Goal: Task Accomplishment & Management: Use online tool/utility

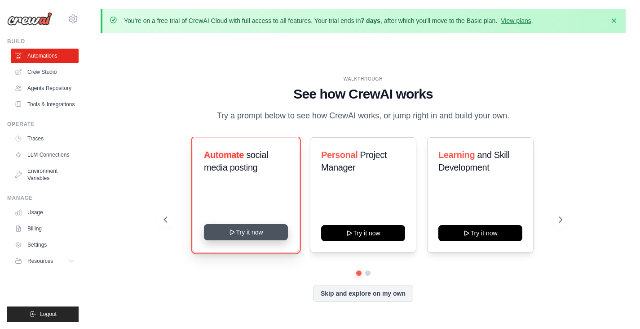
click at [247, 226] on button "Try it now" at bounding box center [246, 232] width 84 height 16
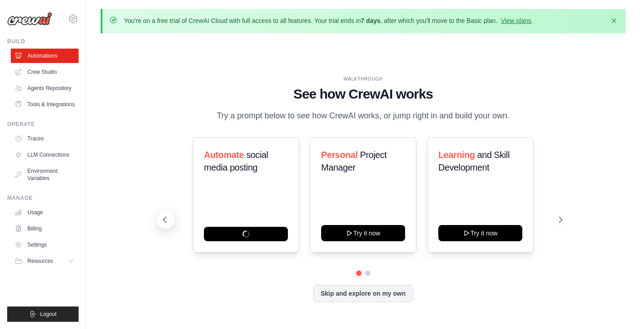
click at [162, 218] on icon at bounding box center [164, 219] width 9 height 9
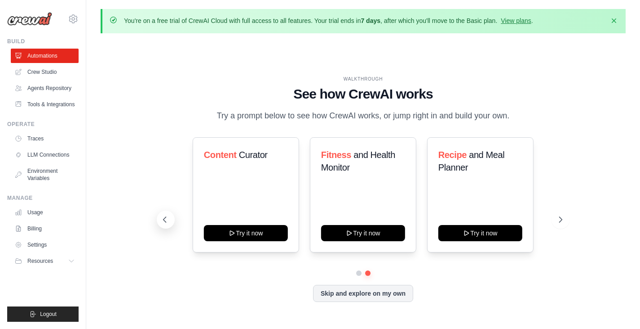
click at [162, 218] on icon at bounding box center [164, 219] width 9 height 9
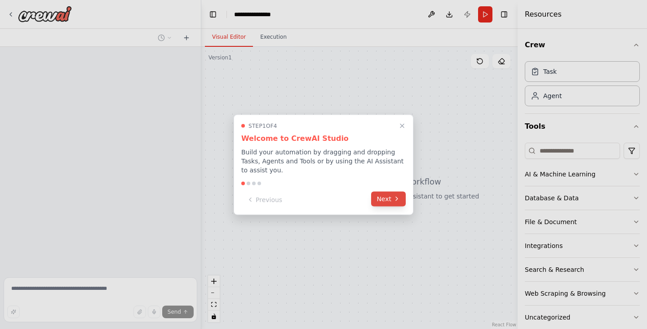
click at [395, 195] on icon at bounding box center [396, 198] width 7 height 7
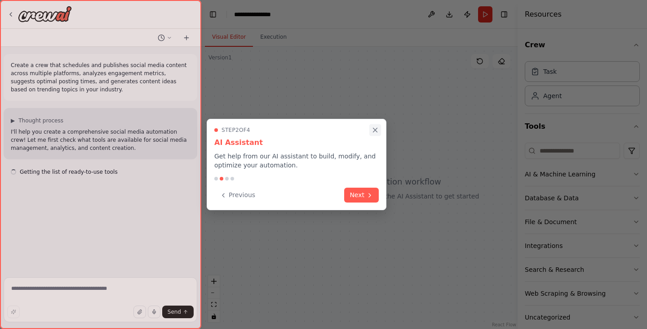
click at [372, 128] on icon "Close walkthrough" at bounding box center [375, 130] width 8 height 8
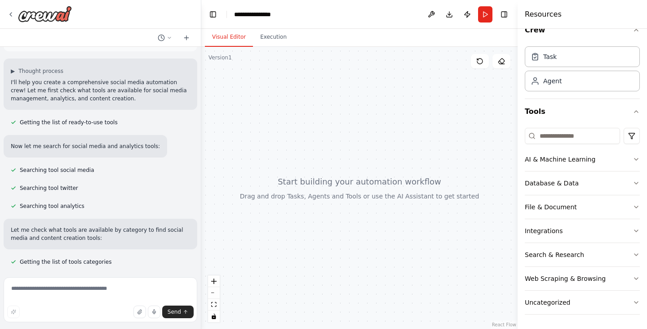
scroll to position [67, 0]
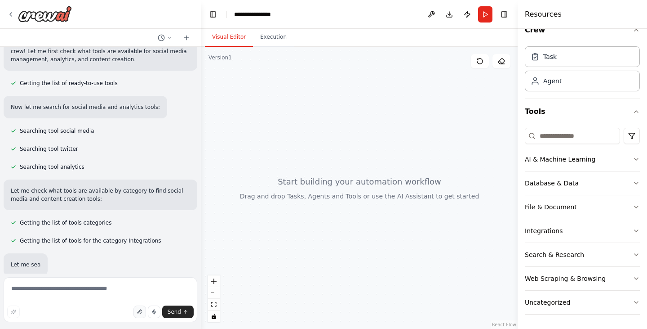
click at [137, 311] on button "button" at bounding box center [139, 311] width 13 height 13
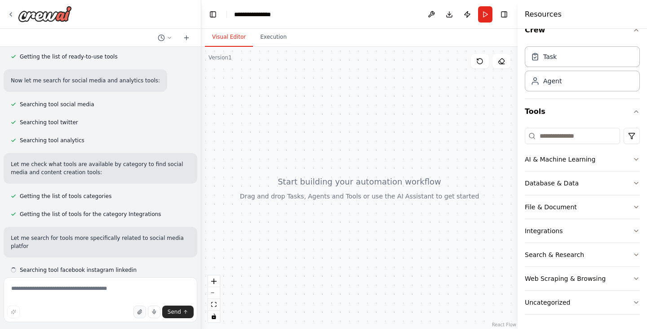
scroll to position [123, 0]
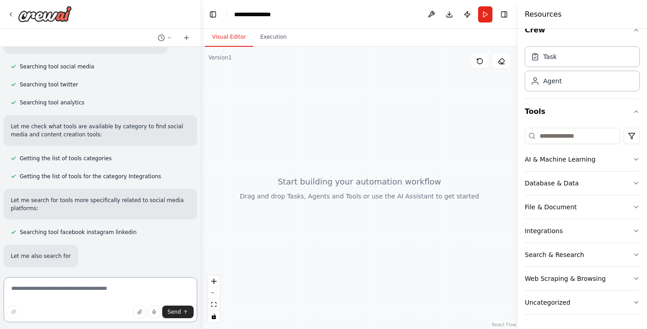
click at [87, 296] on textarea at bounding box center [101, 299] width 194 height 45
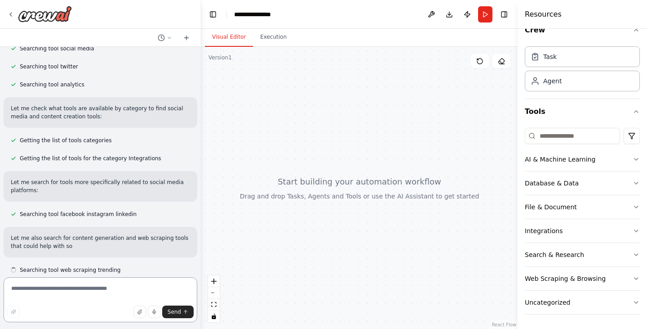
scroll to position [179, 0]
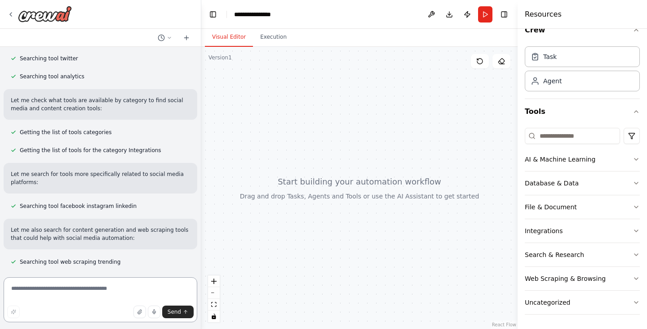
click at [87, 296] on textarea at bounding box center [101, 299] width 194 height 45
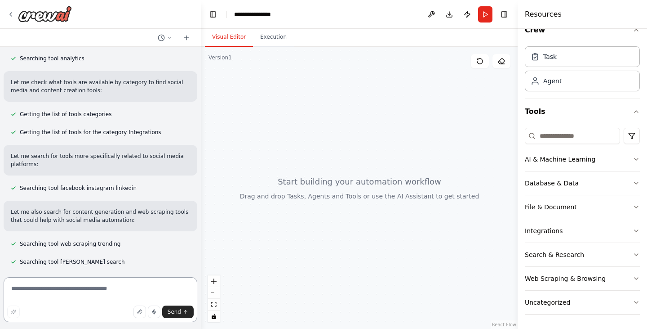
scroll to position [0, 0]
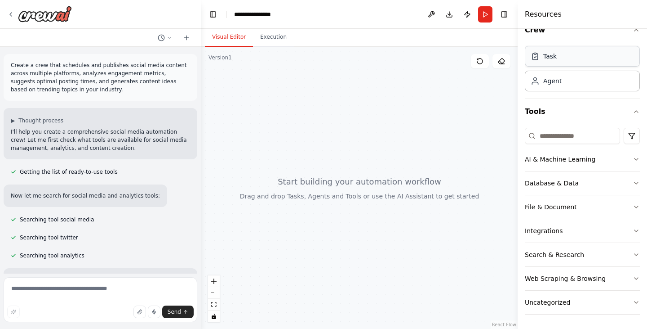
click at [572, 58] on div "Task" at bounding box center [582, 56] width 115 height 21
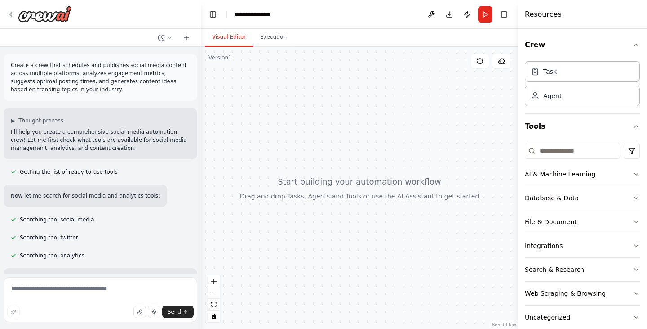
scroll to position [15, 0]
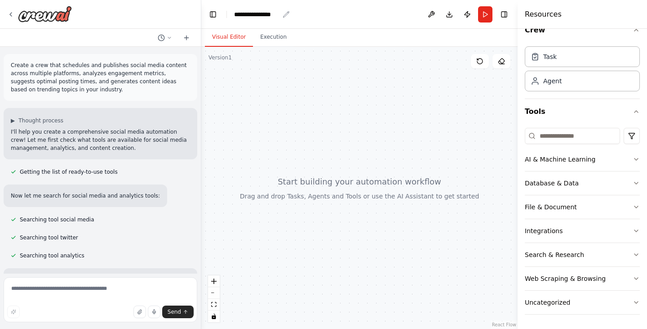
click at [268, 13] on div "**********" at bounding box center [256, 14] width 45 height 9
click at [268, 13] on div "**********" at bounding box center [267, 14] width 67 height 9
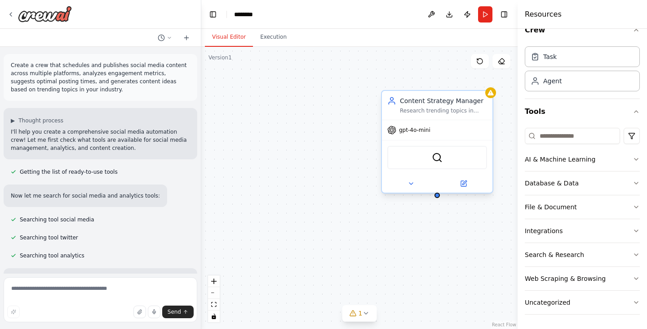
click at [443, 92] on div "Content Strategy Manager Research trending topics in {industry} and develop com…" at bounding box center [437, 105] width 111 height 29
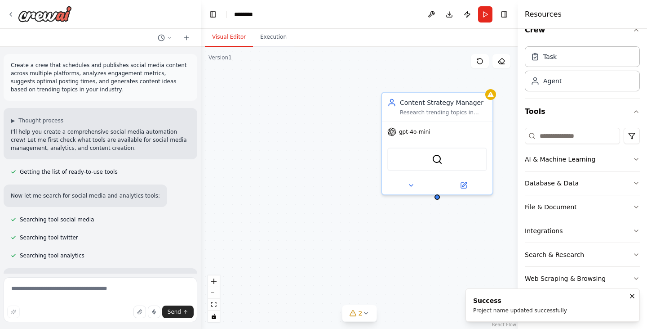
click at [488, 83] on div "Content Strategy Manager Research trending topics in {industry} and develop com…" at bounding box center [359, 188] width 316 height 282
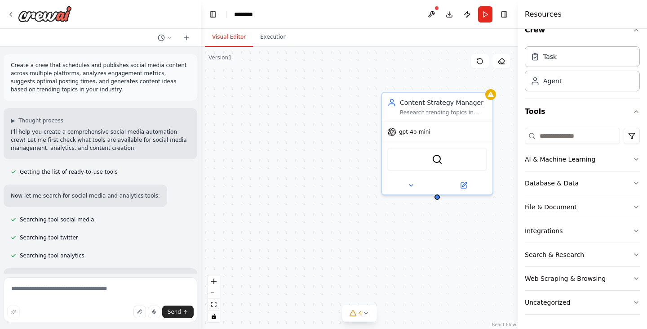
click at [619, 208] on button "File & Document" at bounding box center [582, 206] width 115 height 23
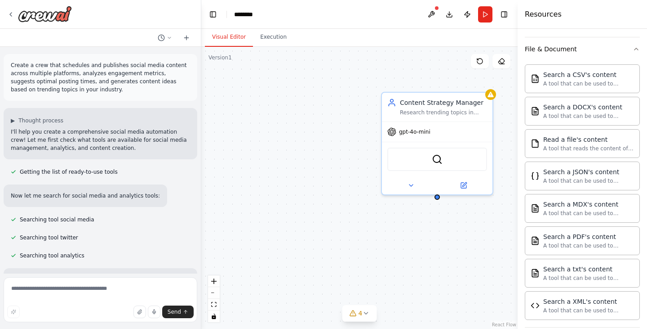
scroll to position [177, 0]
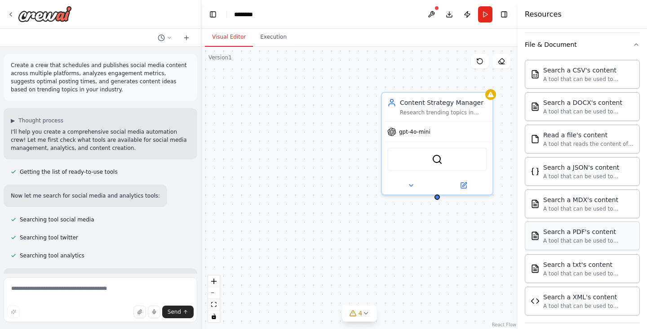
click at [584, 242] on div "A tool that can be used to semantic search a query from a PDF's content." at bounding box center [588, 240] width 91 height 7
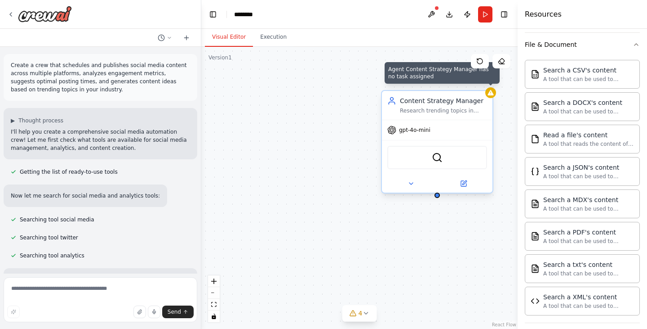
click at [493, 95] on icon at bounding box center [491, 92] width 6 height 5
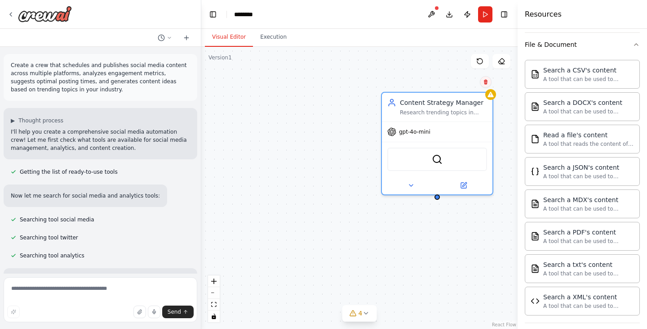
click at [485, 85] on button at bounding box center [486, 82] width 12 height 12
click at [484, 98] on div "Content Strategy Manager" at bounding box center [443, 100] width 87 height 9
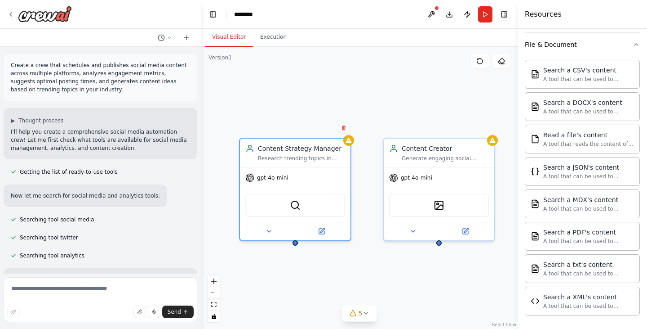
drag, startPoint x: 489, startPoint y: 88, endPoint x: 349, endPoint y: 134, distance: 146.8
click at [349, 134] on div "Confirm" at bounding box center [343, 127] width 15 height 15
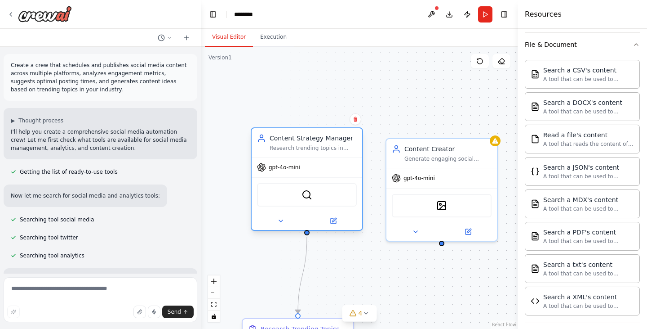
drag, startPoint x: 328, startPoint y: 153, endPoint x: 333, endPoint y: 139, distance: 15.4
click at [333, 139] on div "Content Strategy Manager Research trending topics in {industry} and develop com…" at bounding box center [313, 142] width 87 height 18
click at [358, 118] on button at bounding box center [356, 119] width 12 height 12
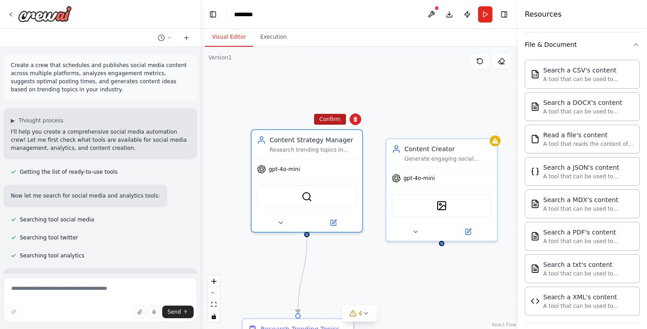
click at [335, 118] on button "Confirm" at bounding box center [330, 119] width 32 height 11
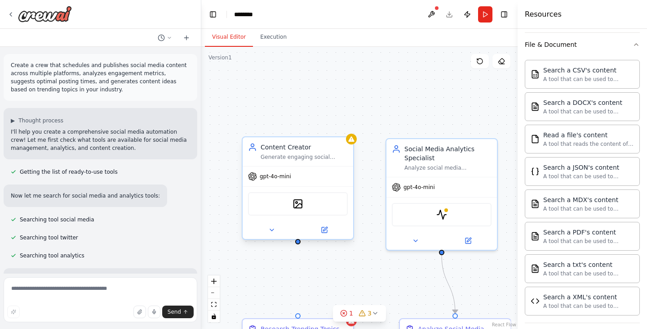
click at [330, 149] on div "Content Creator" at bounding box center [304, 146] width 87 height 9
click at [347, 129] on icon at bounding box center [346, 127] width 5 height 5
click at [325, 128] on button "Confirm" at bounding box center [321, 128] width 32 height 11
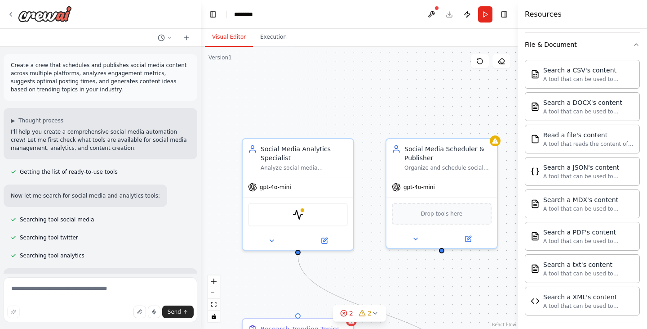
scroll to position [281, 0]
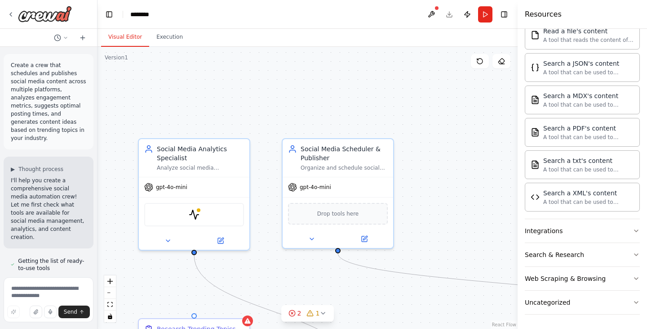
drag, startPoint x: 200, startPoint y: 54, endPoint x: 80, endPoint y: 88, distance: 124.6
click at [80, 88] on div "Create a crew that schedules and publishes social media content across multiple…" at bounding box center [49, 164] width 98 height 329
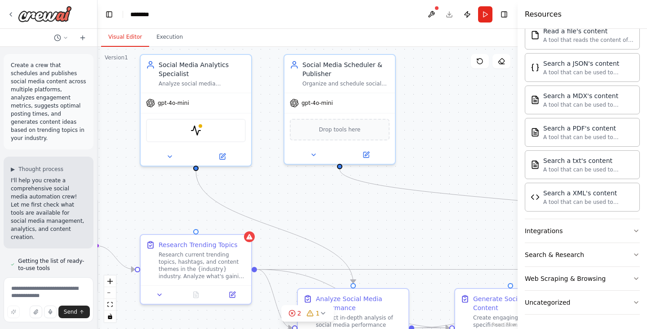
drag, startPoint x: 409, startPoint y: 93, endPoint x: 411, endPoint y: 9, distance: 84.1
click at [411, 9] on main "Toggle Left Sidebar Studio ******** Download Publish Run Toggle Right Sidebar V…" at bounding box center [308, 164] width 420 height 329
drag, startPoint x: 322, startPoint y: 243, endPoint x: 449, endPoint y: 171, distance: 145.7
click at [449, 171] on div ".deletable-edge-delete-btn { width: 20px; height: 20px; border: 0px solid #ffff…" at bounding box center [308, 188] width 420 height 282
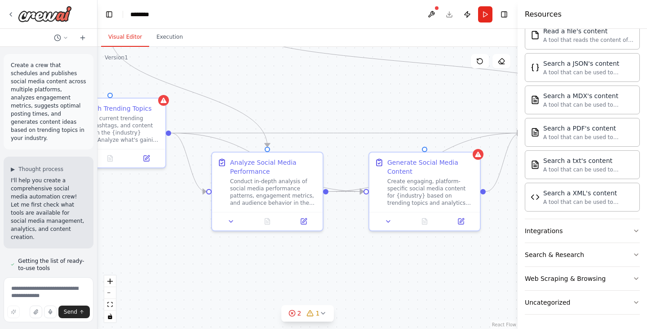
drag, startPoint x: 423, startPoint y: 244, endPoint x: 338, endPoint y: 96, distance: 170.7
click at [338, 96] on div ".deletable-edge-delete-btn { width: 20px; height: 20px; border: 0px solid #ffff…" at bounding box center [308, 188] width 420 height 282
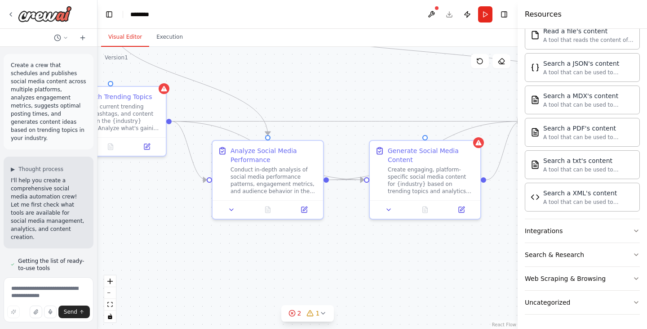
click at [480, 263] on div ".deletable-edge-delete-btn { width: 20px; height: 20px; border: 0px solid #ffff…" at bounding box center [308, 188] width 420 height 282
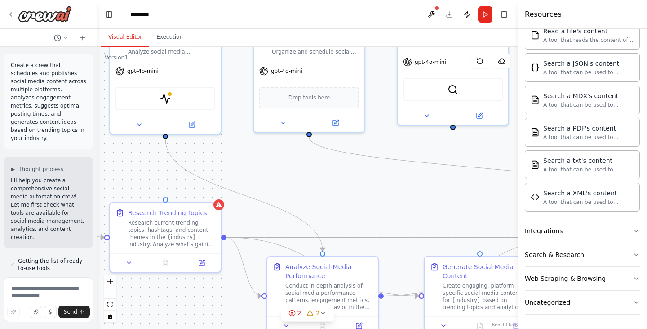
drag, startPoint x: 395, startPoint y: 99, endPoint x: 450, endPoint y: 215, distance: 127.9
click at [450, 215] on div ".deletable-edge-delete-btn { width: 20px; height: 20px; border: 0px solid #ffff…" at bounding box center [308, 188] width 420 height 282
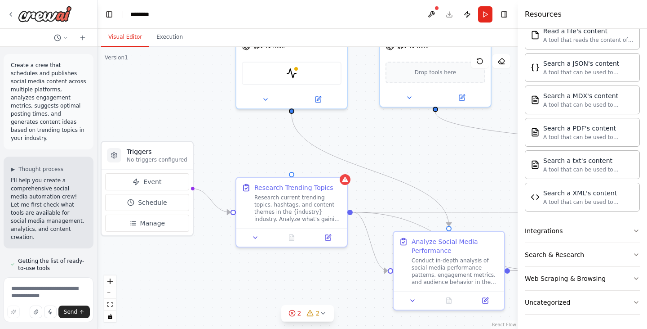
drag, startPoint x: 259, startPoint y: 155, endPoint x: 385, endPoint y: 131, distance: 128.7
click at [385, 131] on div ".deletable-edge-delete-btn { width: 20px; height: 20px; border: 0px solid #ffff…" at bounding box center [308, 188] width 420 height 282
click at [33, 11] on img at bounding box center [45, 14] width 54 height 16
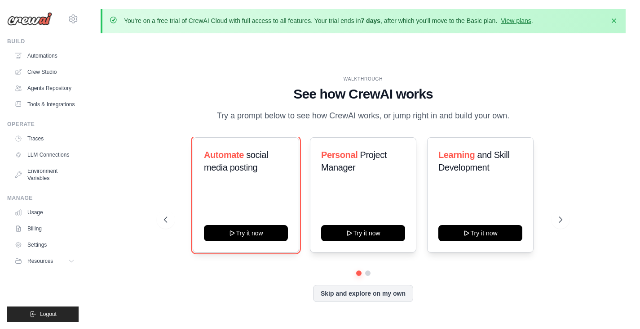
click at [246, 236] on button "Try it now" at bounding box center [246, 233] width 84 height 16
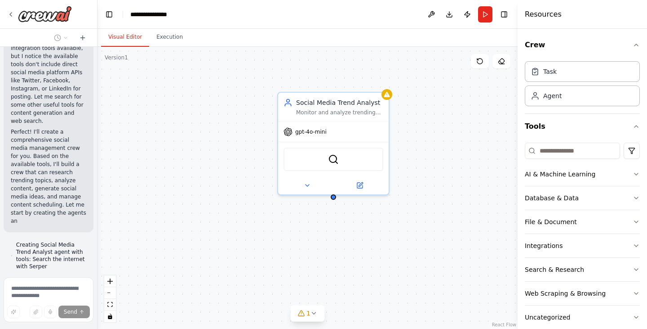
scroll to position [638, 0]
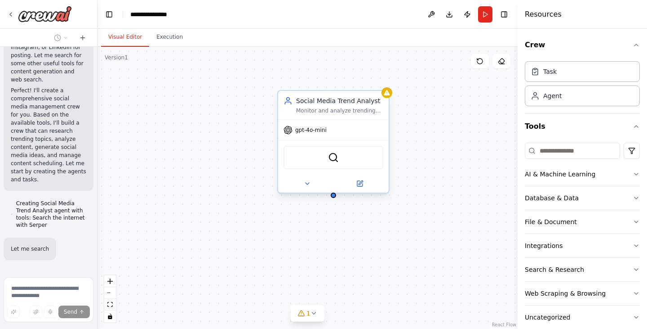
click at [388, 98] on div "Social Media Trend Analyst Monitor and analyze trending topics in {industry} to…" at bounding box center [333, 105] width 111 height 29
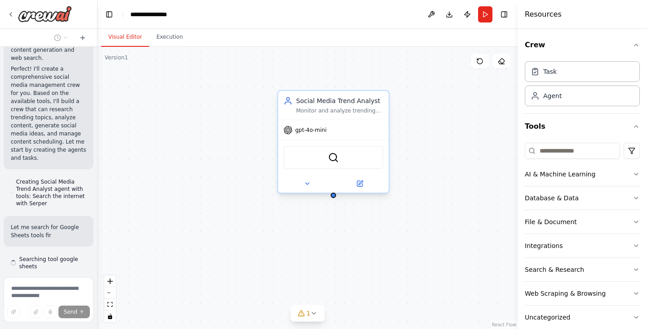
scroll to position [701, 0]
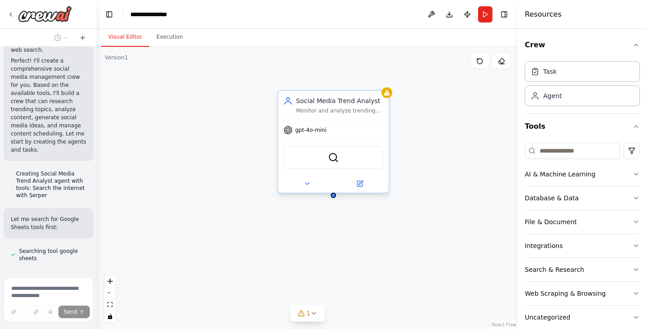
click at [388, 98] on div "Social Media Trend Analyst Monitor and analyze trending topics in {industry} to…" at bounding box center [333, 105] width 111 height 29
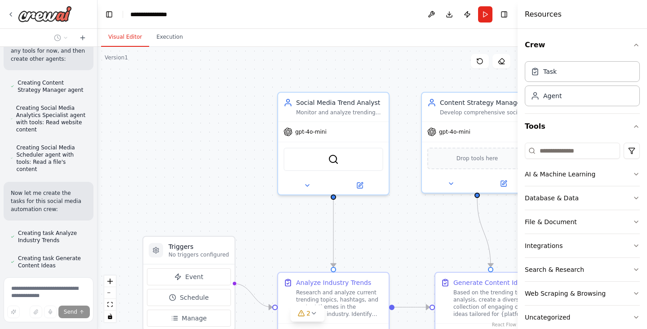
scroll to position [1098, 0]
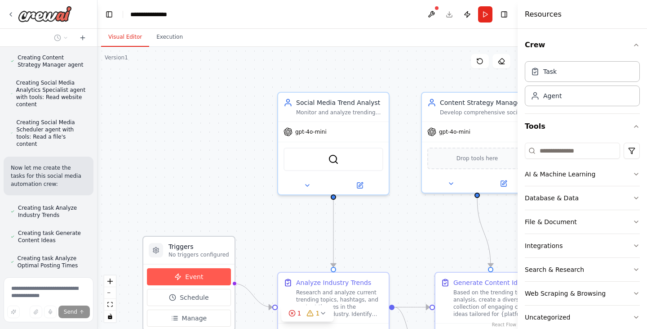
click at [195, 275] on span "Event" at bounding box center [194, 276] width 18 height 9
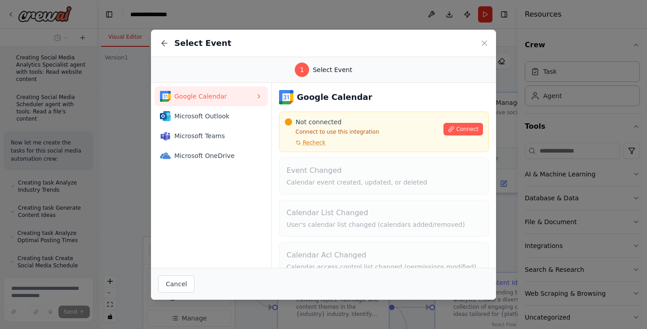
scroll to position [1178, 0]
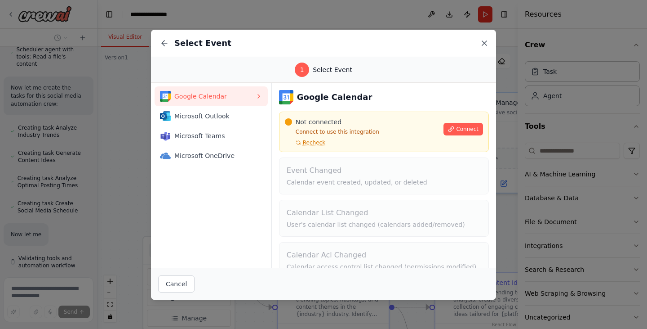
click at [484, 44] on icon at bounding box center [484, 43] width 4 height 4
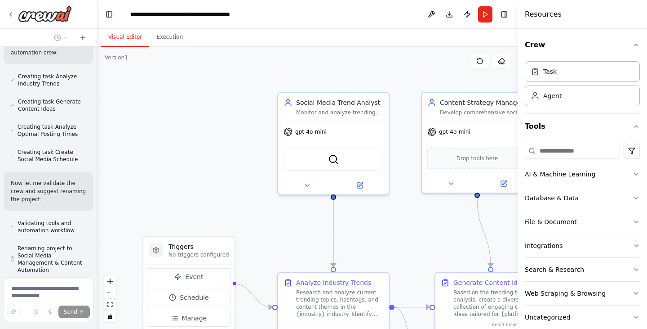
scroll to position [1234, 0]
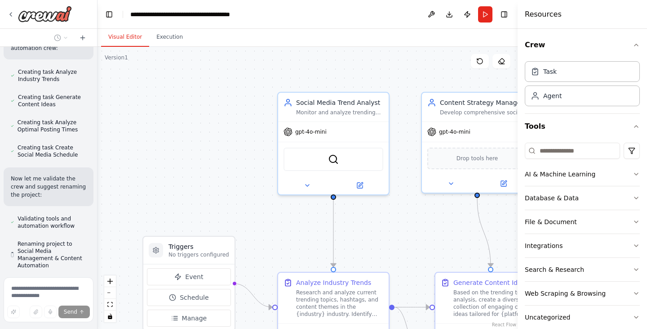
drag, startPoint x: 647, startPoint y: 54, endPoint x: 646, endPoint y: 101, distance: 46.7
click at [646, 101] on html "Create a crew that schedules and publishes social media content across multiple…" at bounding box center [323, 164] width 647 height 329
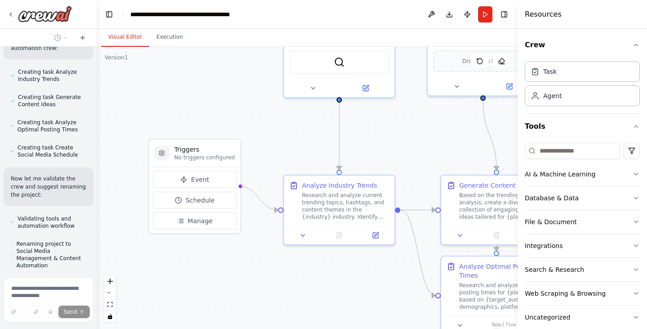
drag, startPoint x: 246, startPoint y: 269, endPoint x: 252, endPoint y: 172, distance: 97.2
click at [252, 172] on div ".deletable-edge-delete-btn { width: 20px; height: 20px; border: 0px solid #ffff…" at bounding box center [308, 188] width 420 height 282
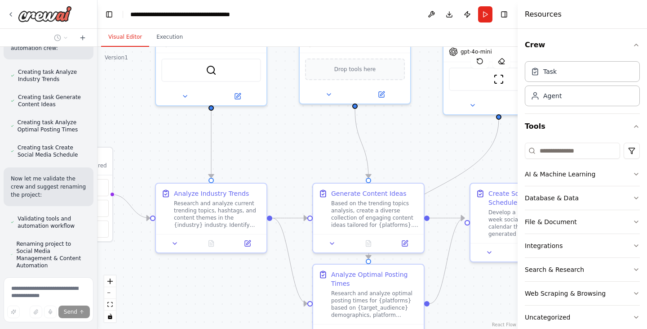
drag, startPoint x: 267, startPoint y: 124, endPoint x: 139, endPoint y: 132, distance: 128.3
click at [139, 132] on div ".deletable-edge-delete-btn { width: 20px; height: 20px; border: 0px solid #ffff…" at bounding box center [308, 188] width 420 height 282
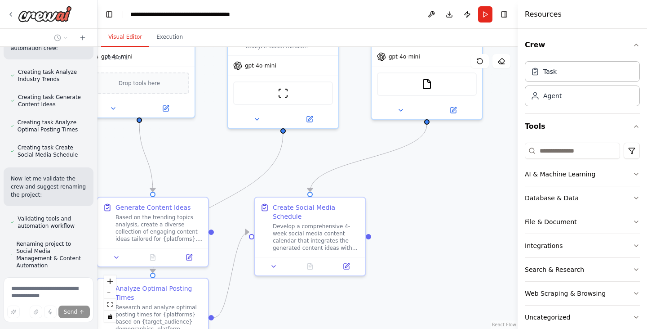
drag, startPoint x: 287, startPoint y: 159, endPoint x: 66, endPoint y: 184, distance: 222.1
click at [66, 184] on div "Create a crew that schedules and publishes social media content across multiple…" at bounding box center [323, 164] width 647 height 329
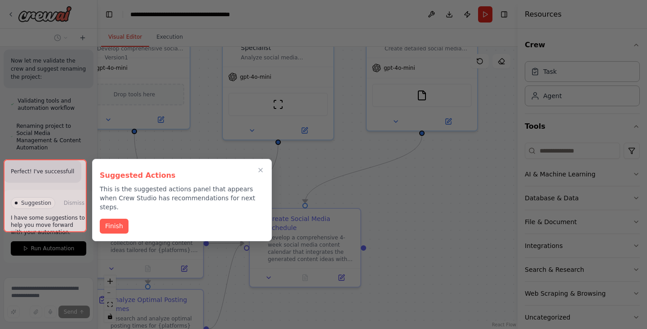
drag, startPoint x: 461, startPoint y: 188, endPoint x: 367, endPoint y: 201, distance: 94.8
click at [367, 201] on div at bounding box center [323, 164] width 647 height 329
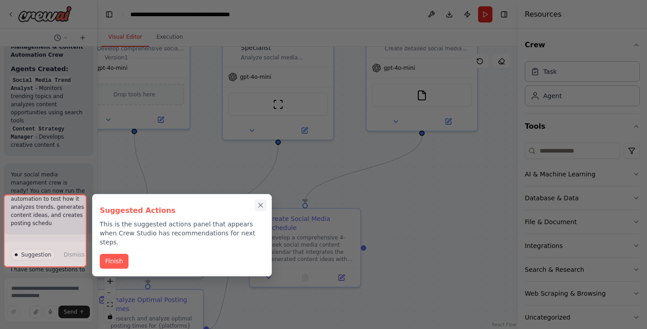
click at [260, 202] on div "Suggested Actions This is the suggested actions panel that appears when Crew St…" at bounding box center [182, 235] width 180 height 82
drag, startPoint x: 419, startPoint y: 229, endPoint x: 447, endPoint y: 175, distance: 61.3
click at [447, 175] on div at bounding box center [323, 164] width 647 height 329
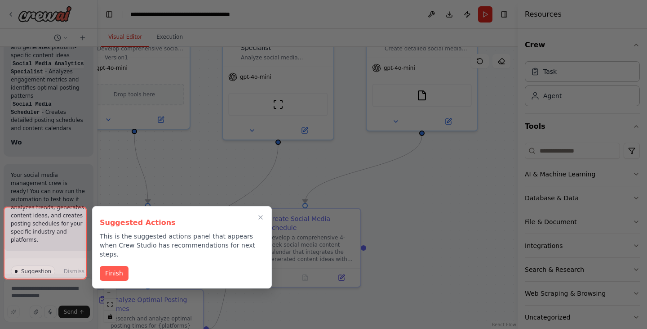
scroll to position [1650, 0]
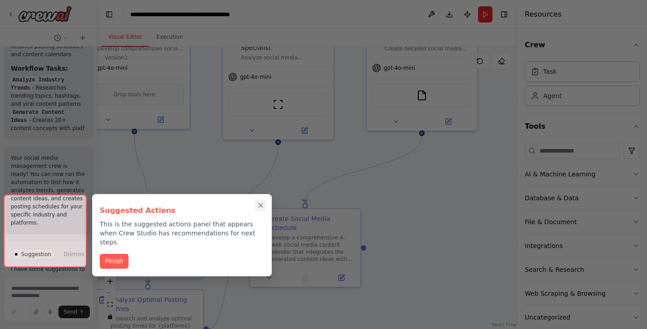
click at [258, 208] on icon "Close walkthrough" at bounding box center [261, 205] width 8 height 8
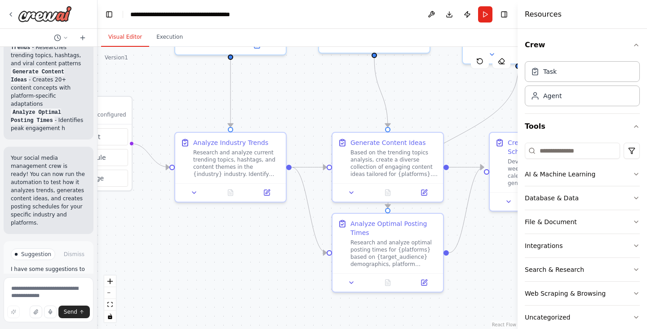
drag, startPoint x: 200, startPoint y: 191, endPoint x: 440, endPoint y: 115, distance: 251.7
click at [440, 115] on div ".deletable-edge-delete-btn { width: 20px; height: 20px; border: 0px solid #ffff…" at bounding box center [308, 188] width 420 height 282
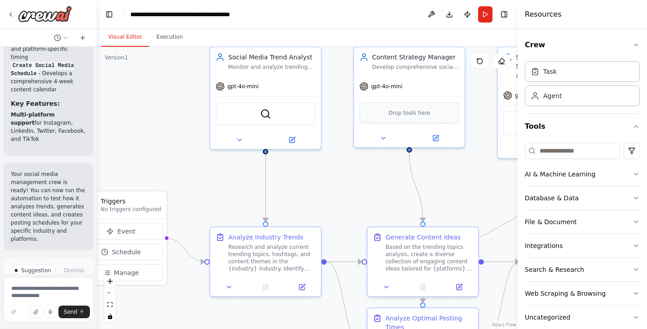
scroll to position [1843, 0]
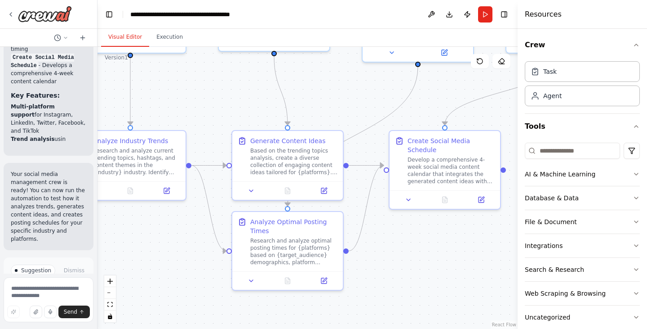
drag, startPoint x: 158, startPoint y: 226, endPoint x: 56, endPoint y: 226, distance: 101.6
click at [56, 226] on div "Create a crew that schedules and publishes social media content across multiple…" at bounding box center [323, 164] width 647 height 329
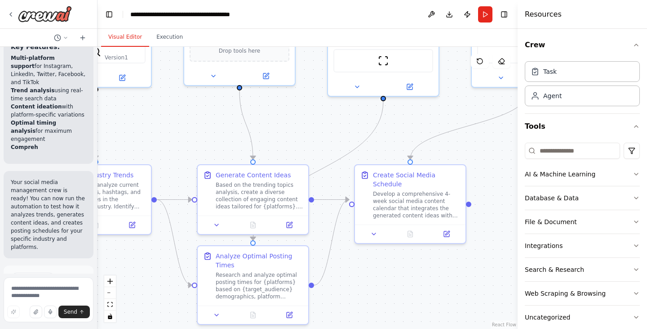
drag, startPoint x: 438, startPoint y: 102, endPoint x: 405, endPoint y: 134, distance: 46.1
click at [405, 134] on div ".deletable-edge-delete-btn { width: 20px; height: 20px; border: 0px solid #ffff…" at bounding box center [308, 188] width 420 height 282
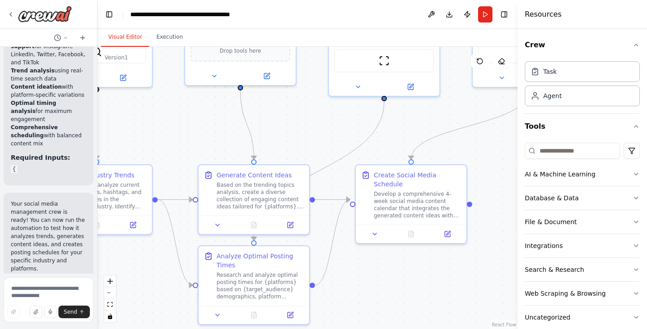
scroll to position [1844, 0]
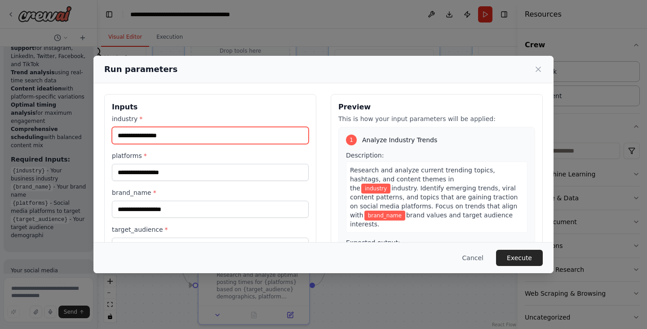
click at [180, 139] on input "industry *" at bounding box center [210, 135] width 197 height 17
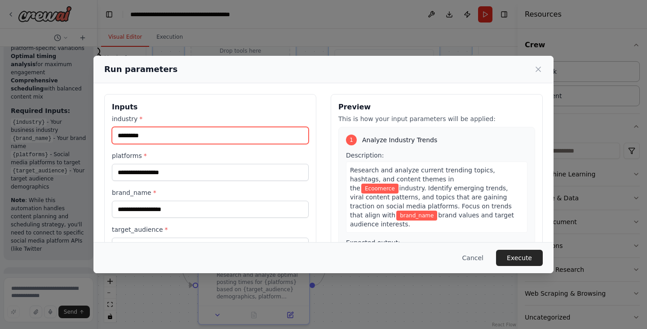
type input "*********"
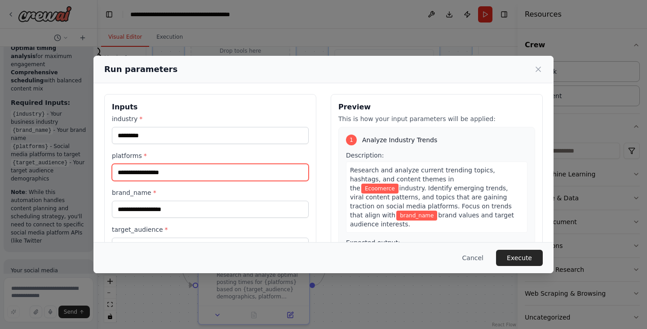
click at [184, 169] on input "platforms *" at bounding box center [210, 172] width 197 height 17
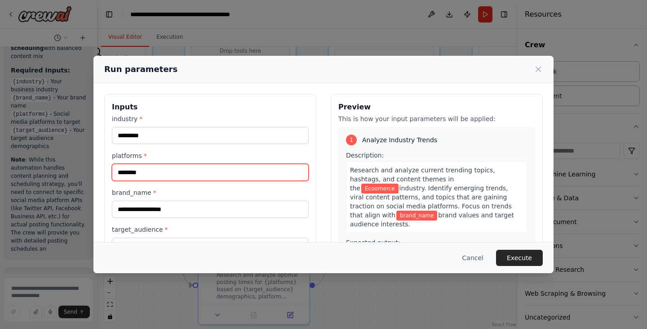
type input "********"
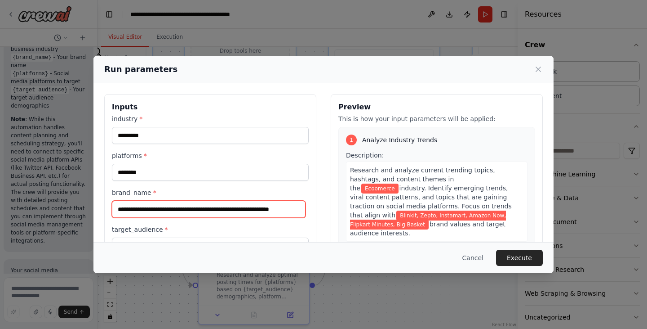
scroll to position [0, 4]
type input "**********"
click at [299, 196] on label "brand_name *" at bounding box center [210, 192] width 197 height 9
click at [299, 200] on input "**********" at bounding box center [209, 208] width 194 height 17
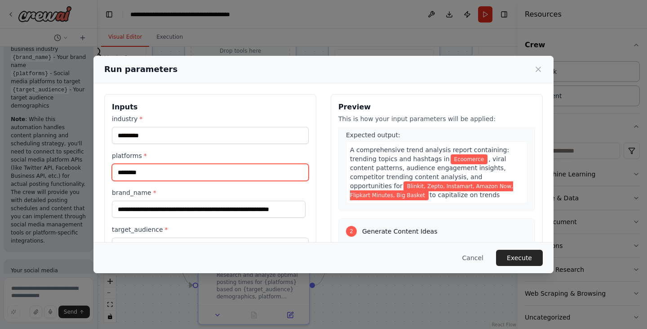
click at [204, 176] on input "********" at bounding box center [210, 172] width 197 height 17
type input "**********"
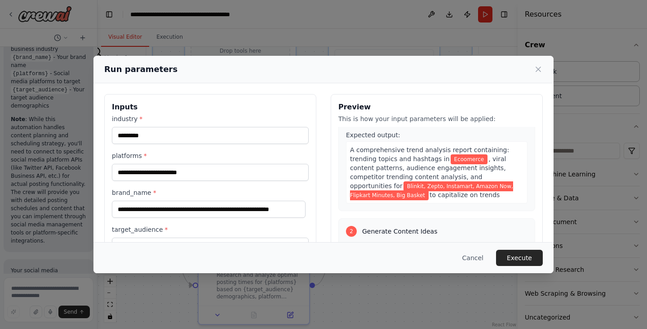
click at [229, 149] on div "**********" at bounding box center [210, 184] width 197 height 140
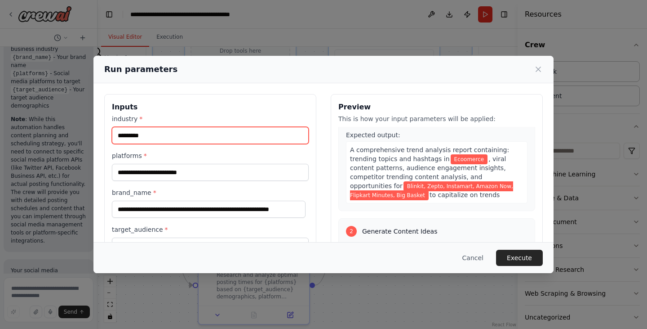
click at [197, 137] on input "*********" at bounding box center [210, 135] width 197 height 17
type input "**********"
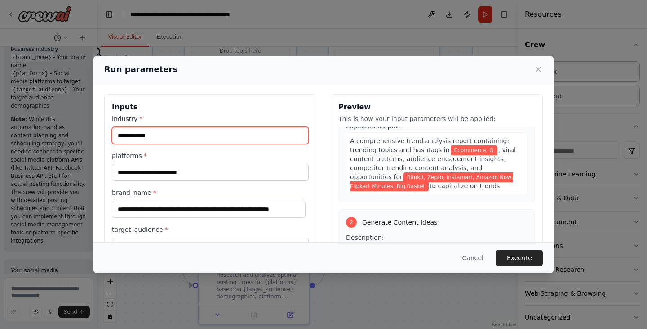
drag, startPoint x: 203, startPoint y: 135, endPoint x: 44, endPoint y: 139, distance: 158.7
click at [44, 139] on div "**********" at bounding box center [323, 164] width 647 height 329
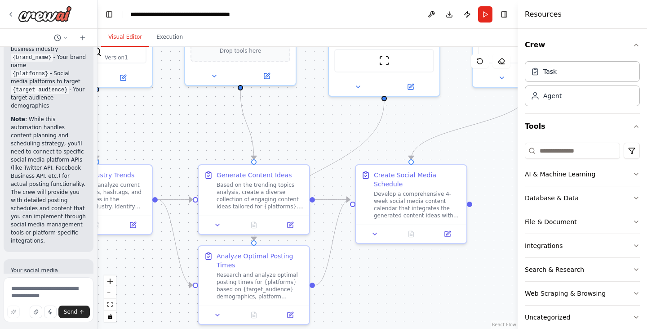
click at [147, 128] on div ".deletable-edge-delete-btn { width: 20px; height: 20px; border: 0px solid #ffff…" at bounding box center [308, 188] width 420 height 282
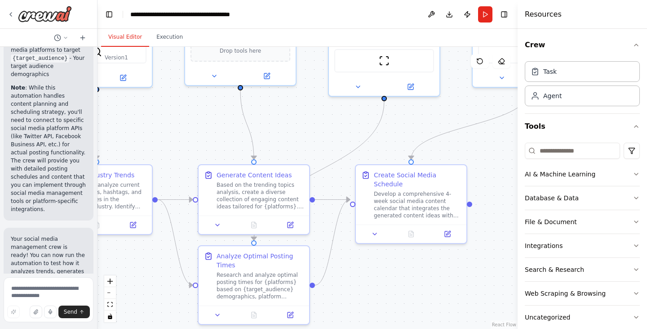
drag, startPoint x: 94, startPoint y: 256, endPoint x: 97, endPoint y: 284, distance: 27.5
click at [97, 284] on div "Create a crew that schedules and publishes social media content across multiple…" at bounding box center [323, 164] width 647 height 329
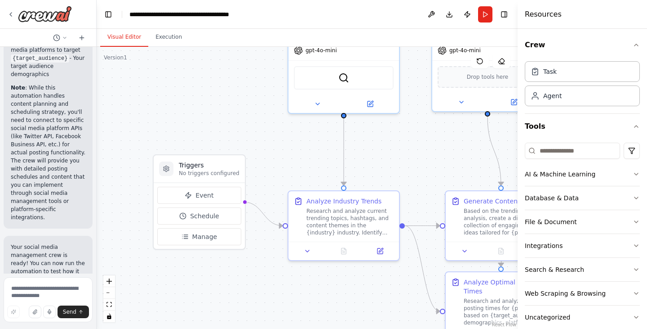
drag, startPoint x: 157, startPoint y: 132, endPoint x: 405, endPoint y: 158, distance: 249.4
click at [405, 158] on div ".deletable-edge-delete-btn { width: 20px; height: 20px; border: 0px solid #ffff…" at bounding box center [307, 188] width 421 height 282
click at [484, 15] on button "Run" at bounding box center [485, 14] width 14 height 16
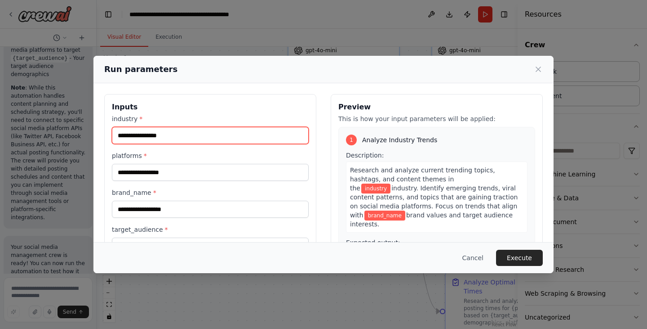
click at [172, 137] on input "industry *" at bounding box center [210, 135] width 197 height 17
type input "**********"
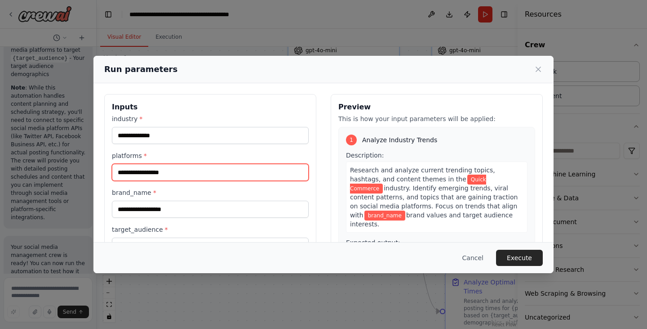
click at [159, 169] on input "platforms *" at bounding box center [210, 172] width 197 height 17
type input "**********"
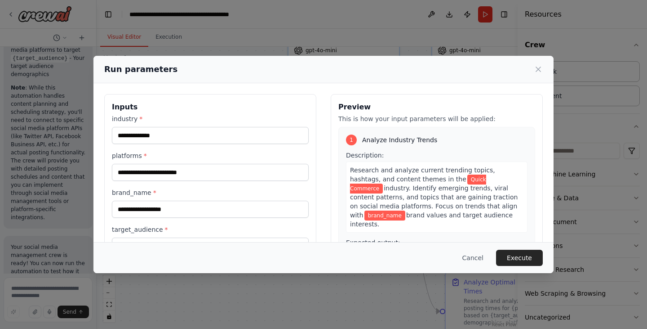
click at [187, 198] on div "brand_name *" at bounding box center [210, 203] width 197 height 30
click at [175, 209] on input "brand_name *" at bounding box center [210, 208] width 197 height 17
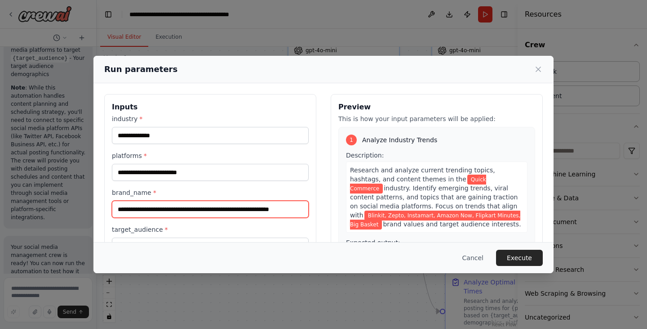
scroll to position [67, 0]
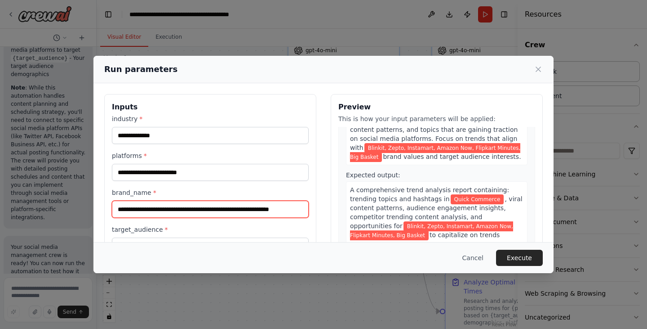
click at [159, 207] on input "**********" at bounding box center [210, 208] width 197 height 17
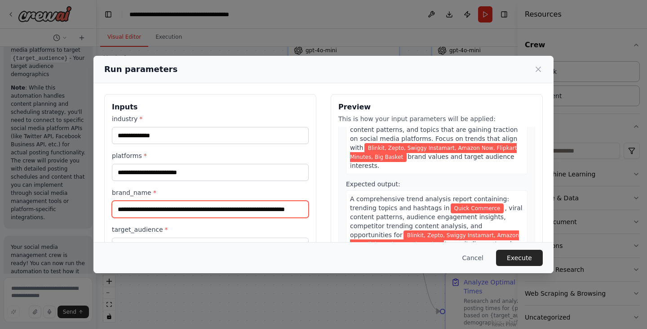
type input "**********"
click at [187, 189] on label "brand_name *" at bounding box center [210, 192] width 197 height 9
click at [187, 200] on input "**********" at bounding box center [210, 208] width 197 height 17
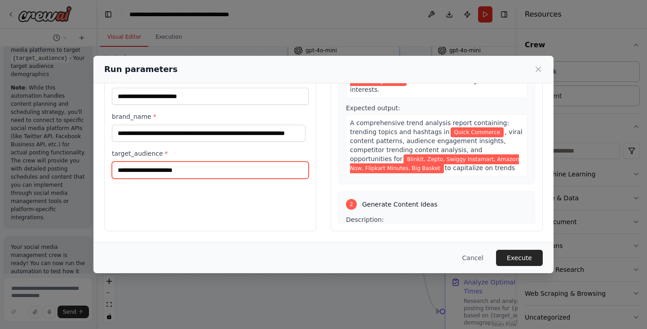
scroll to position [0, 0]
click at [213, 173] on input "target_audience *" at bounding box center [210, 169] width 197 height 17
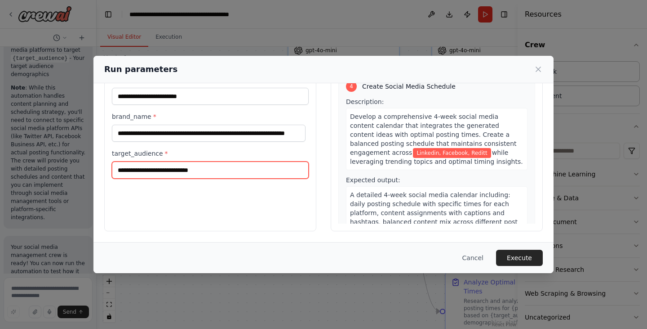
scroll to position [588, 0]
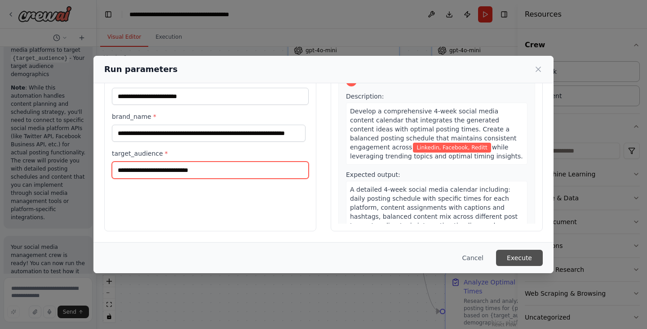
type input "**********"
click at [513, 260] on button "Execute" at bounding box center [519, 257] width 47 height 16
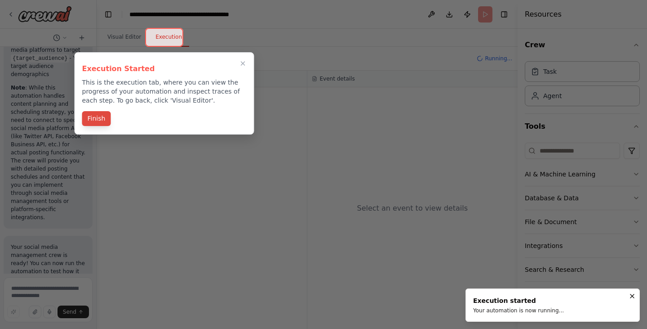
click at [98, 119] on button "Finish" at bounding box center [96, 118] width 29 height 15
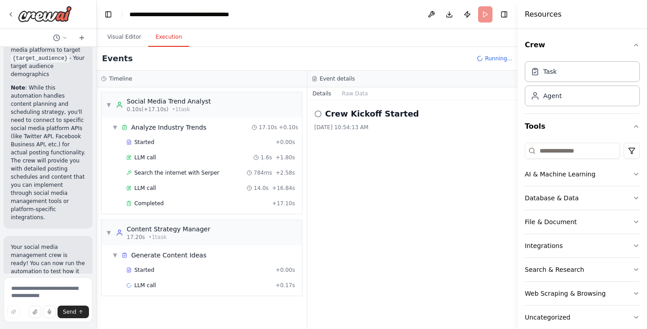
scroll to position [15, 0]
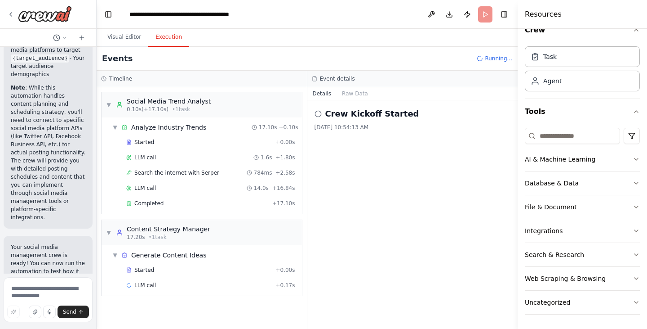
drag, startPoint x: 647, startPoint y: 139, endPoint x: 644, endPoint y: 49, distance: 90.8
click at [644, 49] on html "Create a crew that schedules and publishes social media content across multiple…" at bounding box center [323, 164] width 647 height 329
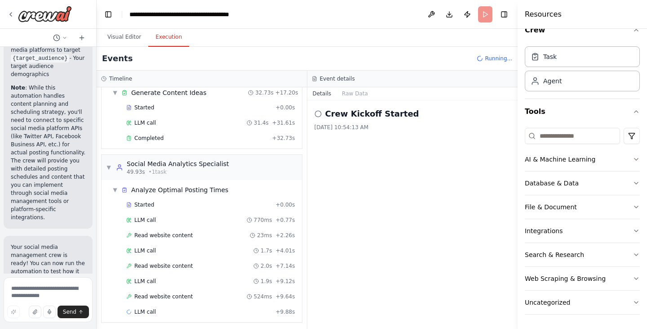
scroll to position [166, 0]
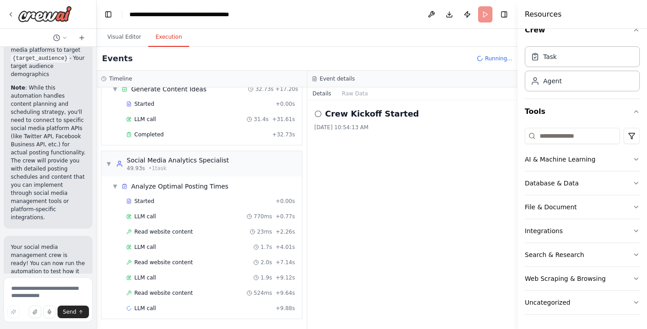
click at [318, 113] on icon at bounding box center [318, 113] width 7 height 7
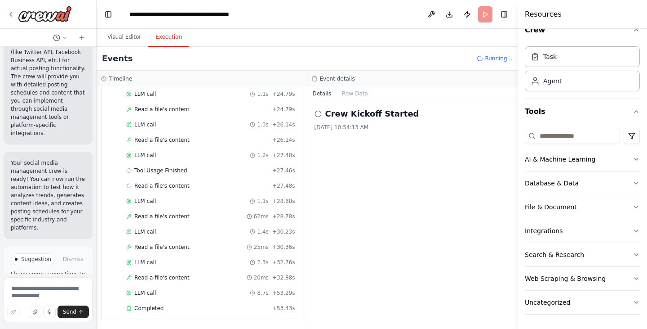
scroll to position [2157, 0]
click at [62, 267] on p "I have some suggestions to help you move forward with your automation." at bounding box center [48, 278] width 75 height 22
click at [314, 110] on div "Crew Kickoff Started 10/4/2025, 10:54:13 AM" at bounding box center [412, 214] width 211 height 228
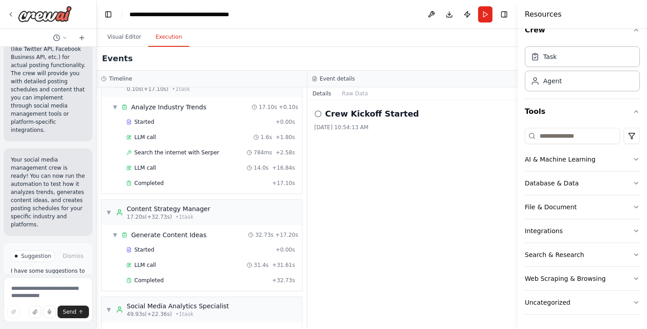
scroll to position [0, 0]
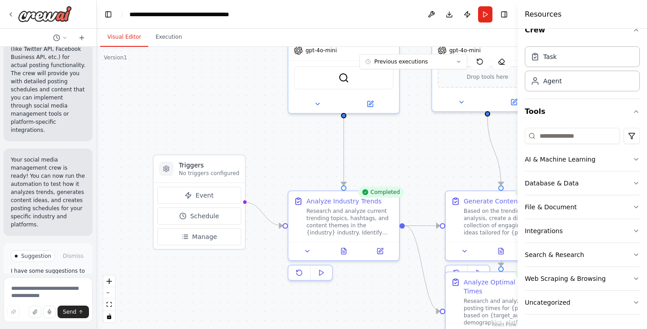
click at [120, 32] on button "Visual Editor" at bounding box center [124, 37] width 48 height 19
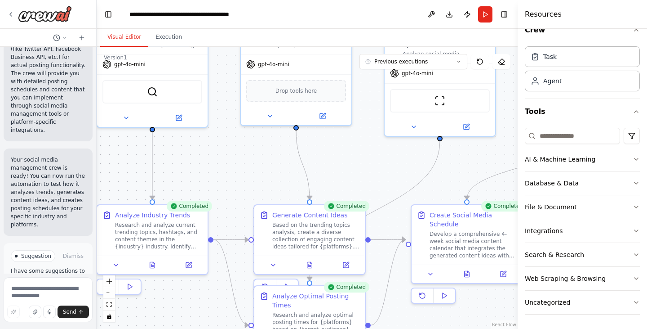
drag, startPoint x: 299, startPoint y: 154, endPoint x: 107, endPoint y: 169, distance: 192.0
click at [107, 169] on div ".deletable-edge-delete-btn { width: 20px; height: 20px; border: 0px solid #ffff…" at bounding box center [307, 188] width 421 height 282
drag, startPoint x: 466, startPoint y: 196, endPoint x: 469, endPoint y: 208, distance: 12.4
click at [338, 208] on div ".deletable-edge-delete-btn { width: 20px; height: 20px; border: 0px solid #ffff…" at bounding box center [126, 121] width 421 height 282
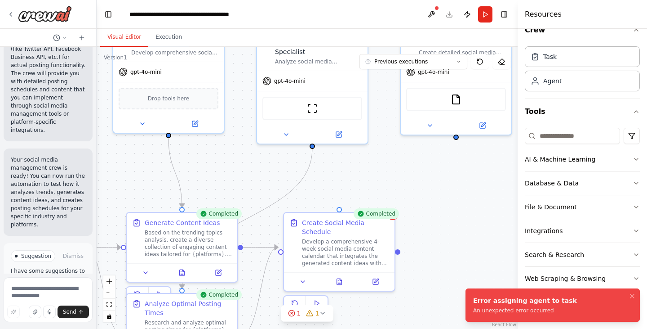
drag, startPoint x: 466, startPoint y: 176, endPoint x: 338, endPoint y: 183, distance: 127.8
click at [338, 183] on div ".deletable-edge-delete-btn { width: 20px; height: 20px; border: 0px solid #ffff…" at bounding box center [307, 188] width 421 height 282
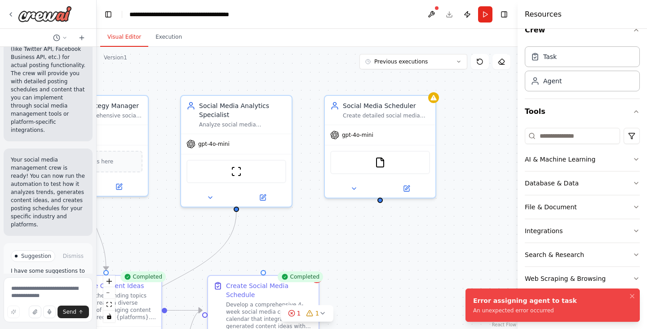
drag, startPoint x: 489, startPoint y: 194, endPoint x: 413, endPoint y: 248, distance: 93.5
click at [413, 248] on div ".deletable-edge-delete-btn { width: 20px; height: 20px; border: 0px solid #ffff…" at bounding box center [307, 188] width 421 height 282
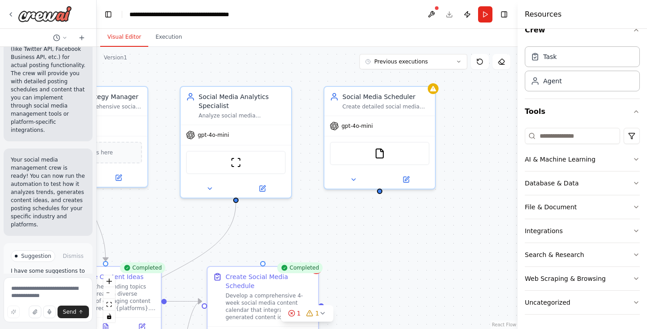
click at [409, 239] on div ".deletable-edge-delete-btn { width: 20px; height: 20px; border: 0px solid #ffff…" at bounding box center [307, 188] width 421 height 282
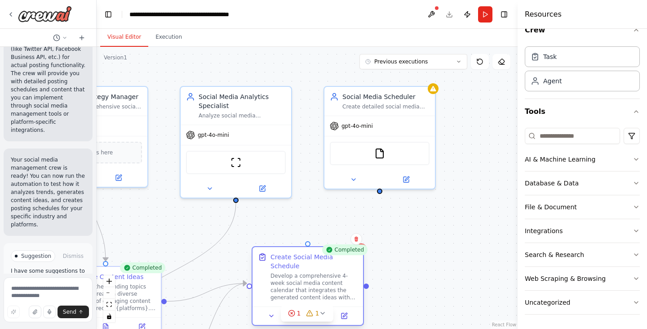
drag, startPoint x: 261, startPoint y: 289, endPoint x: 300, endPoint y: 272, distance: 42.8
click at [300, 272] on div "Develop a comprehensive 4-week social media content calendar that integrates th…" at bounding box center [314, 286] width 87 height 29
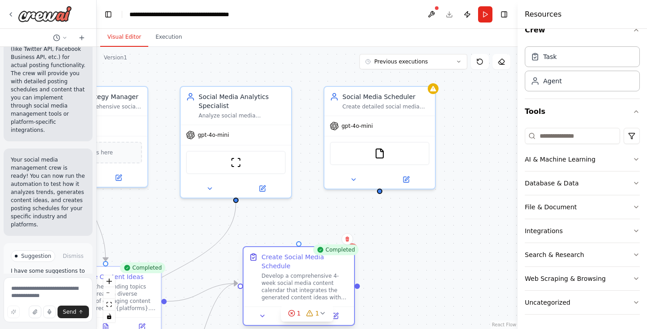
click at [300, 272] on div "Develop a comprehensive 4-week social media content calendar that integrates th…" at bounding box center [305, 286] width 87 height 29
click at [317, 314] on span "1" at bounding box center [317, 312] width 4 height 9
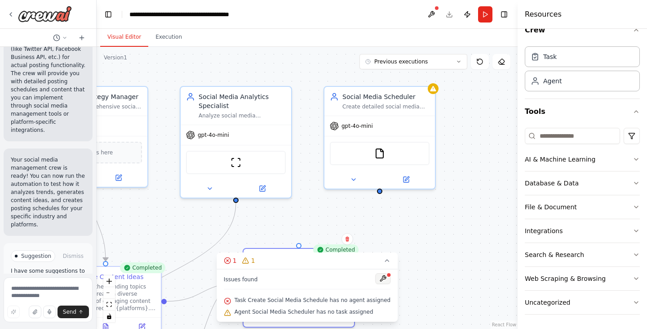
click at [375, 277] on button at bounding box center [382, 278] width 15 height 11
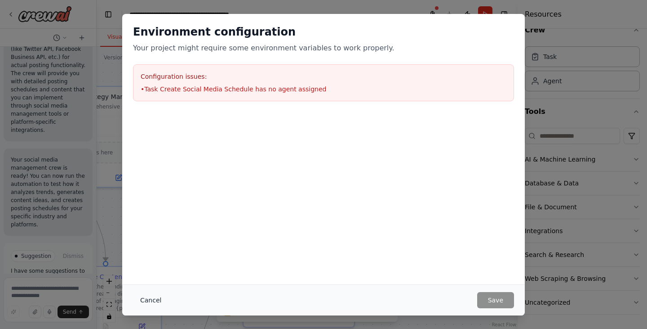
click at [151, 298] on button "Cancel" at bounding box center [151, 300] width 36 height 16
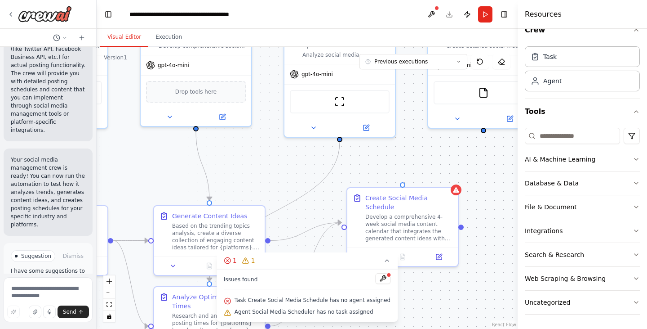
drag, startPoint x: 271, startPoint y: 232, endPoint x: 374, endPoint y: 171, distance: 120.2
click at [374, 171] on div ".deletable-edge-delete-btn { width: 20px; height: 20px; border: 0px solid #ffff…" at bounding box center [307, 188] width 421 height 282
click at [375, 281] on button at bounding box center [382, 278] width 15 height 11
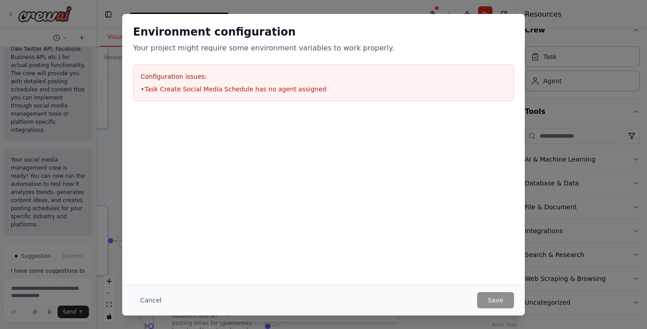
click at [245, 74] on h3 "Configuration issues:" at bounding box center [324, 76] width 366 height 9
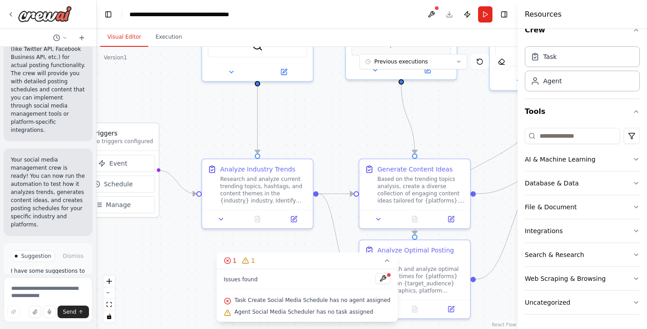
drag, startPoint x: 236, startPoint y: 149, endPoint x: 441, endPoint y: 102, distance: 210.6
click at [441, 102] on div ".deletable-edge-delete-btn { width: 20px; height: 20px; border: 0px solid #ffff…" at bounding box center [307, 188] width 421 height 282
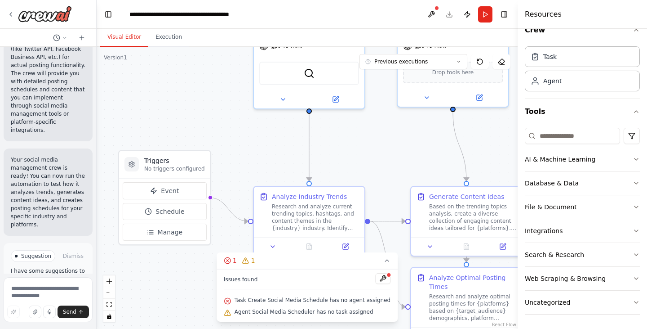
drag, startPoint x: 173, startPoint y: 234, endPoint x: 224, endPoint y: 262, distance: 58.5
click at [224, 262] on div ".deletable-edge-delete-btn { width: 20px; height: 20px; border: 0px solid #ffff…" at bounding box center [307, 188] width 421 height 282
click at [472, 17] on button "Publish" at bounding box center [467, 14] width 14 height 16
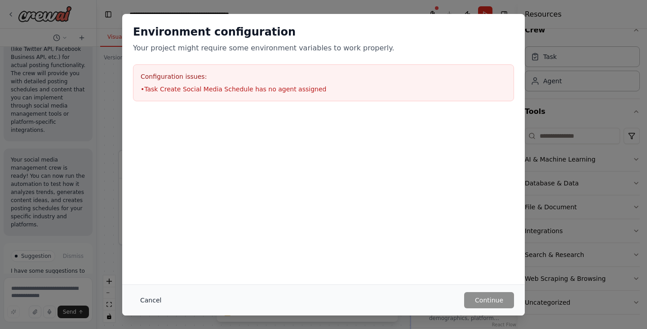
click at [150, 296] on button "Cancel" at bounding box center [151, 300] width 36 height 16
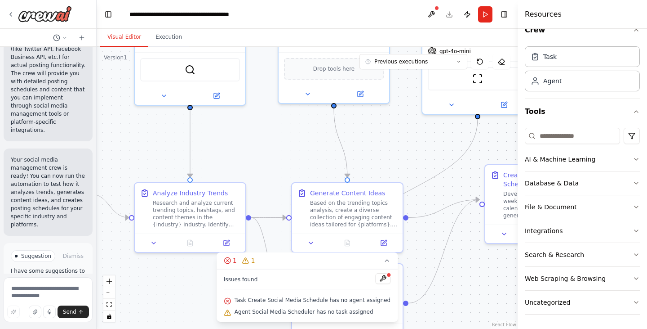
drag, startPoint x: 375, startPoint y: 155, endPoint x: 257, endPoint y: 151, distance: 118.7
click at [257, 151] on div ".deletable-edge-delete-btn { width: 20px; height: 20px; border: 0px solid #ffff…" at bounding box center [307, 188] width 421 height 282
click at [188, 212] on div "Research and analyze current trending topics, hashtags, and content themes in t…" at bounding box center [196, 211] width 87 height 29
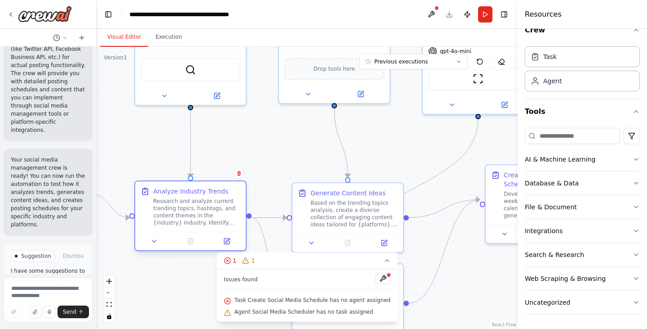
click at [188, 212] on div "Research and analyze current trending topics, hashtags, and content themes in t…" at bounding box center [196, 211] width 87 height 29
click at [383, 262] on icon at bounding box center [386, 260] width 7 height 7
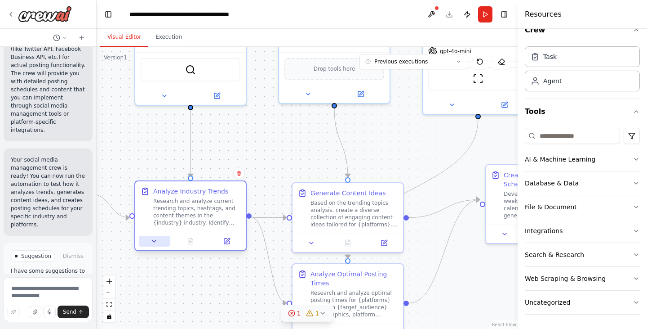
click at [156, 244] on icon at bounding box center [154, 240] width 7 height 7
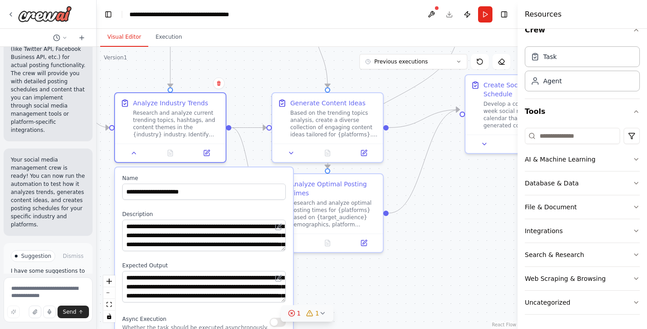
drag, startPoint x: 267, startPoint y: 152, endPoint x: 247, endPoint y: 58, distance: 97.0
click at [247, 58] on div ".deletable-edge-delete-btn { width: 20px; height: 20px; border: 0px solid #ffff…" at bounding box center [307, 188] width 421 height 282
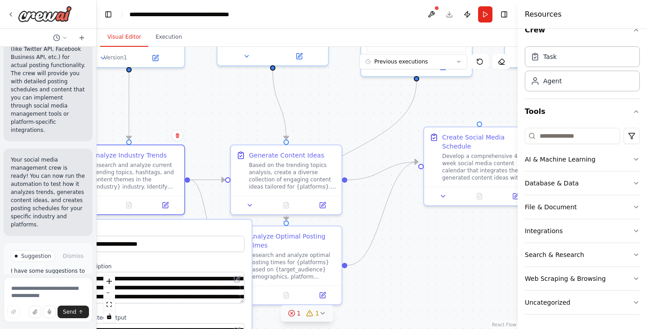
drag, startPoint x: 326, startPoint y: 293, endPoint x: 268, endPoint y: 350, distance: 81.4
click at [268, 328] on html "Create a crew that schedules and publishes social media content across multiple…" at bounding box center [323, 164] width 647 height 329
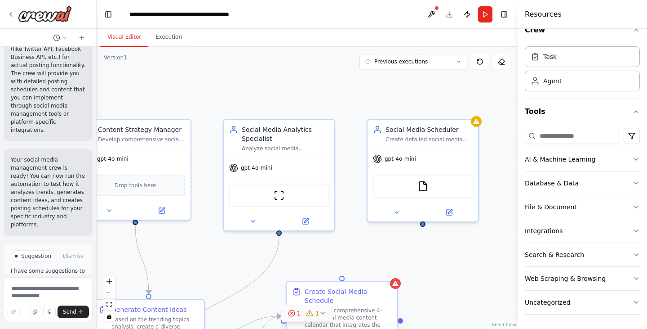
drag, startPoint x: 438, startPoint y: 93, endPoint x: 317, endPoint y: 247, distance: 195.5
click at [317, 247] on div ".deletable-edge-delete-btn { width: 20px; height: 20px; border: 0px solid #ffff…" at bounding box center [307, 188] width 421 height 282
click at [398, 73] on div ".deletable-edge-delete-btn { width: 20px; height: 20px; border: 0px solid #ffff…" at bounding box center [307, 188] width 421 height 282
click at [449, 61] on button "Previous executions" at bounding box center [414, 61] width 108 height 15
click at [405, 80] on div "3m ago" at bounding box center [419, 78] width 90 height 7
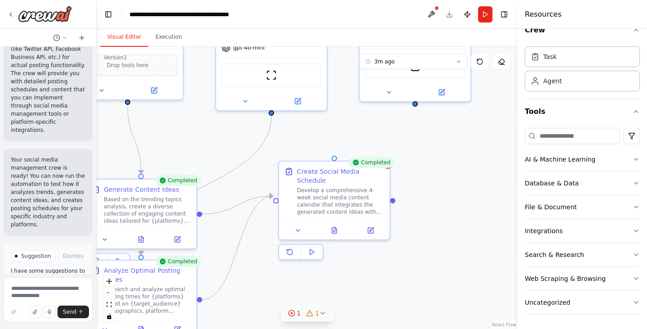
drag, startPoint x: 421, startPoint y: 293, endPoint x: 413, endPoint y: 174, distance: 119.8
click at [413, 174] on div ".deletable-edge-delete-btn { width: 20px; height: 20px; border: 0px solid #ffff…" at bounding box center [307, 188] width 421 height 282
click at [336, 224] on button at bounding box center [334, 228] width 38 height 11
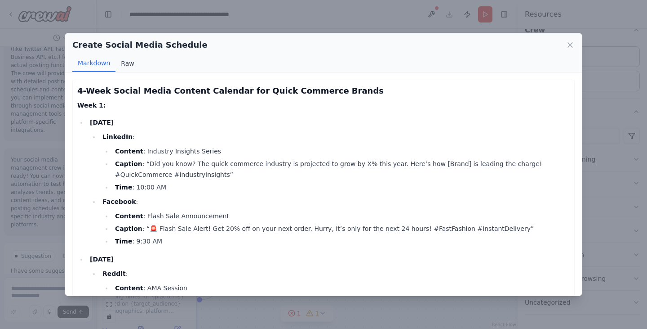
click at [128, 67] on button "Raw" at bounding box center [127, 63] width 24 height 17
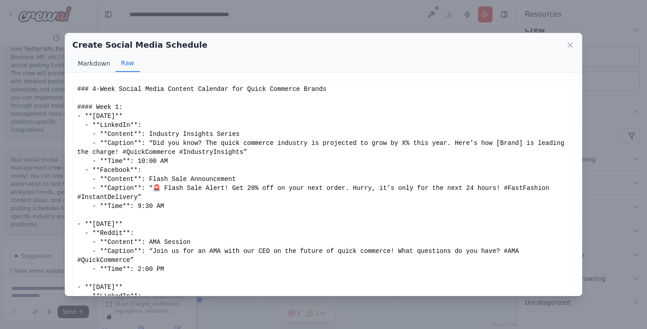
click at [98, 59] on button "Markdown" at bounding box center [93, 63] width 43 height 17
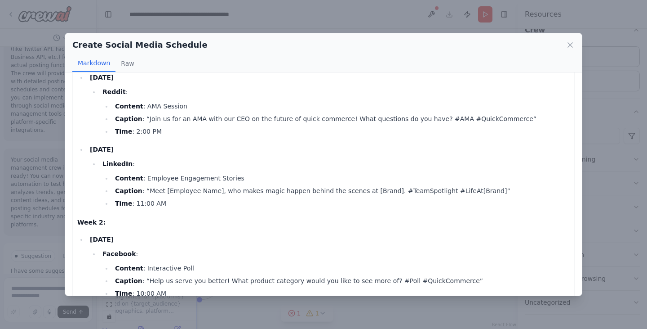
scroll to position [192, 0]
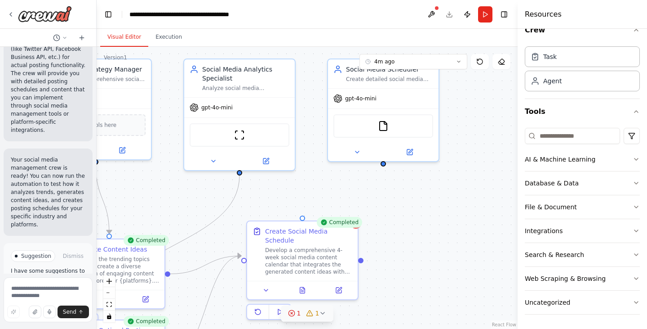
drag, startPoint x: 450, startPoint y: 234, endPoint x: 418, endPoint y: 293, distance: 67.5
click at [418, 293] on div ".deletable-edge-delete-btn { width: 20px; height: 20px; border: 0px solid #ffff…" at bounding box center [307, 188] width 421 height 282
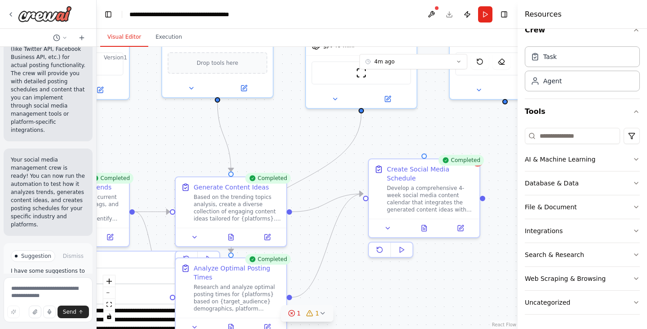
drag, startPoint x: 234, startPoint y: 217, endPoint x: 356, endPoint y: 154, distance: 137.7
click at [356, 154] on div ".deletable-edge-delete-btn { width: 20px; height: 20px; border: 0px solid #ffff…" at bounding box center [307, 188] width 421 height 282
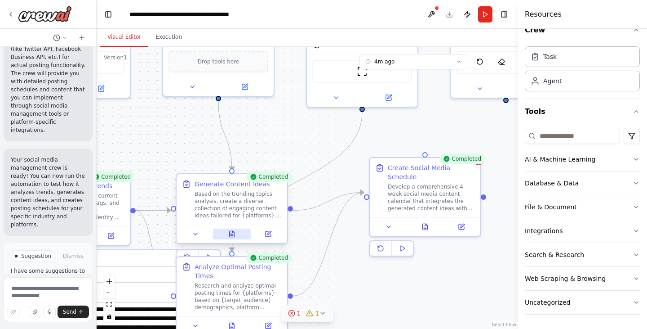
click at [234, 235] on icon at bounding box center [232, 234] width 5 height 6
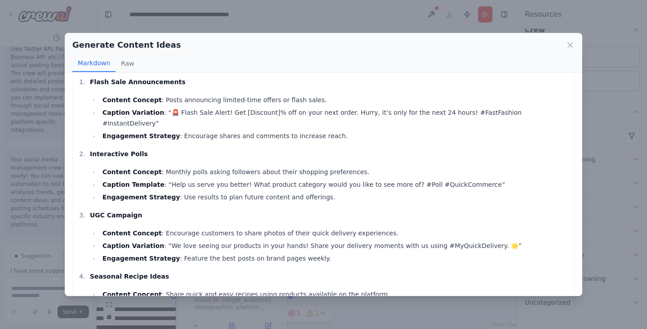
scroll to position [382, 0]
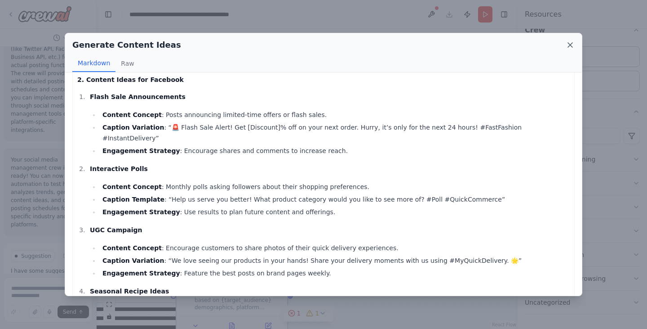
click at [573, 45] on icon at bounding box center [570, 44] width 9 height 9
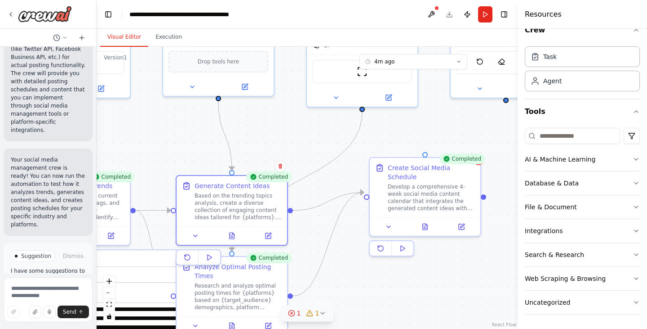
click at [469, 271] on div ".deletable-edge-delete-btn { width: 20px; height: 20px; border: 0px solid #ffff…" at bounding box center [307, 188] width 421 height 282
click at [466, 219] on button at bounding box center [461, 224] width 31 height 11
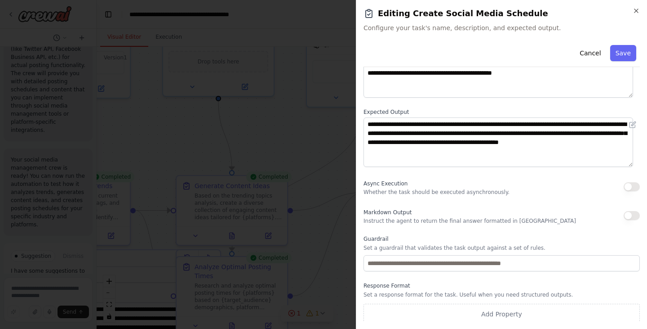
scroll to position [77, 0]
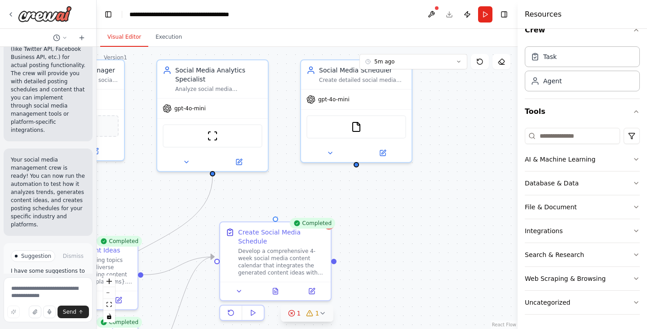
drag, startPoint x: 486, startPoint y: 271, endPoint x: 336, endPoint y: 335, distance: 162.9
click at [336, 328] on html "Create a crew that schedules and publishes social media content across multiple…" at bounding box center [323, 164] width 647 height 329
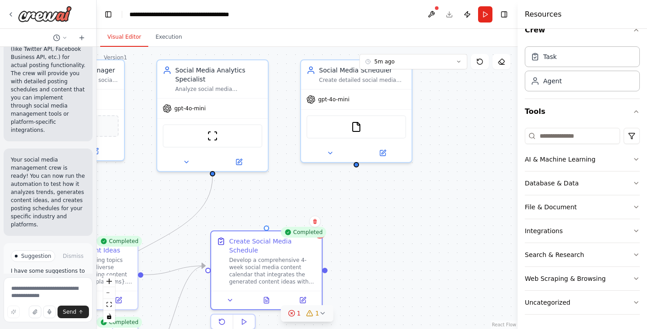
drag, startPoint x: 275, startPoint y: 221, endPoint x: 271, endPoint y: 227, distance: 6.9
click at [271, 227] on div ".deletable-edge-delete-btn { width: 20px; height: 20px; border: 0px solid #ffff…" at bounding box center [307, 188] width 421 height 282
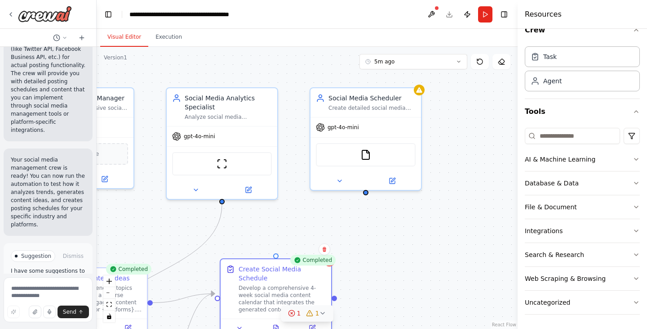
drag, startPoint x: 357, startPoint y: 168, endPoint x: 366, endPoint y: 196, distance: 29.4
click at [366, 196] on div ".deletable-edge-delete-btn { width: 20px; height: 20px; border: 0px solid #ffff…" at bounding box center [307, 188] width 421 height 282
drag, startPoint x: 366, startPoint y: 192, endPoint x: 280, endPoint y: 253, distance: 105.5
click at [280, 253] on div ".deletable-edge-delete-btn { width: 20px; height: 20px; border: 0px solid #ffff…" at bounding box center [307, 188] width 421 height 282
click at [420, 225] on div ".deletable-edge-delete-btn { width: 20px; height: 20px; border: 0px solid #ffff…" at bounding box center [307, 188] width 421 height 282
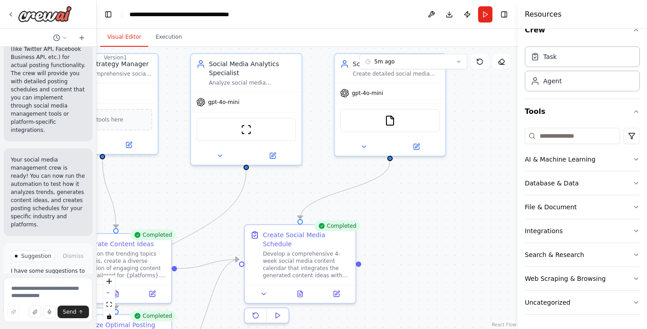
drag, startPoint x: 420, startPoint y: 225, endPoint x: 444, endPoint y: 191, distance: 41.9
click at [444, 191] on div ".deletable-edge-delete-btn { width: 20px; height: 20px; border: 0px solid #ffff…" at bounding box center [307, 188] width 421 height 282
click at [383, 124] on div "FileReadTool" at bounding box center [390, 118] width 100 height 23
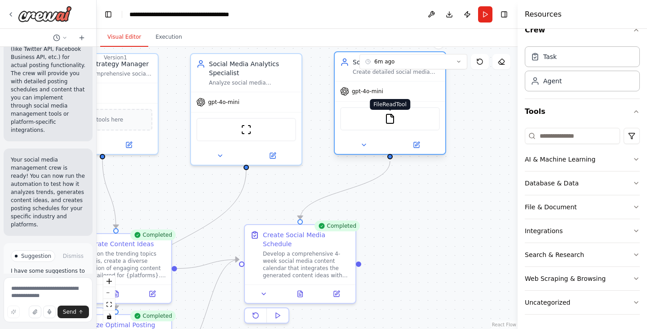
click at [394, 123] on img at bounding box center [390, 118] width 11 height 11
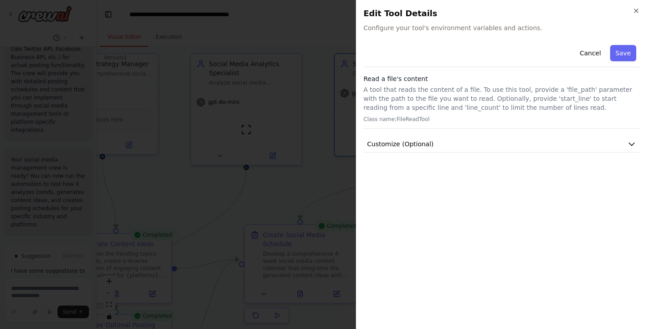
click at [611, 50] on div "Cancel Save" at bounding box center [502, 54] width 276 height 26
click at [618, 52] on button "Save" at bounding box center [623, 53] width 26 height 16
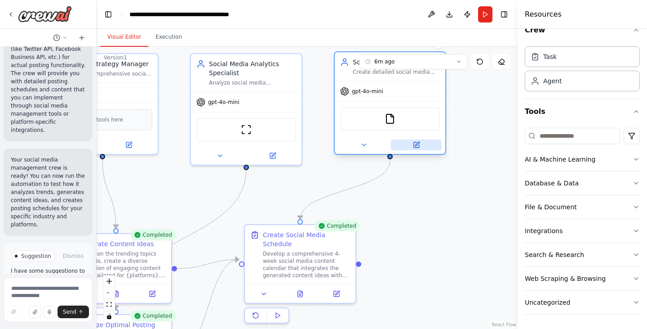
click at [418, 147] on icon at bounding box center [416, 144] width 5 height 5
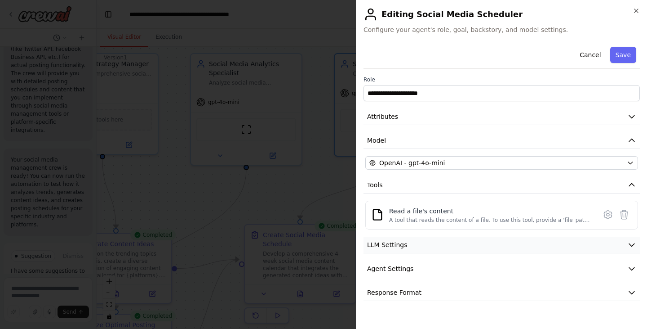
click at [448, 245] on button "LLM Settings" at bounding box center [502, 244] width 276 height 17
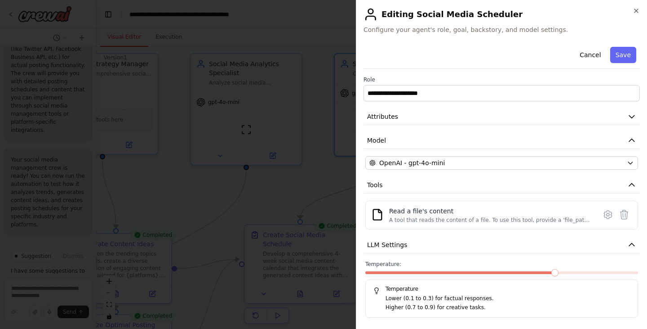
click at [360, 235] on div "**********" at bounding box center [501, 164] width 291 height 329
click at [635, 11] on icon "button" at bounding box center [637, 11] width 4 height 4
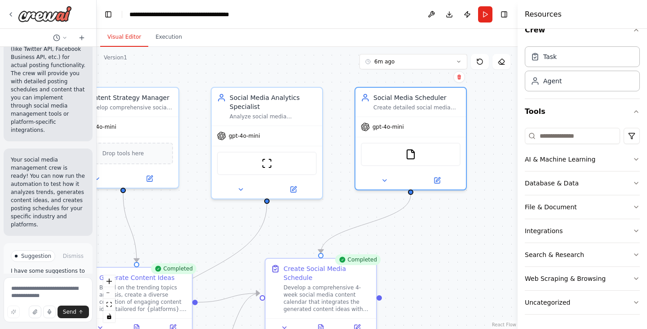
drag, startPoint x: 454, startPoint y: 227, endPoint x: 475, endPoint y: 261, distance: 39.5
click at [475, 261] on div ".deletable-edge-delete-btn { width: 20px; height: 20px; border: 0px solid #ffff…" at bounding box center [307, 188] width 421 height 282
click at [277, 171] on div "ScrapeWebsiteTool" at bounding box center [267, 161] width 100 height 23
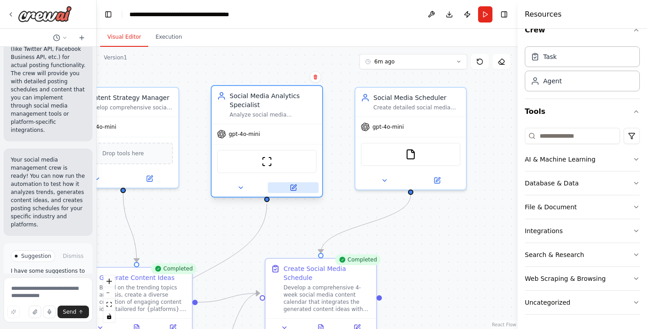
click at [293, 189] on icon at bounding box center [293, 187] width 5 height 5
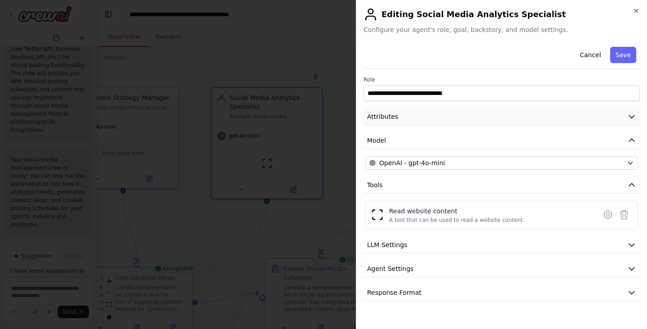
click at [466, 119] on button "Attributes" at bounding box center [502, 116] width 276 height 17
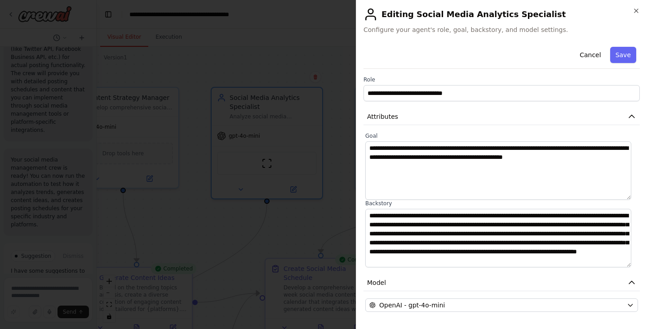
scroll to position [129, 0]
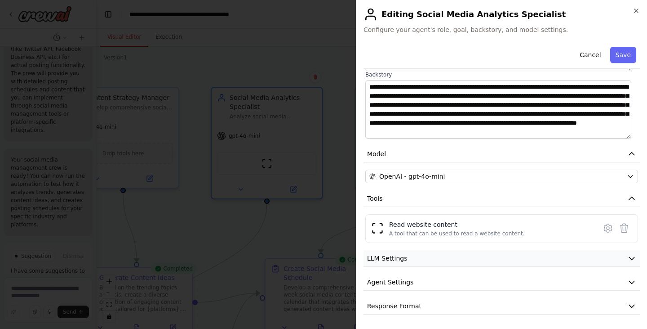
click at [629, 258] on icon "button" at bounding box center [631, 257] width 9 height 9
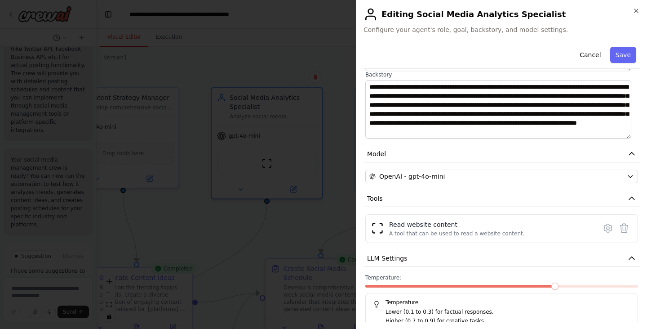
scroll to position [193, 0]
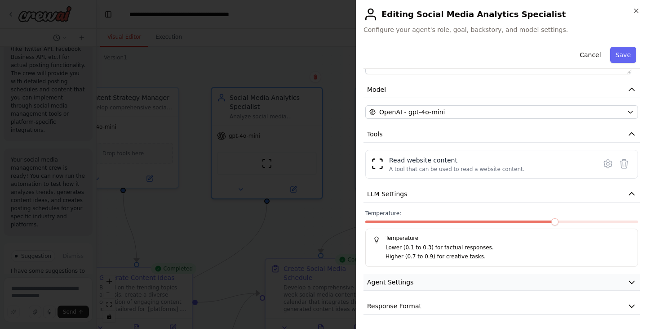
click at [624, 277] on button "Agent Settings" at bounding box center [502, 282] width 276 height 17
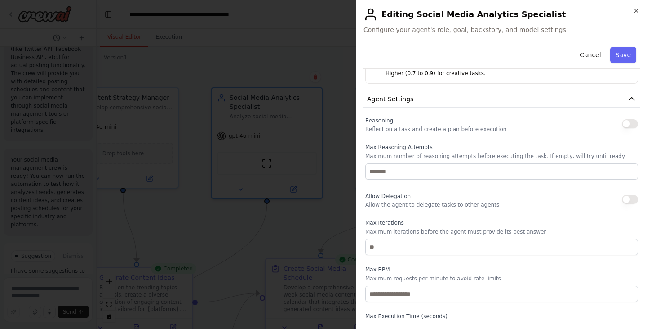
scroll to position [434, 0]
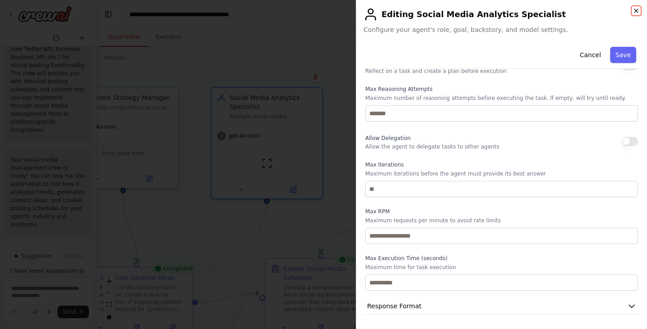
click at [635, 12] on icon "button" at bounding box center [637, 11] width 4 height 4
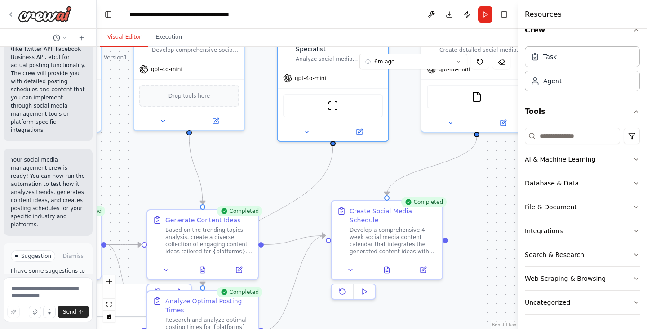
drag, startPoint x: 443, startPoint y: 245, endPoint x: 509, endPoint y: 188, distance: 87.6
click at [509, 188] on div ".deletable-edge-delete-btn { width: 20px; height: 20px; border: 0px solid #ffff…" at bounding box center [307, 188] width 421 height 282
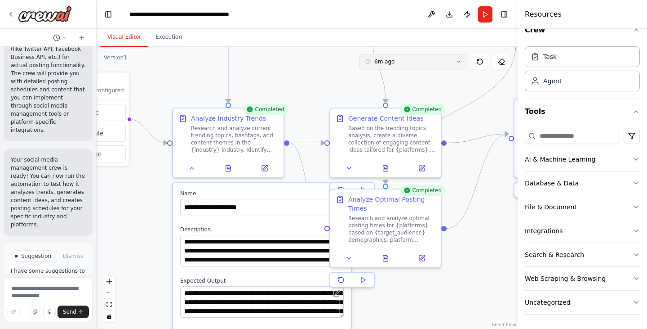
drag, startPoint x: 238, startPoint y: 178, endPoint x: 421, endPoint y: 65, distance: 214.9
click at [421, 65] on div "Version 1 6m ago Show Tools Hide Agents .deletable-edge-delete-btn { width: 20p…" at bounding box center [307, 188] width 421 height 282
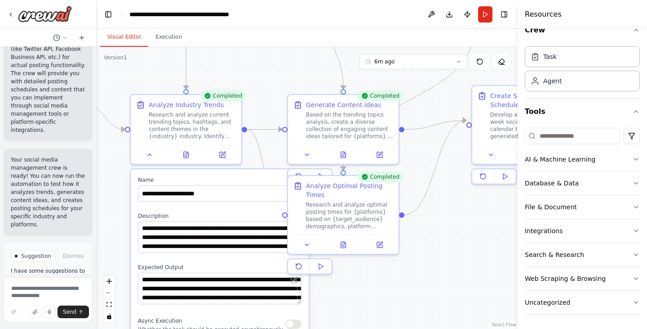
drag, startPoint x: 156, startPoint y: 206, endPoint x: 114, endPoint y: 204, distance: 41.8
click at [114, 204] on div ".deletable-edge-delete-btn { width: 20px; height: 20px; border: 0px solid #ffff…" at bounding box center [307, 188] width 421 height 282
click at [349, 269] on div "Completed Analyze Optimal Posting Times Research and analyze optimal posting ti…" at bounding box center [344, 224] width 112 height 99
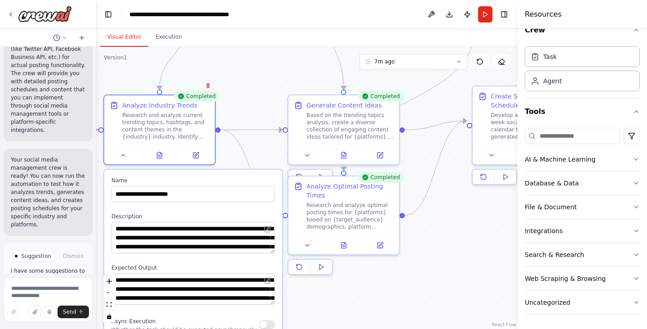
drag, startPoint x: 253, startPoint y: 182, endPoint x: 223, endPoint y: 178, distance: 30.4
click at [223, 178] on label "Name" at bounding box center [193, 180] width 164 height 7
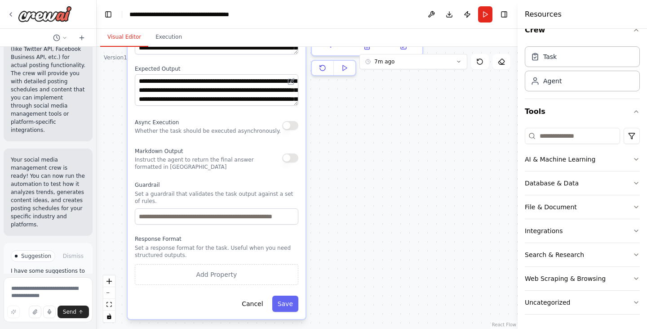
drag, startPoint x: 392, startPoint y: 285, endPoint x: 416, endPoint y: 87, distance: 199.6
click at [416, 87] on div ".deletable-edge-delete-btn { width: 20px; height: 20px; border: 0px solid #ffff…" at bounding box center [307, 188] width 421 height 282
click at [254, 296] on button "Cancel" at bounding box center [252, 304] width 32 height 16
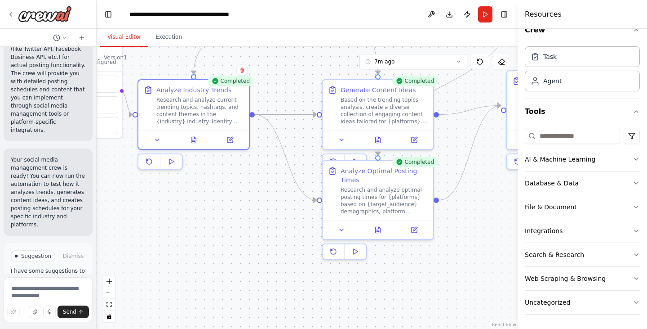
drag, startPoint x: 369, startPoint y: 167, endPoint x: 379, endPoint y: 350, distance: 183.2
click at [379, 328] on html "Create a crew that schedules and publishes social media content across multiple…" at bounding box center [323, 164] width 647 height 329
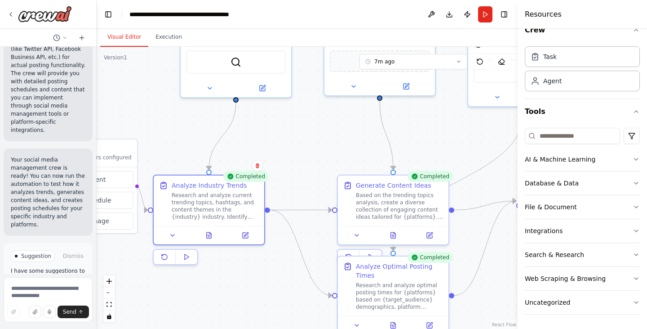
drag, startPoint x: 298, startPoint y: 88, endPoint x: 313, endPoint y: 183, distance: 96.5
click at [313, 183] on div ".deletable-edge-delete-btn { width: 20px; height: 20px; border: 0px solid #ffff…" at bounding box center [307, 188] width 421 height 282
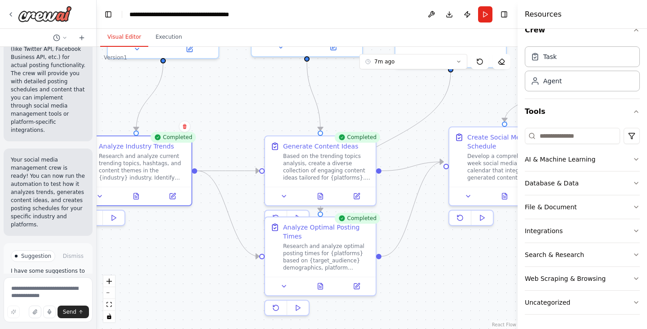
drag, startPoint x: 313, startPoint y: 183, endPoint x: 240, endPoint y: 144, distance: 82.6
click at [240, 144] on div ".deletable-edge-delete-btn { width: 20px; height: 20px; border: 0px solid #ffff…" at bounding box center [307, 188] width 421 height 282
click at [337, 258] on div "Research and analyze optimal posting times for {platforms} based on {target_aud…" at bounding box center [326, 254] width 87 height 29
click at [320, 288] on button at bounding box center [321, 284] width 38 height 11
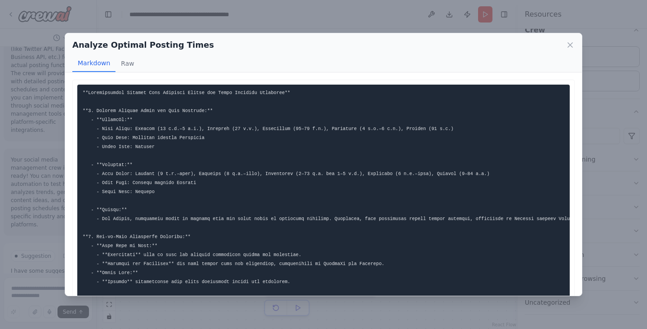
click at [586, 123] on div "Analyze Optimal Posting Times Markdown Raw ... Show more Not valid JSON" at bounding box center [323, 164] width 647 height 329
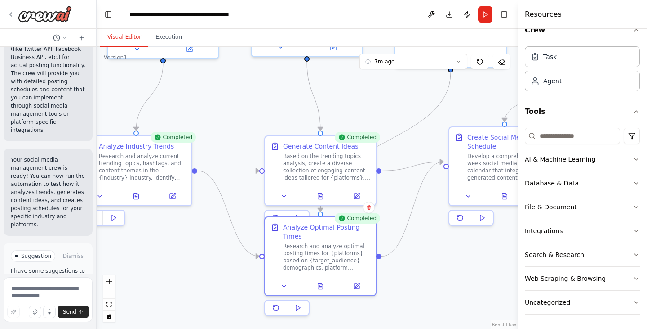
drag, startPoint x: 586, startPoint y: 123, endPoint x: 467, endPoint y: 257, distance: 178.3
click at [467, 257] on div "Create a crew that schedules and publishes social media content across multiple…" at bounding box center [323, 164] width 647 height 329
click at [467, 257] on div ".deletable-edge-delete-btn { width: 20px; height: 20px; border: 0px solid #ffff…" at bounding box center [307, 188] width 421 height 282
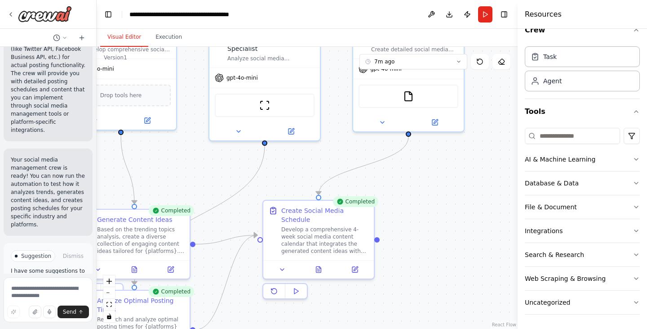
drag, startPoint x: 426, startPoint y: 257, endPoint x: 238, endPoint y: 329, distance: 200.7
click at [238, 328] on html "Create a crew that schedules and publishes social media content across multiple…" at bounding box center [323, 164] width 647 height 329
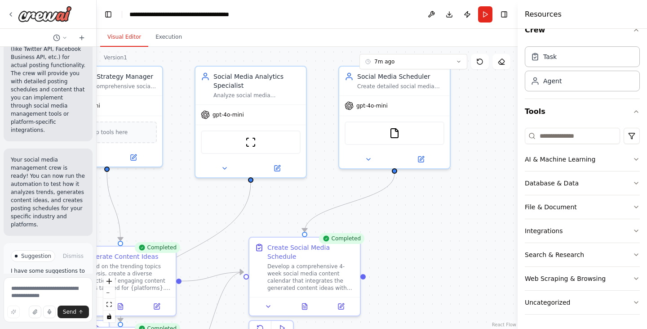
drag, startPoint x: 457, startPoint y: 173, endPoint x: 444, endPoint y: 211, distance: 40.2
click at [444, 211] on div ".deletable-edge-delete-btn { width: 20px; height: 20px; border: 0px solid #ffff…" at bounding box center [307, 188] width 421 height 282
click at [396, 138] on div "FileReadTool" at bounding box center [395, 131] width 100 height 23
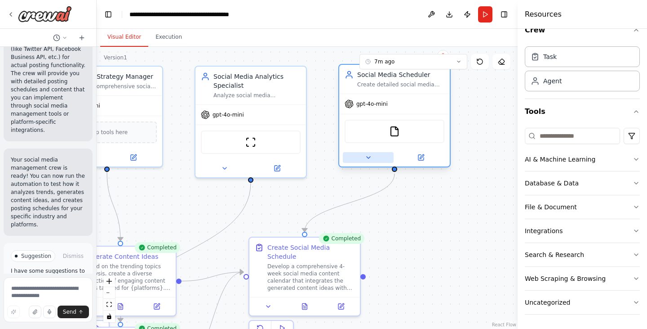
click at [369, 158] on icon at bounding box center [368, 157] width 7 height 7
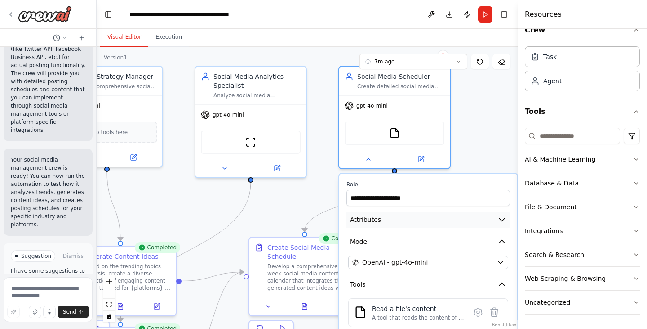
click at [502, 221] on icon "button" at bounding box center [501, 219] width 9 height 9
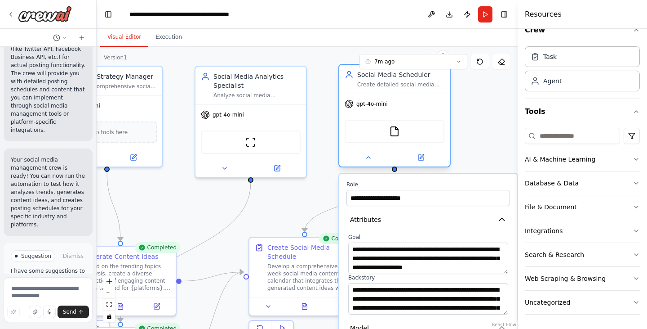
click at [426, 98] on div "gpt-4o-mini" at bounding box center [394, 104] width 111 height 20
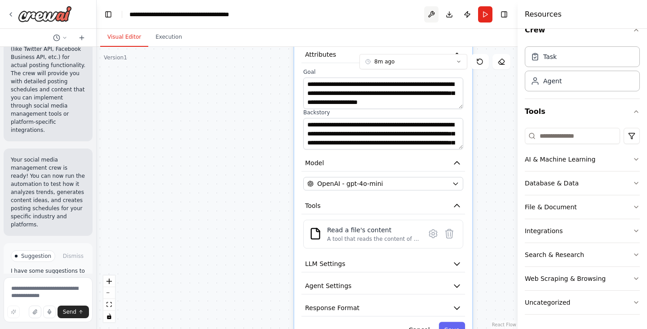
drag, startPoint x: 477, startPoint y: 185, endPoint x: 427, endPoint y: 11, distance: 180.9
click at [427, 11] on main "**********" at bounding box center [307, 164] width 421 height 329
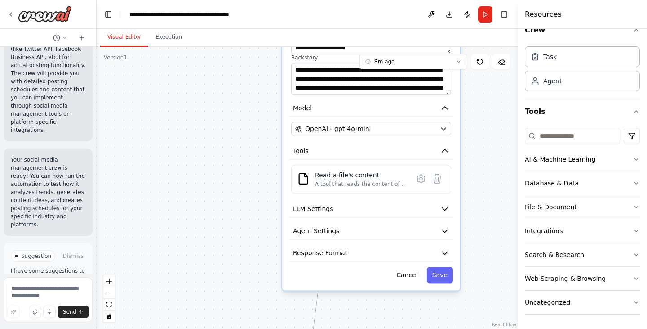
drag, startPoint x: 491, startPoint y: 283, endPoint x: 479, endPoint y: 226, distance: 58.4
click at [479, 226] on div ".deletable-edge-delete-btn { width: 20px; height: 20px; border: 0px solid #ffff…" at bounding box center [307, 188] width 421 height 282
click at [446, 254] on icon "button" at bounding box center [444, 252] width 9 height 9
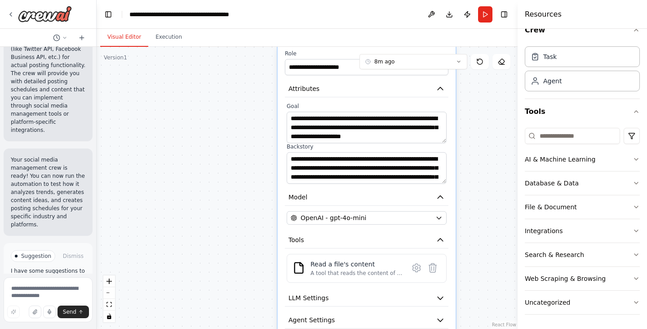
drag, startPoint x: 471, startPoint y: 261, endPoint x: 466, endPoint y: 350, distance: 89.1
click at [466, 328] on html "Create a crew that schedules and publishes social media content across multiple…" at bounding box center [323, 164] width 647 height 329
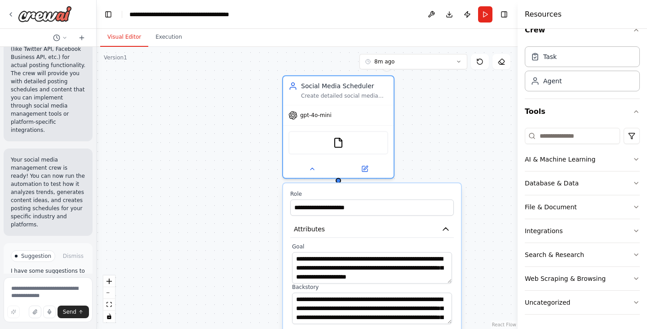
drag, startPoint x: 472, startPoint y: 133, endPoint x: 477, endPoint y: 273, distance: 140.3
click at [477, 273] on div ".deletable-edge-delete-btn { width: 20px; height: 20px; border: 0px solid #ffff…" at bounding box center [307, 188] width 421 height 282
click at [311, 169] on icon at bounding box center [312, 166] width 7 height 7
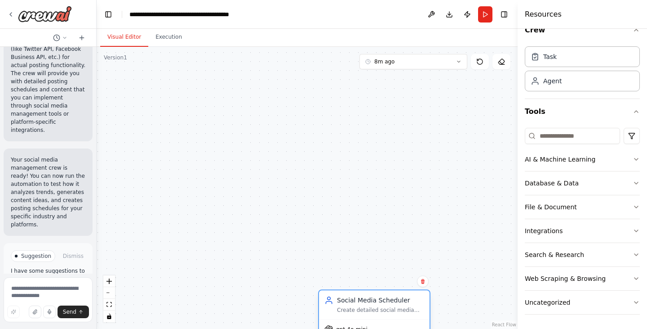
drag, startPoint x: 338, startPoint y: 86, endPoint x: 379, endPoint y: 309, distance: 226.2
click at [379, 309] on div "Social Media Scheduler Create detailed social media posting schedules and conte…" at bounding box center [380, 304] width 87 height 18
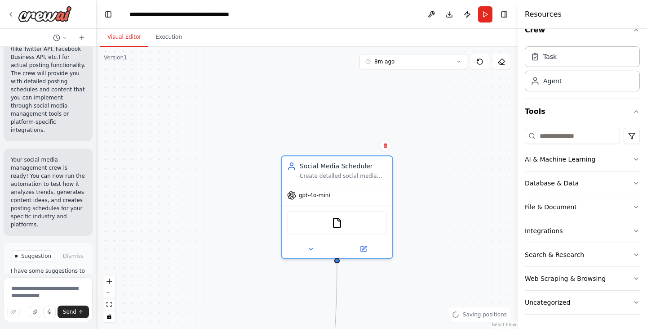
drag, startPoint x: 481, startPoint y: 221, endPoint x: 443, endPoint y: 41, distance: 183.8
click at [443, 41] on div "Visual Editor Execution Version 1 8m ago Show Tools Hide Agents .deletable-edge…" at bounding box center [307, 179] width 421 height 300
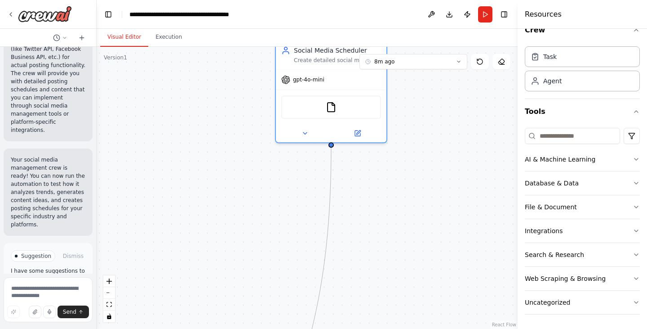
drag, startPoint x: 444, startPoint y: 258, endPoint x: 440, endPoint y: 187, distance: 71.6
click at [440, 187] on div ".deletable-edge-delete-btn { width: 20px; height: 20px; border: 0px solid #ffff…" at bounding box center [307, 188] width 421 height 282
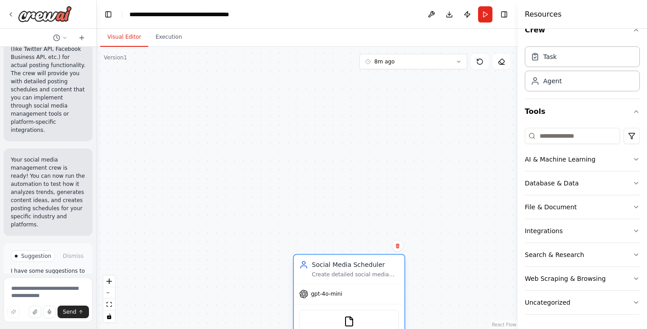
drag, startPoint x: 326, startPoint y: 53, endPoint x: 349, endPoint y: 283, distance: 231.2
click at [349, 283] on div "Social Media Scheduler Create detailed social media posting schedules and conte…" at bounding box center [349, 304] width 112 height 103
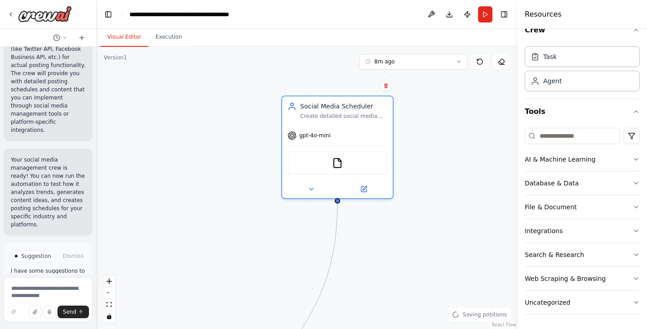
drag, startPoint x: 453, startPoint y: 244, endPoint x: 441, endPoint y: 84, distance: 160.4
click at [441, 84] on div ".deletable-edge-delete-btn { width: 20px; height: 20px; border: 0px solid #ffff…" at bounding box center [307, 188] width 421 height 282
drag, startPoint x: 341, startPoint y: 103, endPoint x: 343, endPoint y: 219, distance: 115.5
click at [343, 197] on div "Social Media Scheduler Create detailed social media posting schedules and conte…" at bounding box center [337, 144] width 112 height 103
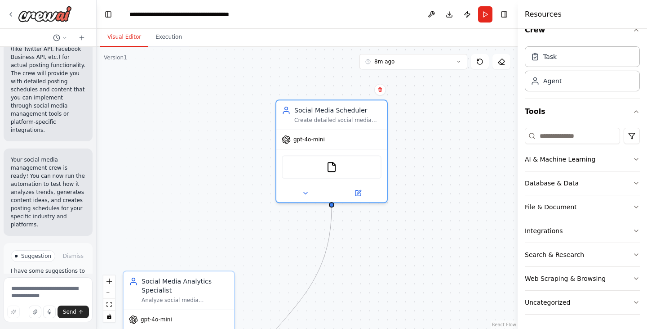
drag, startPoint x: 422, startPoint y: 231, endPoint x: 415, endPoint y: 172, distance: 59.2
click at [415, 172] on div ".deletable-edge-delete-btn { width: 20px; height: 20px; border: 0px solid #ffff…" at bounding box center [307, 188] width 421 height 282
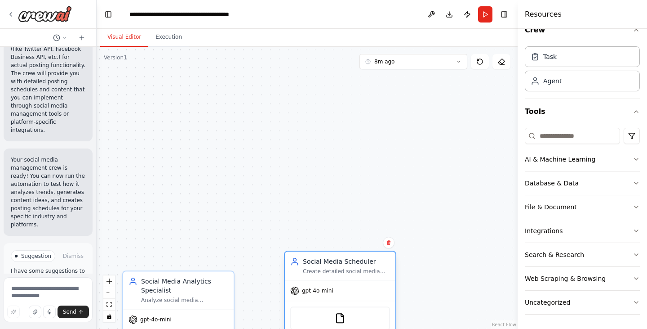
drag, startPoint x: 342, startPoint y: 105, endPoint x: 354, endPoint y: 263, distance: 158.7
click at [354, 263] on div "Social Media Scheduler" at bounding box center [346, 261] width 87 height 9
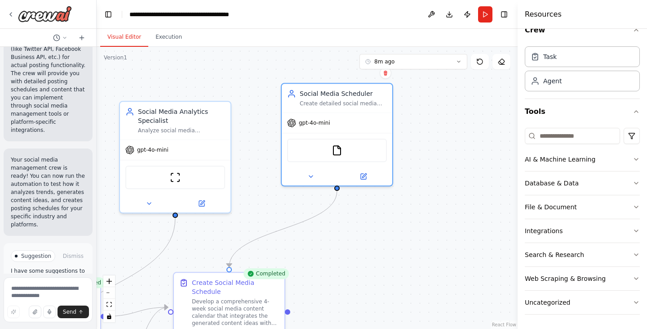
drag, startPoint x: 446, startPoint y: 243, endPoint x: 443, endPoint y: 69, distance: 173.9
click at [443, 69] on div ".deletable-edge-delete-btn { width: 20px; height: 20px; border: 0px solid #ffff…" at bounding box center [307, 188] width 421 height 282
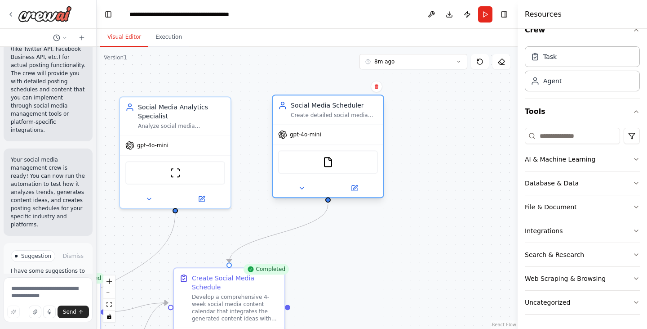
drag, startPoint x: 344, startPoint y: 88, endPoint x: 338, endPoint y: 105, distance: 18.2
click at [338, 105] on div "Social Media Scheduler" at bounding box center [334, 105] width 87 height 9
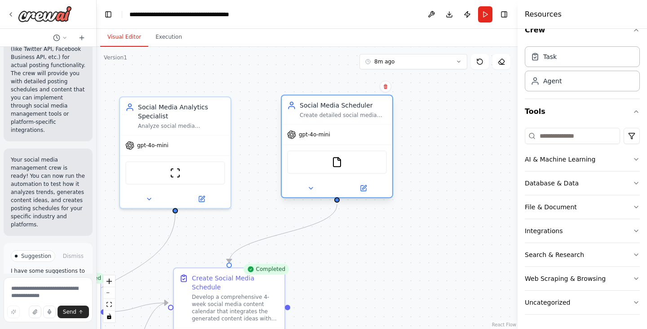
drag, startPoint x: 330, startPoint y: 110, endPoint x: 336, endPoint y: 111, distance: 6.4
click at [336, 111] on div "Social Media Scheduler Create detailed social media posting schedules and conte…" at bounding box center [343, 110] width 87 height 18
click at [361, 105] on div "Social Media Scheduler" at bounding box center [343, 105] width 87 height 9
click at [428, 249] on div ".deletable-edge-delete-btn { width: 20px; height: 20px; border: 0px solid #ffff…" at bounding box center [307, 188] width 421 height 282
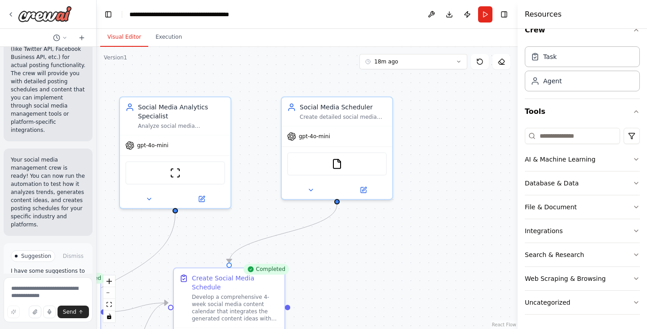
click at [40, 298] on span "Improve automation" at bounding box center [52, 301] width 55 height 7
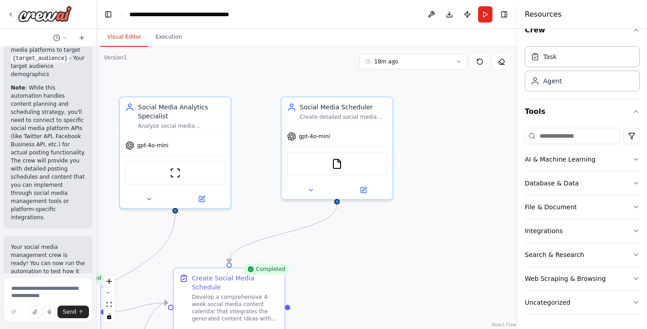
scroll to position [2105, 0]
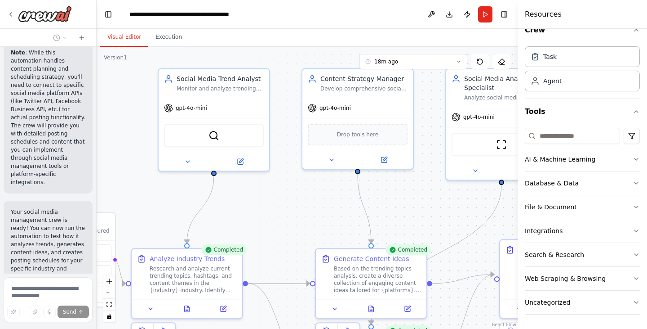
drag, startPoint x: 132, startPoint y: 240, endPoint x: 457, endPoint y: 212, distance: 327.0
click at [457, 212] on div ".deletable-edge-delete-btn { width: 20px; height: 20px; border: 0px solid #ffff…" at bounding box center [307, 188] width 421 height 282
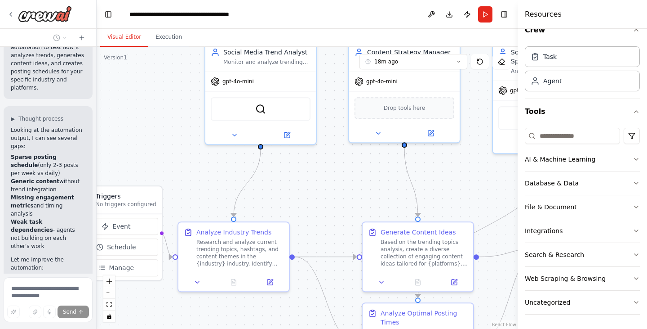
scroll to position [2319, 0]
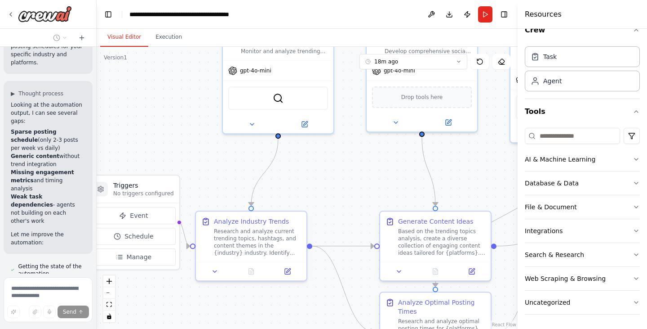
drag, startPoint x: 304, startPoint y: 218, endPoint x: 369, endPoint y: 180, distance: 74.7
click at [369, 180] on div ".deletable-edge-delete-btn { width: 20px; height: 20px; border: 0px solid #ffff…" at bounding box center [307, 188] width 421 height 282
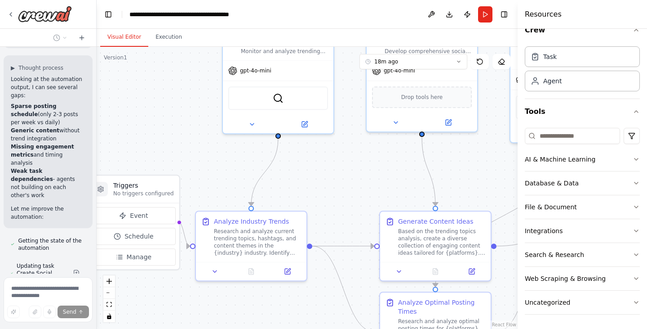
scroll to position [2351, 0]
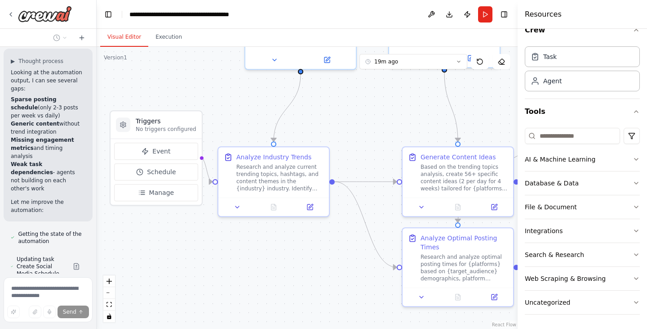
drag, startPoint x: 201, startPoint y: 312, endPoint x: 224, endPoint y: 248, distance: 68.1
click at [224, 248] on div ".deletable-edge-delete-btn { width: 20px; height: 20px; border: 0px solid #ffff…" at bounding box center [307, 188] width 421 height 282
click at [159, 169] on span "Schedule" at bounding box center [161, 171] width 29 height 9
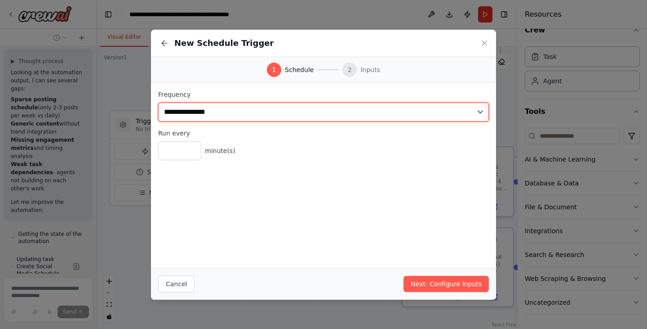
scroll to position [2398, 0]
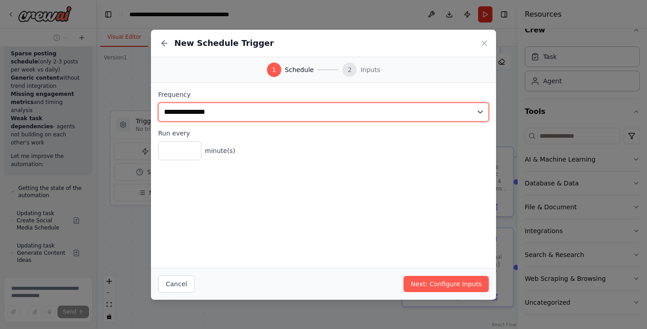
click at [211, 111] on select "**********" at bounding box center [323, 111] width 331 height 19
select select "******"
click at [158, 102] on select "**********" at bounding box center [323, 111] width 331 height 19
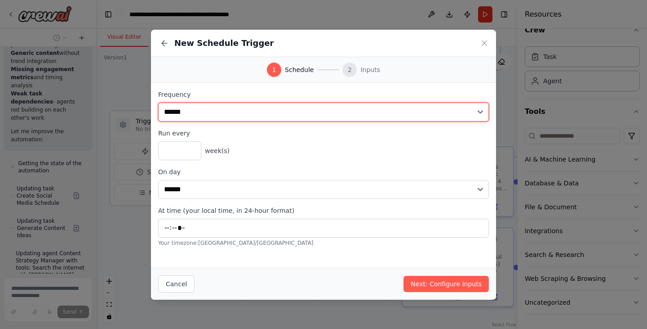
scroll to position [2423, 0]
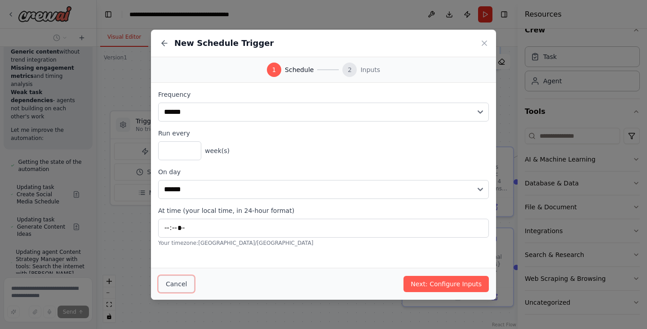
click at [172, 290] on button "Cancel" at bounding box center [176, 283] width 36 height 17
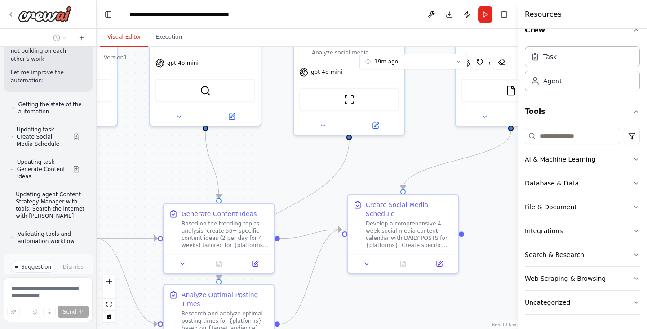
click at [84, 315] on div "Create a crew that schedules and publishes social media content across multiple…" at bounding box center [323, 164] width 647 height 329
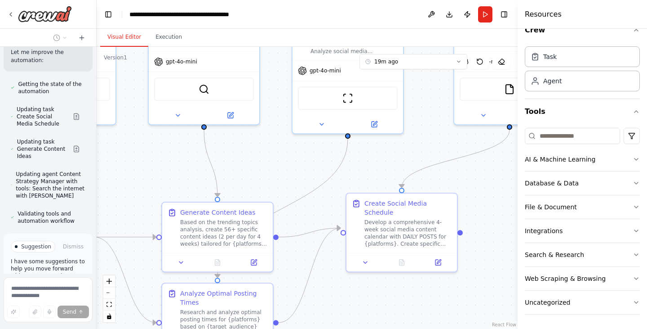
scroll to position [2503, 0]
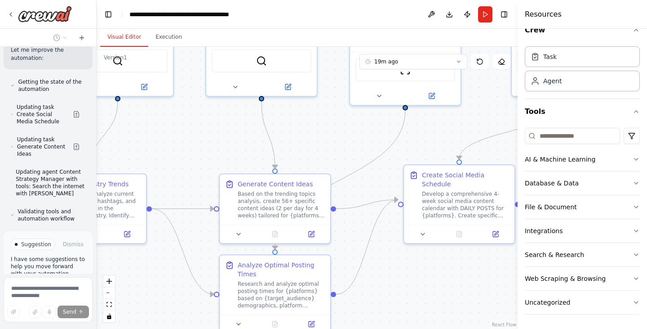
click at [142, 287] on div ".deletable-edge-delete-btn { width: 20px; height: 20px; border: 0px solid #ffff…" at bounding box center [307, 188] width 421 height 282
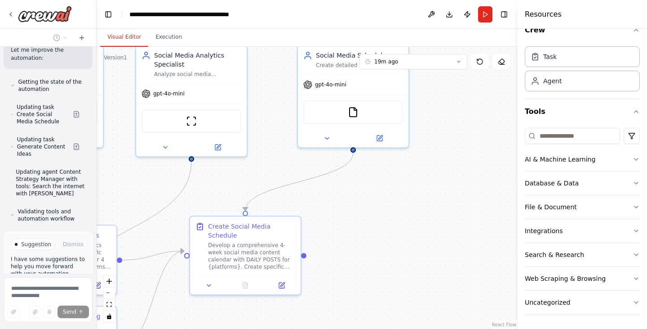
drag, startPoint x: 423, startPoint y: 292, endPoint x: 209, endPoint y: 344, distance: 220.1
click at [209, 328] on html "Create a crew that schedules and publishes social media content across multiple…" at bounding box center [323, 164] width 647 height 329
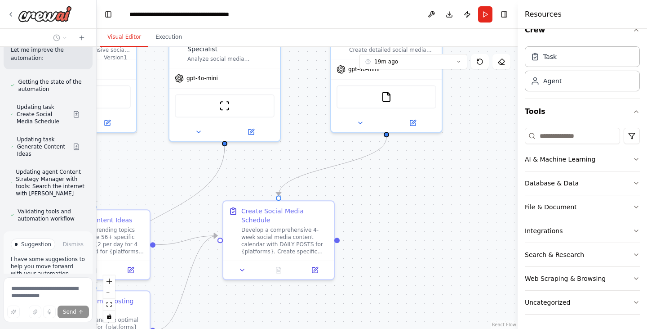
drag, startPoint x: 439, startPoint y: 159, endPoint x: 472, endPoint y: 142, distance: 37.0
click at [472, 142] on div ".deletable-edge-delete-btn { width: 20px; height: 20px; border: 0px solid #ffff…" at bounding box center [307, 188] width 421 height 282
click at [315, 265] on icon at bounding box center [316, 267] width 4 height 4
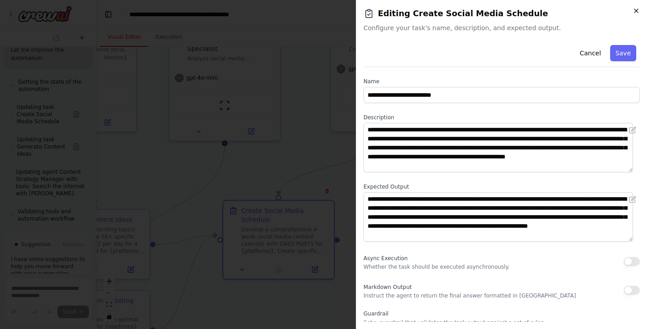
click at [636, 9] on icon "button" at bounding box center [636, 10] width 7 height 7
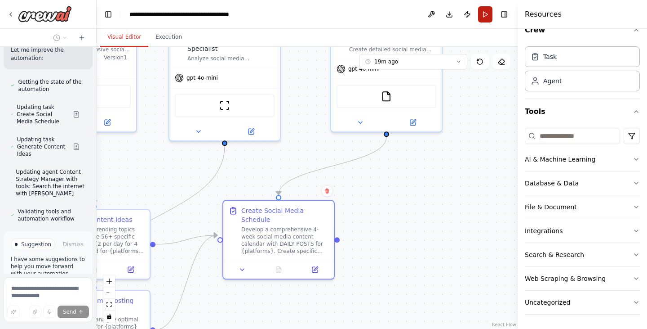
click at [481, 11] on button "Run" at bounding box center [485, 14] width 14 height 16
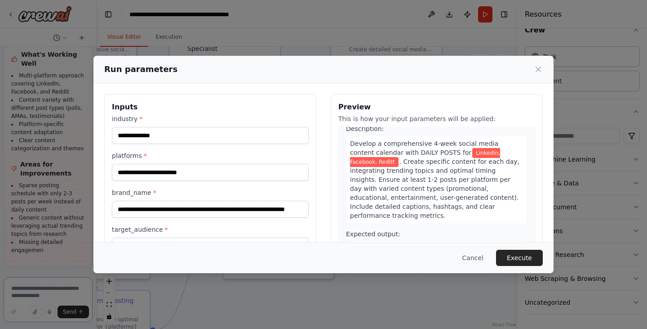
scroll to position [642, 0]
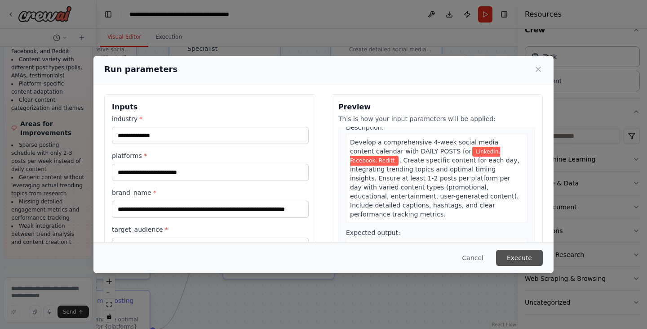
click at [526, 259] on button "Execute" at bounding box center [519, 257] width 47 height 16
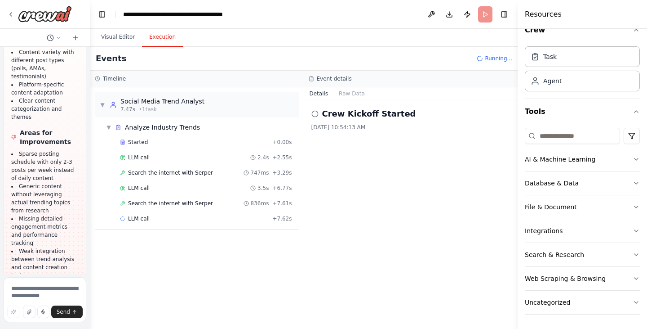
scroll to position [3016, 0]
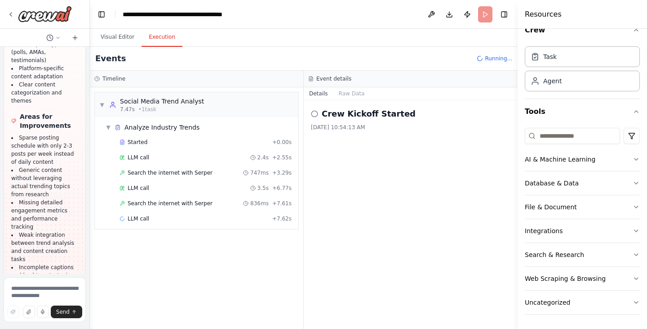
drag, startPoint x: 93, startPoint y: 256, endPoint x: 90, endPoint y: 271, distance: 15.2
click at [90, 271] on div "Create a crew that schedules and publishes social media content across multiple…" at bounding box center [323, 164] width 647 height 329
drag, startPoint x: 88, startPoint y: 257, endPoint x: 84, endPoint y: 249, distance: 8.3
click at [84, 249] on div "Create a crew that schedules and publishes social media content across multiple…" at bounding box center [45, 164] width 90 height 329
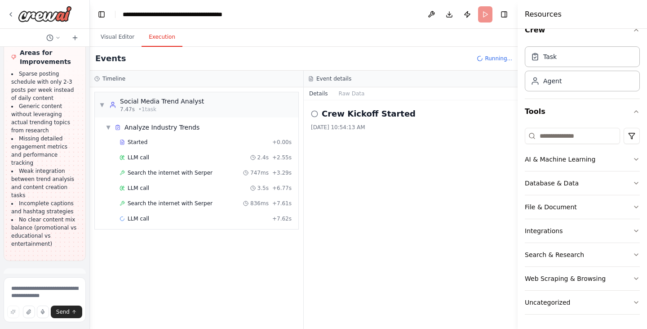
click at [447, 105] on div "Crew Kickoff Started 10/4/2025, 10:54:13 AM" at bounding box center [411, 214] width 214 height 228
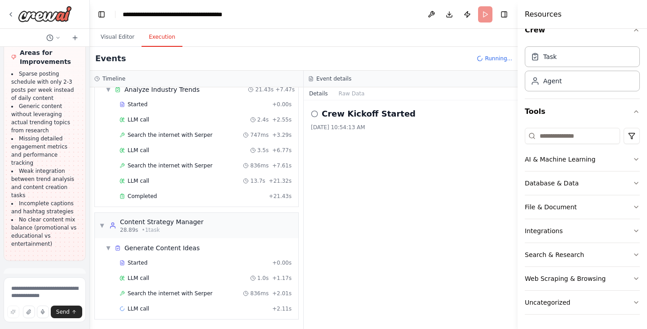
scroll to position [38, 0]
click at [381, 151] on div "Crew Kickoff Started 10/4/2025, 10:54:13 AM" at bounding box center [411, 214] width 214 height 228
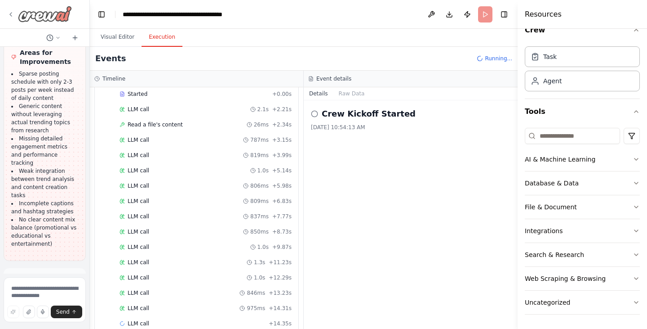
scroll to position [507, 0]
click at [15, 13] on div at bounding box center [39, 14] width 65 height 16
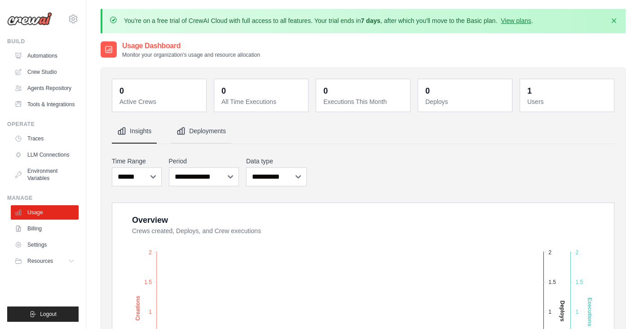
click at [204, 124] on button "Deployments" at bounding box center [201, 131] width 60 height 24
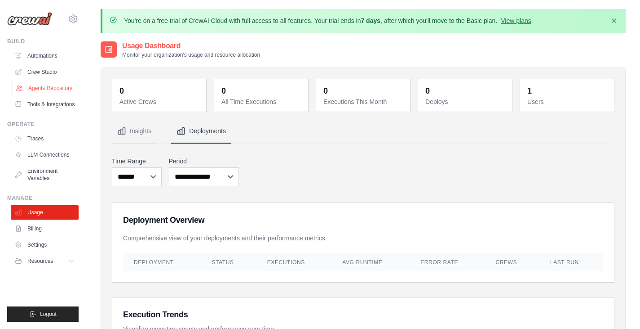
click at [40, 87] on link "Agents Repository" at bounding box center [46, 88] width 68 height 14
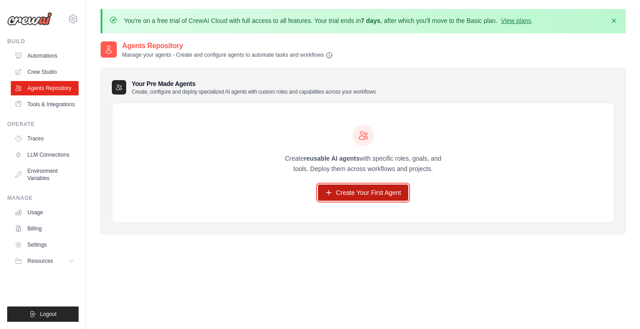
click at [361, 194] on link "Create Your First Agent" at bounding box center [363, 192] width 90 height 16
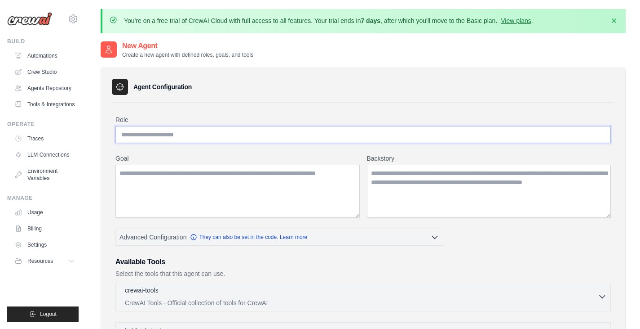
click at [331, 141] on input "Role" at bounding box center [363, 134] width 496 height 17
type input "*"
type input "**********"
click at [383, 160] on label "Backstory" at bounding box center [489, 158] width 244 height 9
click at [383, 164] on textarea "Backstory" at bounding box center [489, 190] width 244 height 53
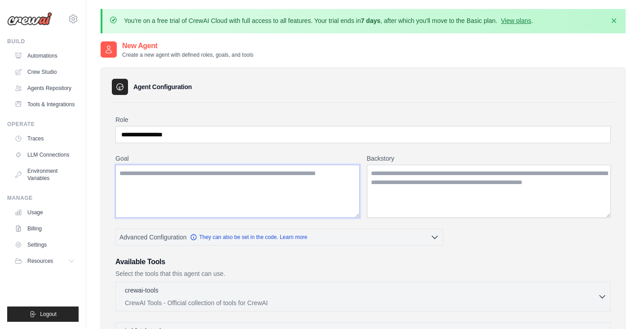
click at [286, 200] on textarea "Goal" at bounding box center [237, 190] width 244 height 53
type textarea "*"
type textarea "**********"
paste textarea "**********"
type textarea "**********"
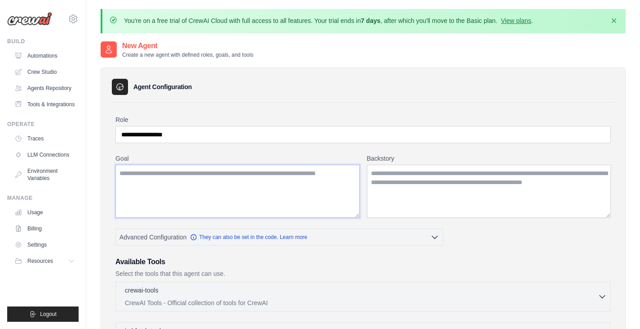
paste textarea "**********"
type textarea "**********"
click at [175, 174] on textarea "**********" at bounding box center [237, 190] width 244 height 53
paste textarea "**********"
click at [175, 174] on textarea "**********" at bounding box center [237, 190] width 244 height 53
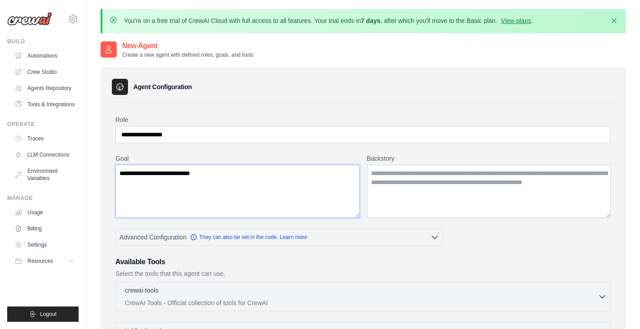
type textarea "**********"
click at [216, 179] on textarea "**********" at bounding box center [237, 190] width 244 height 53
click at [187, 175] on textarea "**********" at bounding box center [237, 190] width 244 height 53
click at [261, 173] on textarea "**********" at bounding box center [237, 190] width 244 height 53
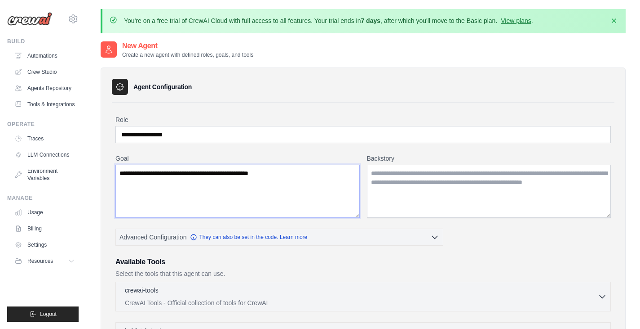
type textarea "**********"
paste textarea "**********"
click at [231, 179] on textarea "**********" at bounding box center [237, 190] width 244 height 53
type textarea "**********"
click at [437, 203] on textarea "Backstory" at bounding box center [489, 190] width 244 height 53
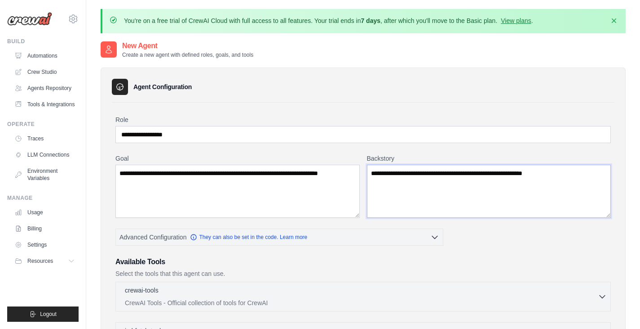
type textarea "**********"
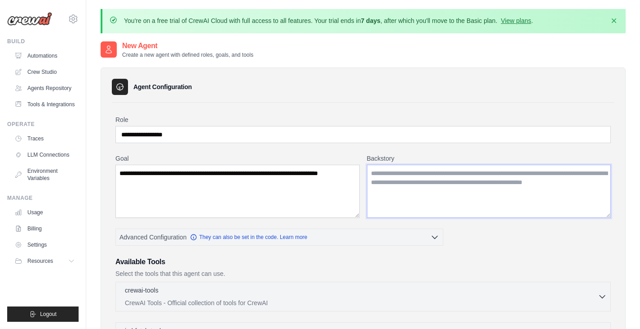
paste textarea "**********"
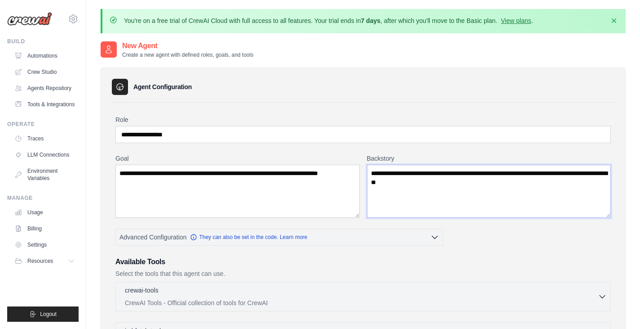
type textarea "**********"
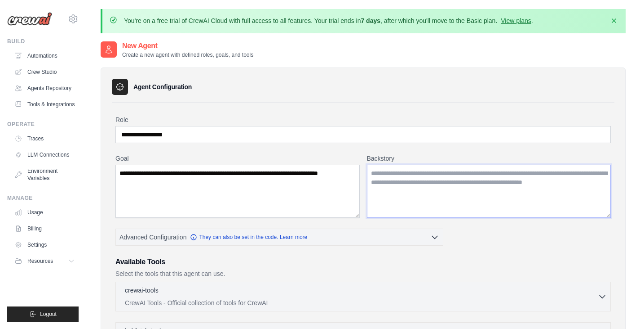
paste textarea "**********"
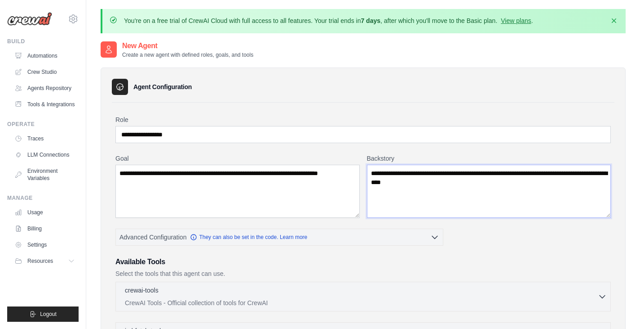
click at [474, 175] on textarea "**********" at bounding box center [489, 190] width 244 height 53
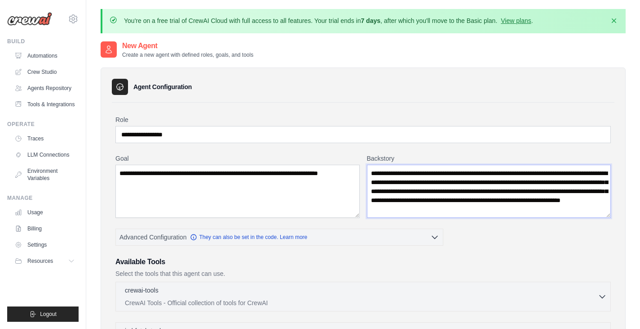
scroll to position [4, 0]
click at [541, 213] on textarea "**********" at bounding box center [489, 190] width 244 height 53
click at [500, 264] on h3 "Available Tools" at bounding box center [363, 261] width 496 height 11
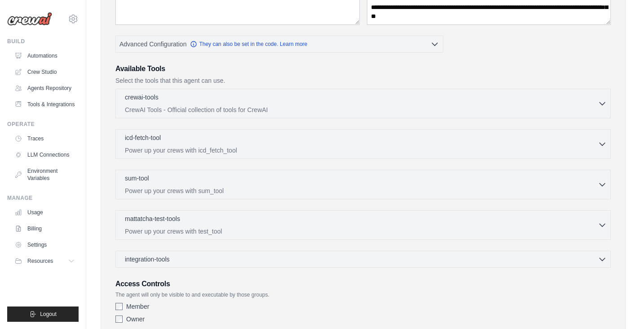
scroll to position [194, 0]
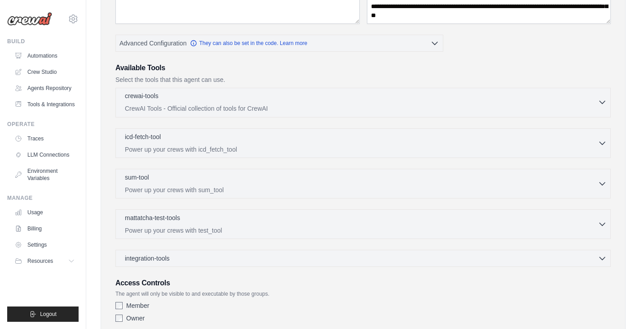
click at [341, 111] on p "CrewAI Tools - Official collection of tools for CrewAI" at bounding box center [361, 108] width 473 height 9
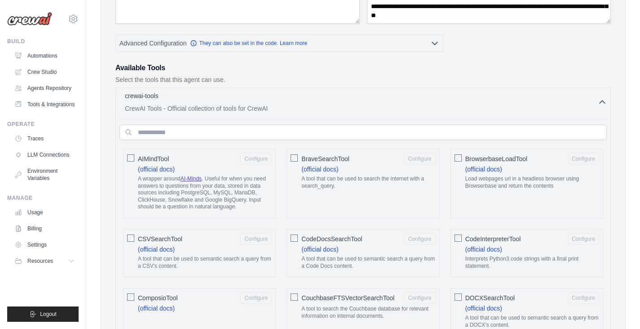
click at [263, 98] on div "crewai-tools 0 selected" at bounding box center [361, 96] width 473 height 11
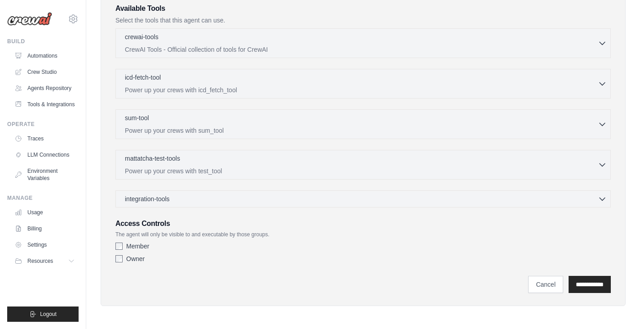
scroll to position [18, 0]
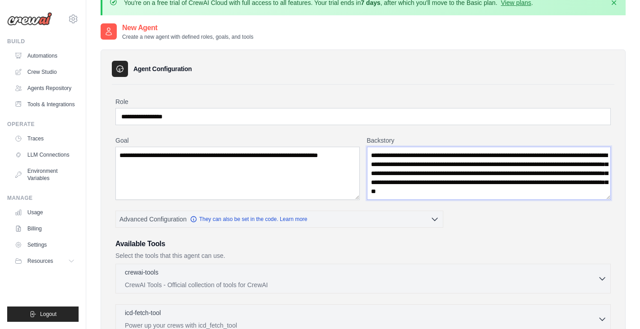
click at [539, 195] on textarea "**********" at bounding box center [489, 173] width 244 height 53
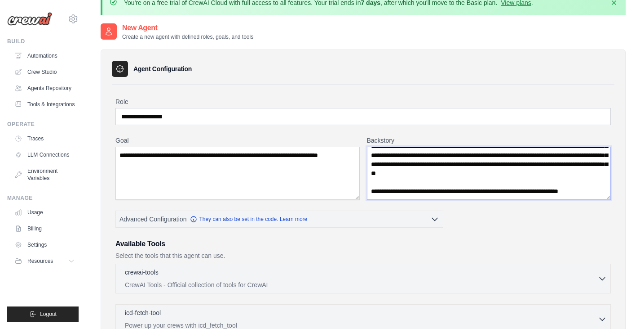
scroll to position [31, 0]
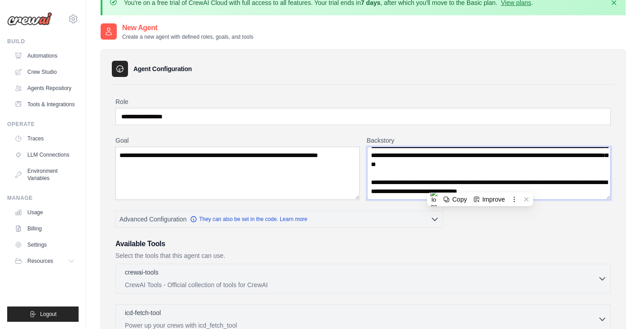
drag, startPoint x: 481, startPoint y: 186, endPoint x: 462, endPoint y: 190, distance: 20.2
click at [462, 190] on textarea "**********" at bounding box center [489, 173] width 244 height 53
click at [482, 187] on textarea "**********" at bounding box center [489, 173] width 244 height 53
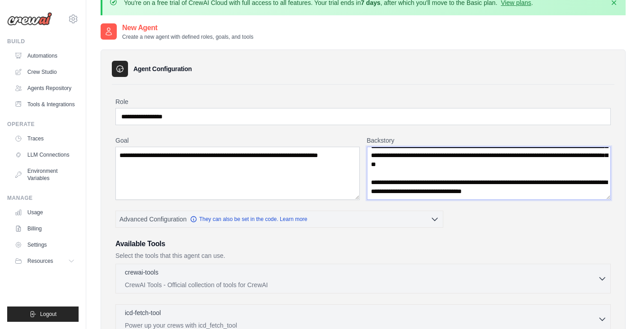
click at [469, 188] on textarea "**********" at bounding box center [489, 173] width 244 height 53
click at [586, 196] on textarea "**********" at bounding box center [489, 173] width 244 height 53
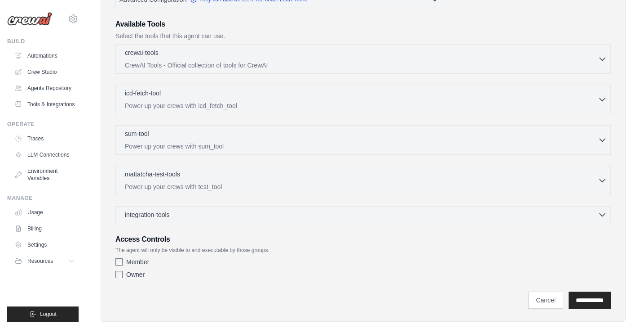
scroll to position [253, 0]
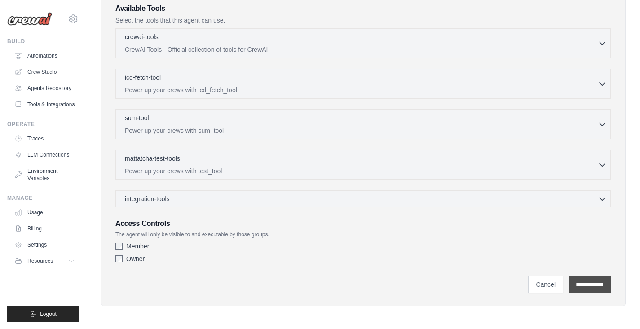
type textarea "**********"
click at [587, 289] on input "**********" at bounding box center [590, 283] width 42 height 17
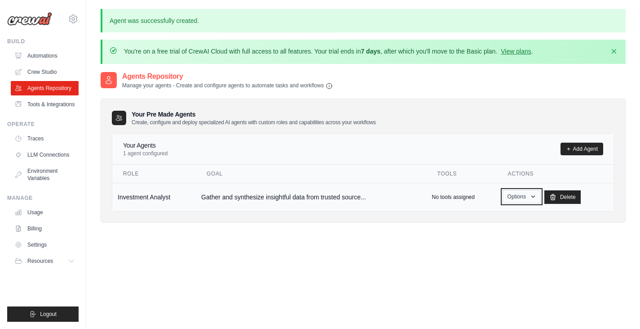
click at [518, 200] on button "Options" at bounding box center [522, 196] width 38 height 13
click at [400, 252] on div "Agents Repository Manage your agents - Create and configure agents to automate …" at bounding box center [363, 235] width 525 height 329
click at [37, 56] on link "Automations" at bounding box center [46, 56] width 68 height 14
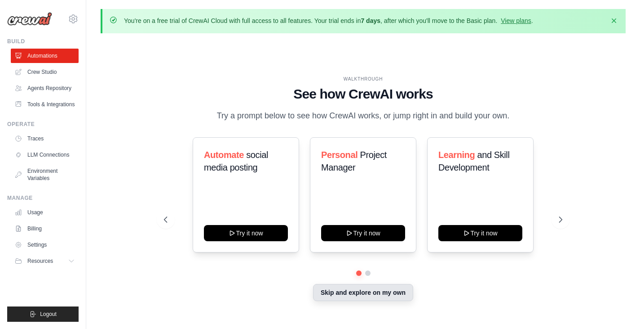
click at [378, 296] on button "Skip and explore on my own" at bounding box center [363, 292] width 100 height 17
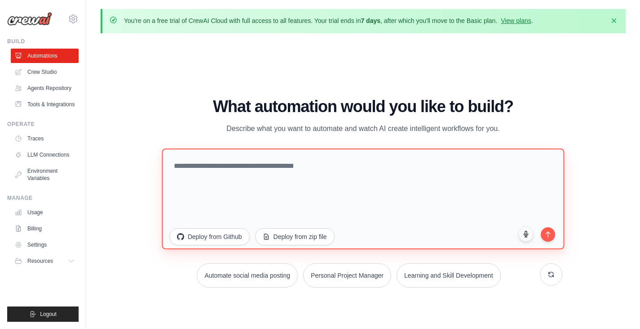
click at [275, 174] on textarea at bounding box center [363, 198] width 403 height 101
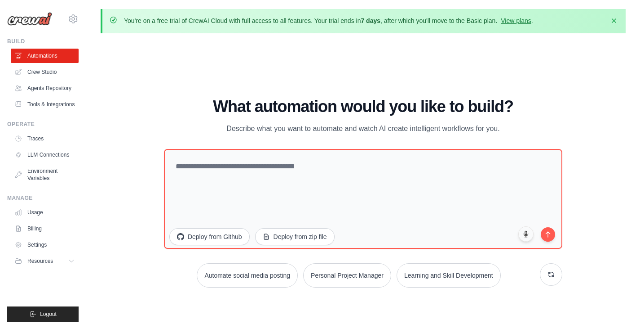
click at [162, 110] on div "WALKTHROUGH See how CrewAI works Try a prompt below to see how CrewAI works, or…" at bounding box center [363, 196] width 420 height 197
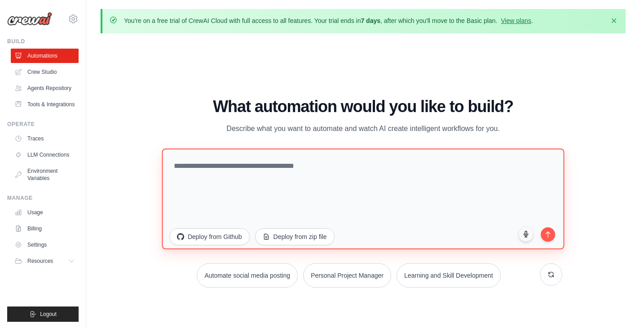
click at [181, 187] on textarea at bounding box center [363, 198] width 403 height 101
type textarea "**********"
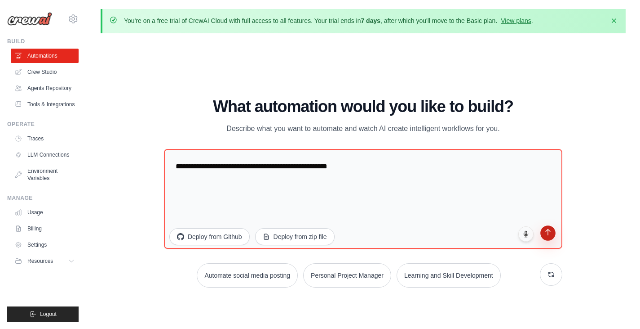
click at [550, 236] on button "submit" at bounding box center [548, 232] width 15 height 15
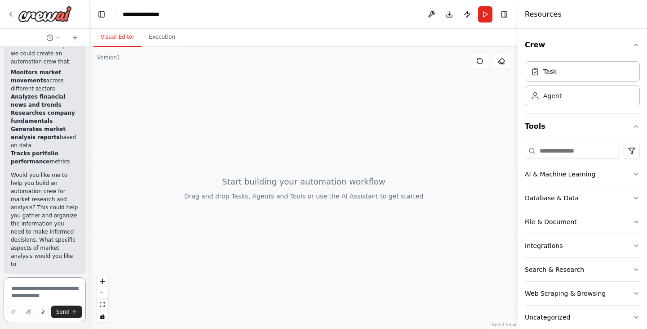
scroll to position [178, 0]
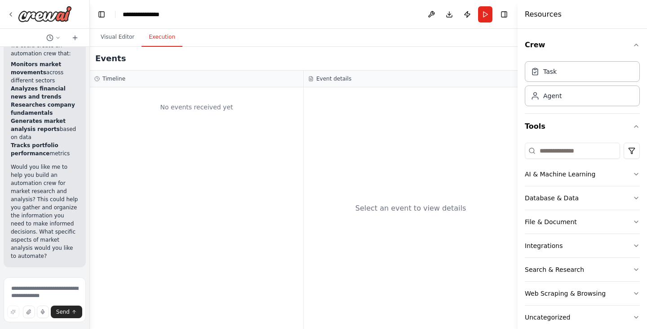
click at [161, 41] on button "Execution" at bounding box center [162, 37] width 41 height 19
click at [124, 38] on button "Visual Editor" at bounding box center [117, 37] width 48 height 19
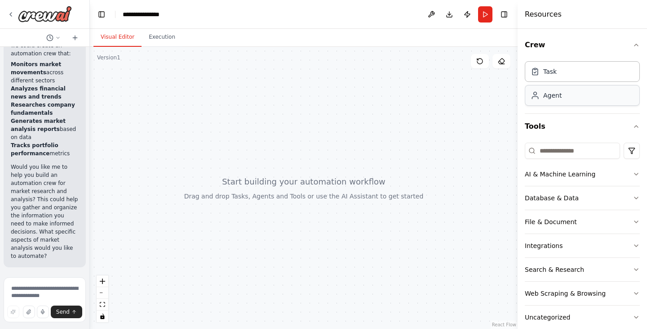
click at [585, 103] on div "Agent" at bounding box center [582, 95] width 115 height 21
click at [574, 81] on div "Task" at bounding box center [582, 71] width 115 height 21
click at [571, 99] on div "Agent" at bounding box center [582, 95] width 115 height 21
drag, startPoint x: 306, startPoint y: 224, endPoint x: 368, endPoint y: 177, distance: 78.2
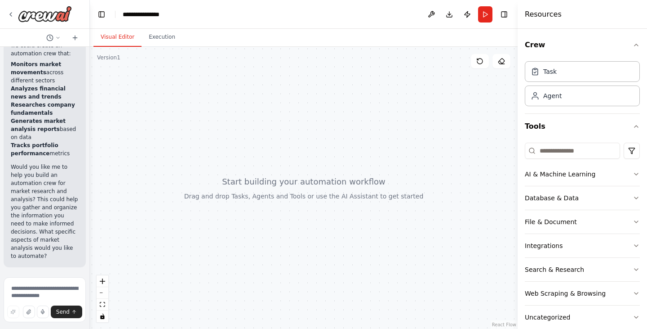
click at [368, 177] on div at bounding box center [304, 188] width 428 height 282
drag, startPoint x: 647, startPoint y: 132, endPoint x: 574, endPoint y: 266, distance: 152.0
click at [574, 266] on html "**********" at bounding box center [323, 164] width 647 height 329
click at [574, 266] on div "Search & Research" at bounding box center [554, 269] width 59 height 9
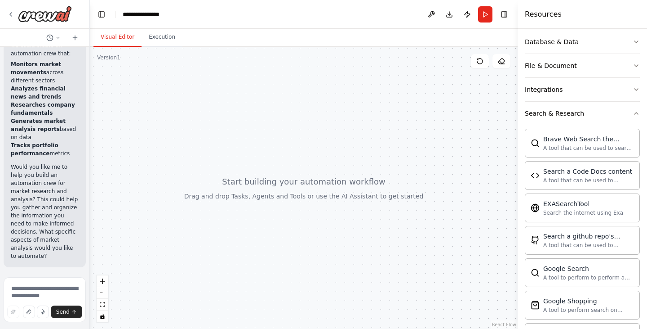
scroll to position [70, 0]
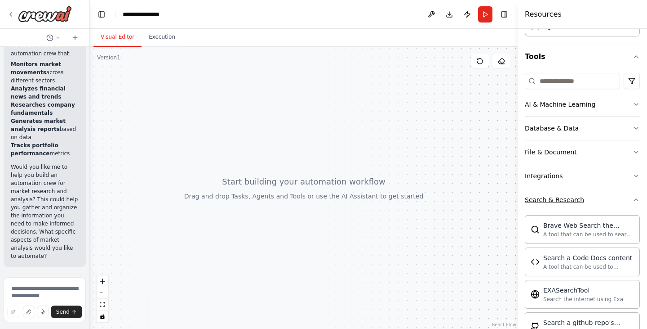
click at [633, 199] on icon "button" at bounding box center [636, 199] width 7 height 7
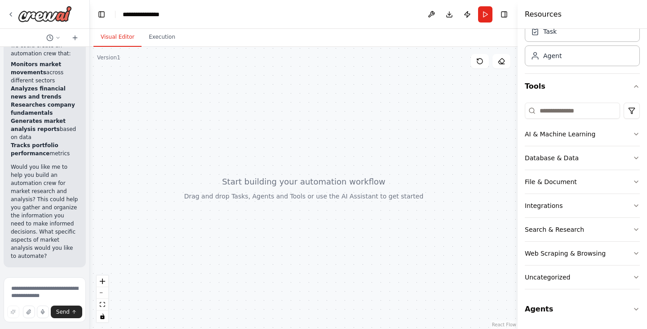
drag, startPoint x: 647, startPoint y: 169, endPoint x: 641, endPoint y: 237, distance: 67.7
click at [641, 237] on html "**********" at bounding box center [323, 164] width 647 height 329
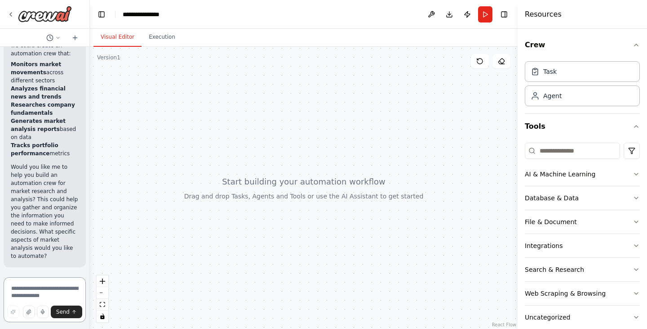
click at [52, 282] on textarea at bounding box center [45, 299] width 82 height 45
type textarea "***"
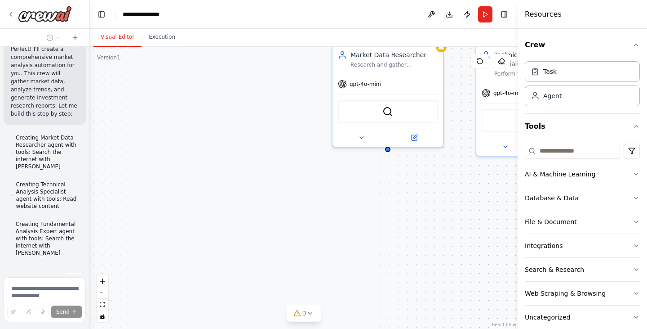
scroll to position [670, 0]
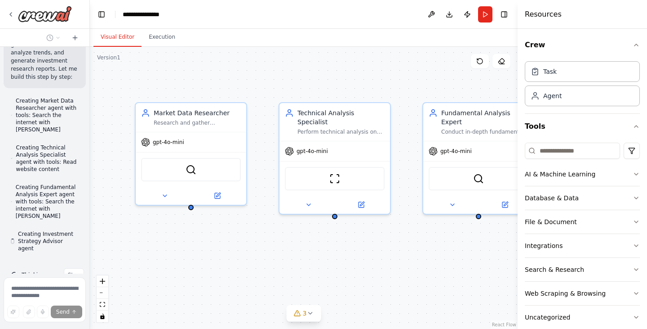
drag, startPoint x: 320, startPoint y: 177, endPoint x: 124, endPoint y: 235, distance: 205.2
click at [124, 235] on div "Market Data Researcher Research and gather comprehensive market data, financial…" at bounding box center [304, 188] width 428 height 282
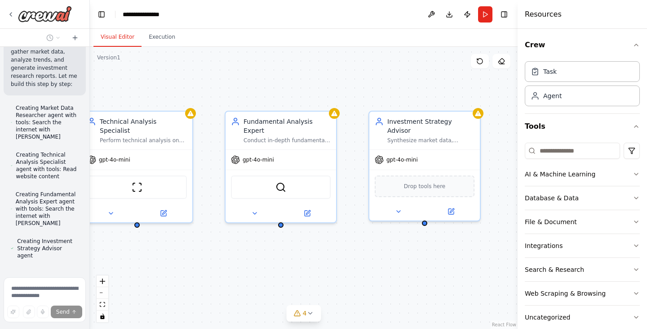
drag, startPoint x: 391, startPoint y: 264, endPoint x: 194, endPoint y: 272, distance: 197.9
click at [194, 272] on div "Market Data Researcher Research and gather comprehensive market data, financial…" at bounding box center [304, 188] width 428 height 282
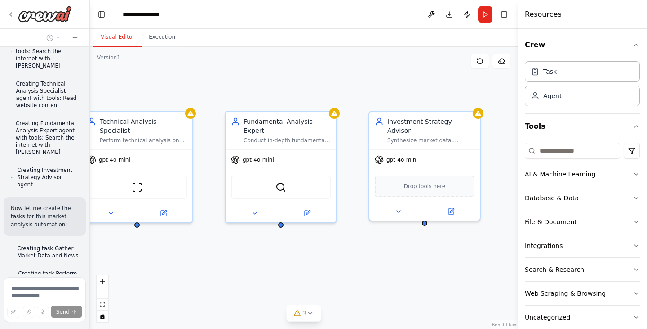
scroll to position [791, 0]
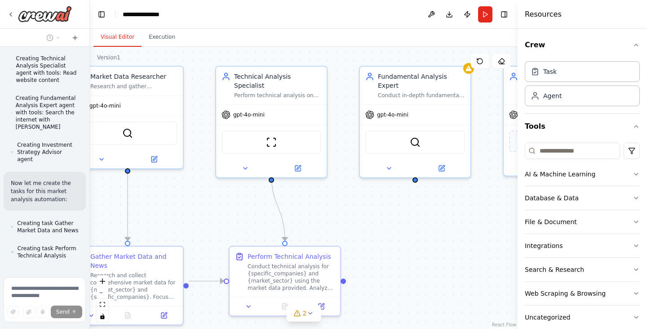
drag, startPoint x: 301, startPoint y: 270, endPoint x: 435, endPoint y: 225, distance: 141.7
click at [435, 225] on div ".deletable-edge-delete-btn { width: 20px; height: 20px; border: 0px solid #ffff…" at bounding box center [304, 188] width 428 height 282
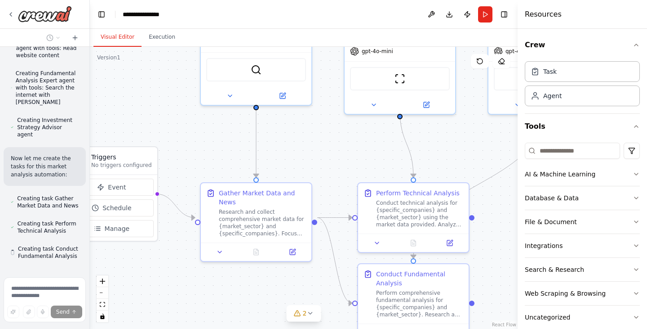
scroll to position [816, 0]
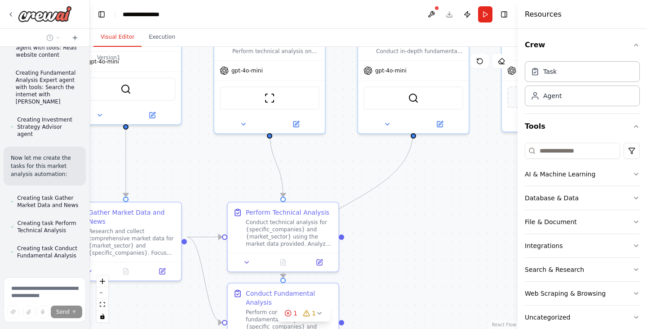
drag, startPoint x: 183, startPoint y: 222, endPoint x: 182, endPoint y: 178, distance: 44.1
click at [182, 178] on div ".deletable-edge-delete-btn { width: 20px; height: 20px; border: 0px solid #ffff…" at bounding box center [304, 188] width 428 height 282
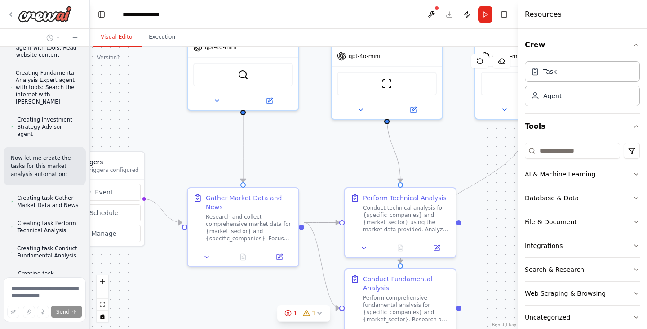
scroll to position [848, 0]
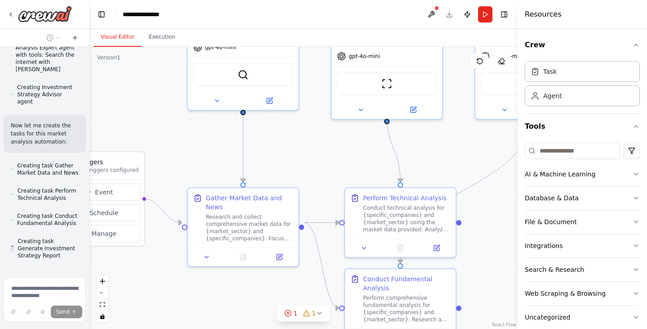
drag, startPoint x: 464, startPoint y: 176, endPoint x: 582, endPoint y: 161, distance: 118.2
click at [582, 161] on div "Investment advices to audience based on market movement ▶ Thought process I'm s…" at bounding box center [323, 164] width 647 height 329
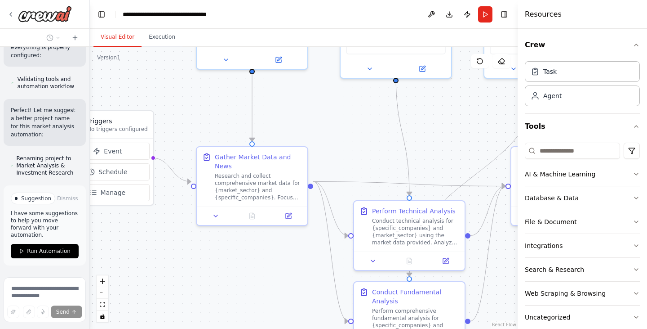
scroll to position [1101, 0]
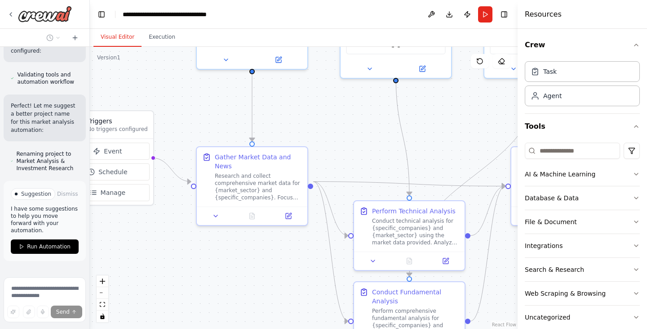
drag, startPoint x: 214, startPoint y: 275, endPoint x: 223, endPoint y: 235, distance: 41.9
click at [223, 235] on div ".deletable-edge-delete-btn { width: 20px; height: 20px; border: 0px solid #ffff…" at bounding box center [304, 188] width 428 height 282
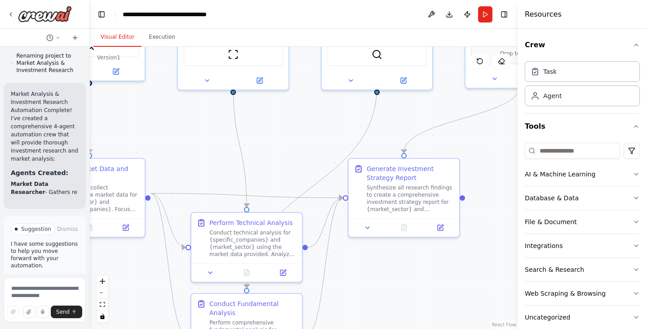
drag, startPoint x: 439, startPoint y: 153, endPoint x: 276, endPoint y: 164, distance: 163.1
click at [276, 164] on div ".deletable-edge-delete-btn { width: 20px; height: 20px; border: 0px solid #ffff…" at bounding box center [304, 188] width 428 height 282
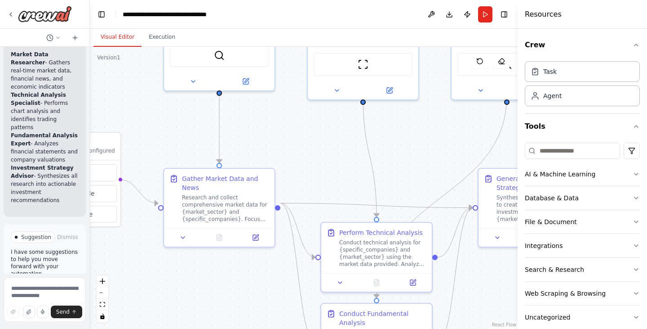
drag, startPoint x: 129, startPoint y: 271, endPoint x: 259, endPoint y: 280, distance: 130.3
click at [259, 280] on div ".deletable-edge-delete-btn { width: 20px; height: 20px; border: 0px solid #ffff…" at bounding box center [304, 188] width 428 height 282
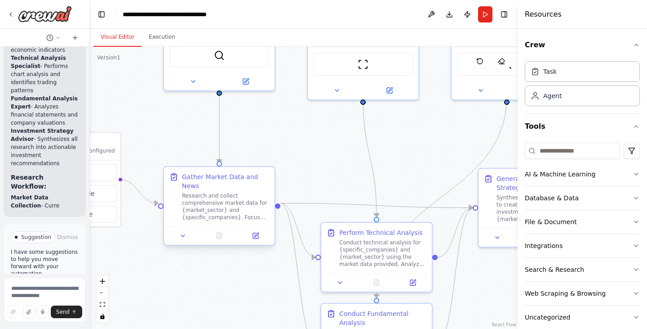
click at [230, 204] on div "Research and collect comprehensive market data for {market_sector} and {specifi…" at bounding box center [225, 206] width 87 height 29
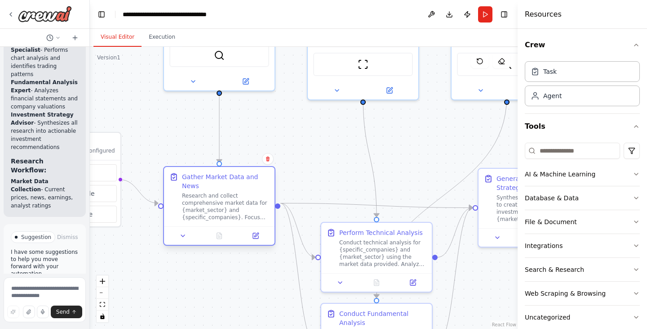
click at [230, 204] on div "Research and collect comprehensive market data for {market_sector} and {specifi…" at bounding box center [225, 206] width 87 height 29
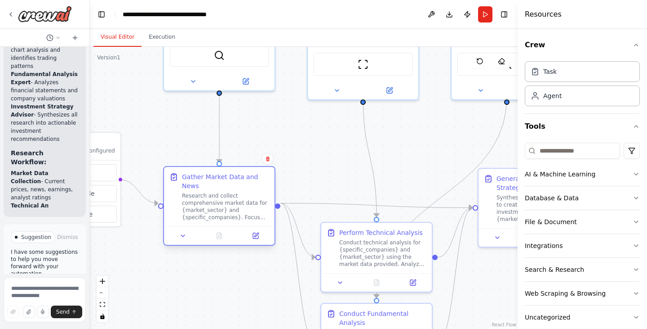
click at [230, 204] on div "Research and collect comprehensive market data for {market_sector} and {specifi…" at bounding box center [225, 206] width 87 height 29
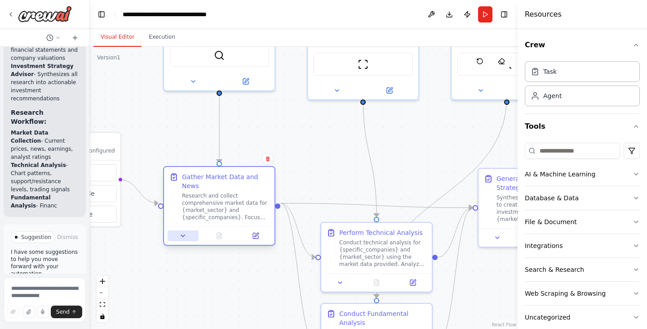
click at [181, 230] on button at bounding box center [183, 235] width 31 height 11
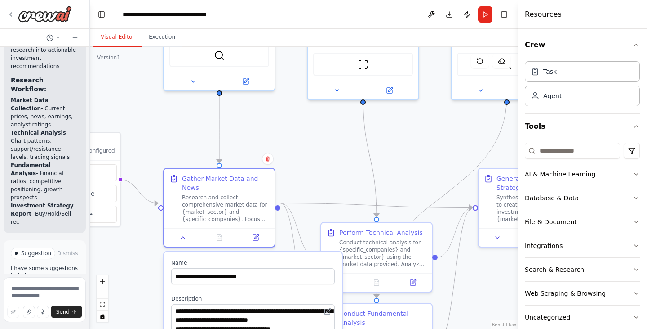
click at [330, 187] on div ".deletable-edge-delete-btn { width: 20px; height: 20px; border: 0px solid #ffff…" at bounding box center [304, 188] width 428 height 282
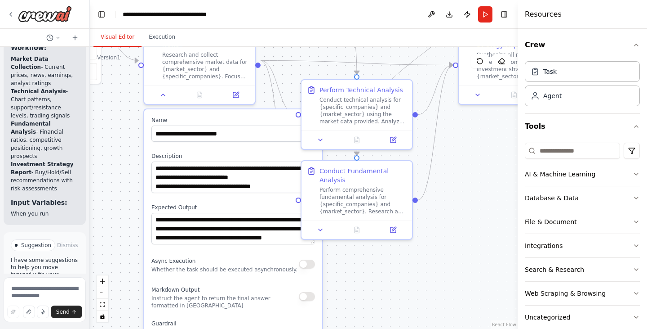
drag, startPoint x: 308, startPoint y: 191, endPoint x: 289, endPoint y: 49, distance: 144.3
click at [289, 49] on div ".deletable-edge-delete-btn { width: 20px; height: 20px; border: 0px solid #ffff…" at bounding box center [304, 188] width 428 height 282
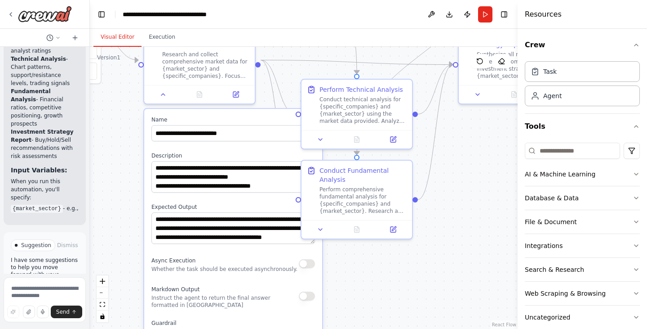
scroll to position [1544, 0]
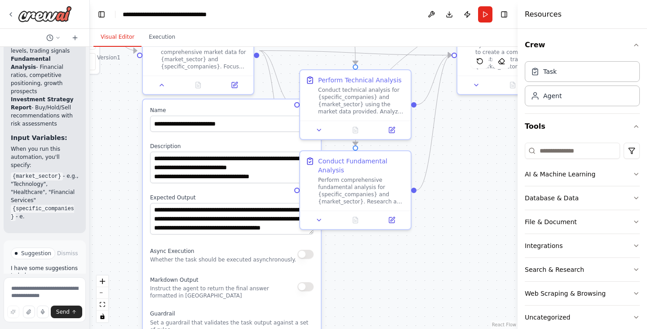
drag, startPoint x: 129, startPoint y: 227, endPoint x: 127, endPoint y: 217, distance: 9.5
click at [127, 217] on div ".deletable-edge-delete-btn { width: 20px; height: 20px; border: 0px solid #ffff…" at bounding box center [304, 188] width 428 height 282
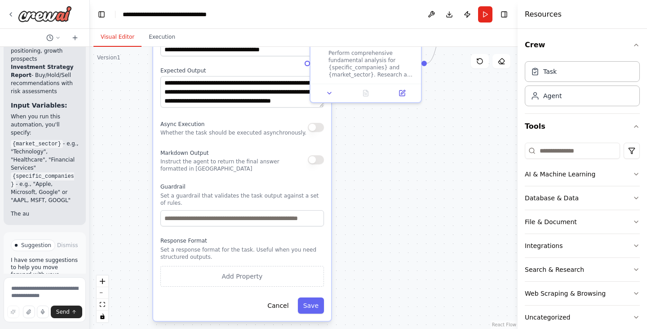
drag, startPoint x: 363, startPoint y: 296, endPoint x: 373, endPoint y: 169, distance: 127.2
click at [373, 169] on div ".deletable-edge-delete-btn { width: 20px; height: 20px; border: 0px solid #ffff…" at bounding box center [304, 188] width 428 height 282
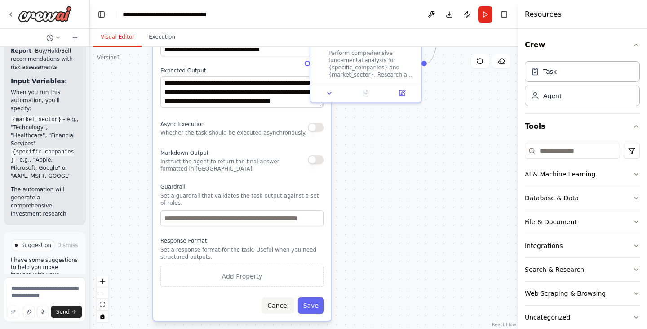
click at [281, 297] on button "Cancel" at bounding box center [278, 305] width 32 height 16
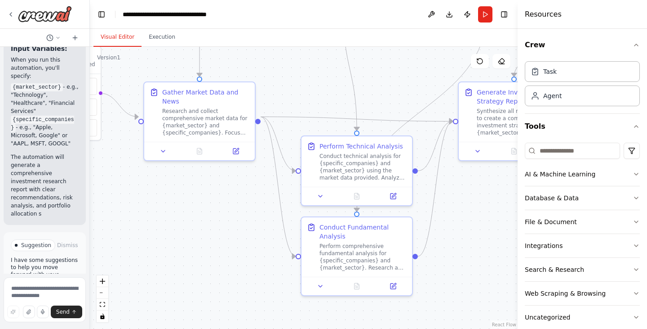
drag, startPoint x: 395, startPoint y: 157, endPoint x: 386, endPoint y: 350, distance: 193.0
click at [386, 328] on html "Investment advices to audience based on market movement ▶ Thought process I'm s…" at bounding box center [323, 164] width 647 height 329
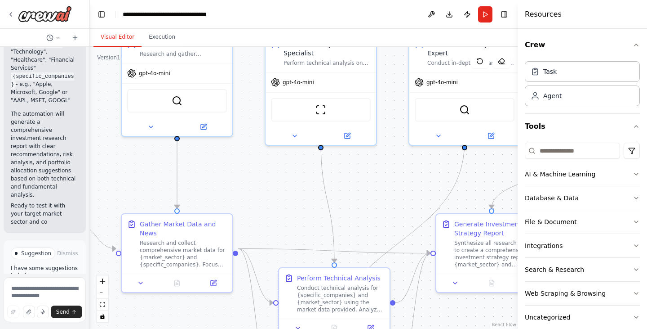
scroll to position [1709, 0]
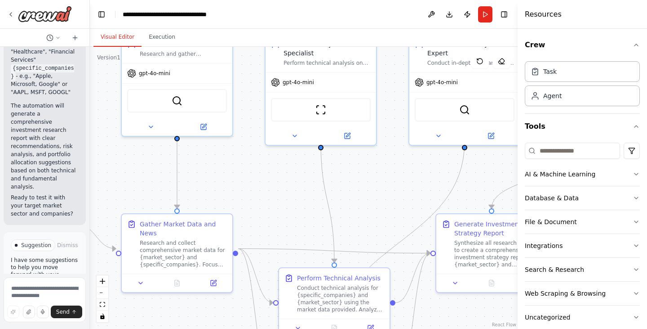
drag, startPoint x: 298, startPoint y: 80, endPoint x: 275, endPoint y: 211, distance: 133.6
click at [275, 211] on div ".deletable-edge-delete-btn { width: 20px; height: 20px; border: 0px solid #ffff…" at bounding box center [304, 188] width 428 height 282
drag, startPoint x: 82, startPoint y: 258, endPoint x: 83, endPoint y: 211, distance: 47.2
click at [83, 211] on div "Investment advices to audience based on market movement ▶ Thought process I'm s…" at bounding box center [44, 160] width 89 height 227
click at [479, 14] on button "Run" at bounding box center [485, 14] width 14 height 16
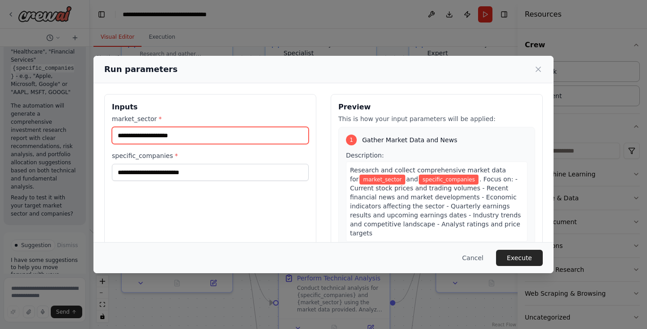
click at [213, 134] on input "market_sector *" at bounding box center [210, 135] width 197 height 17
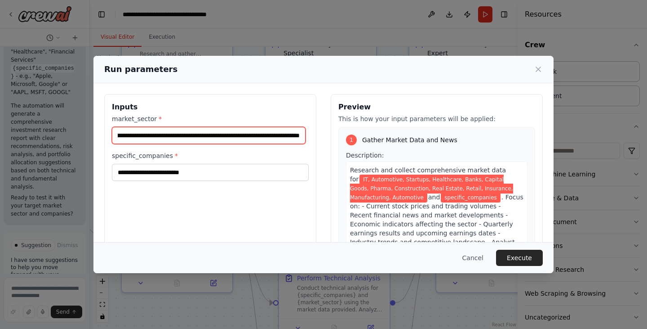
scroll to position [0, 202]
type input "**********"
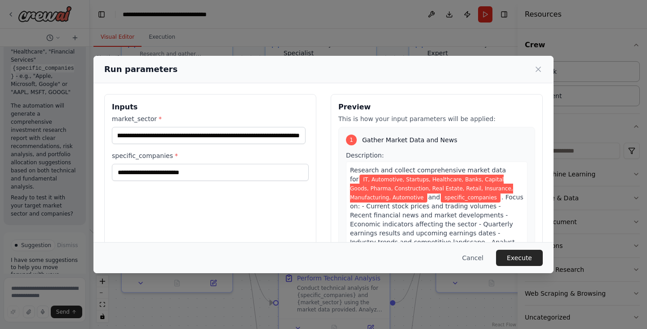
scroll to position [0, 0]
click at [219, 205] on div "**********" at bounding box center [210, 200] width 212 height 213
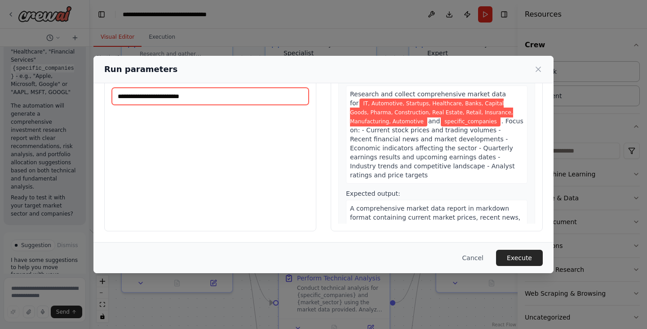
click at [189, 91] on input "specific_companies *" at bounding box center [210, 96] width 197 height 17
type input "*"
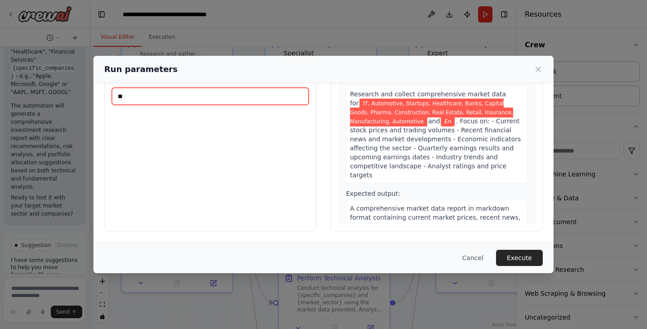
type input "*"
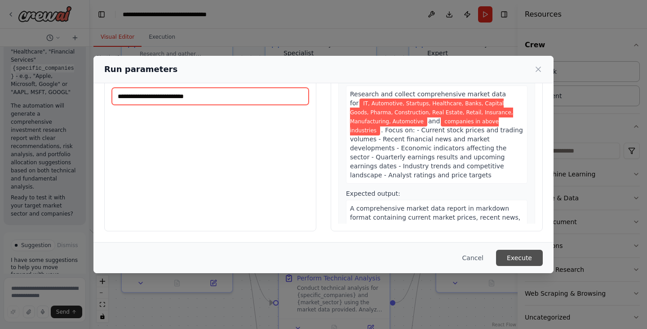
type input "**********"
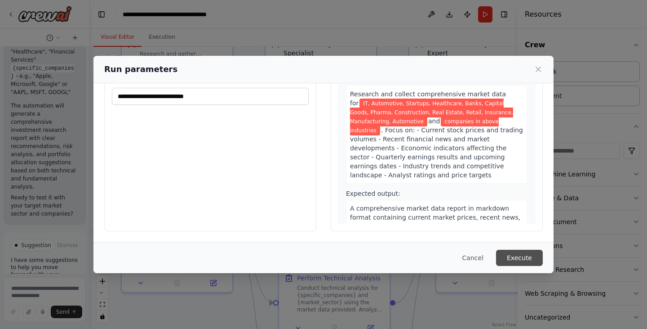
click at [515, 256] on button "Execute" at bounding box center [519, 257] width 47 height 16
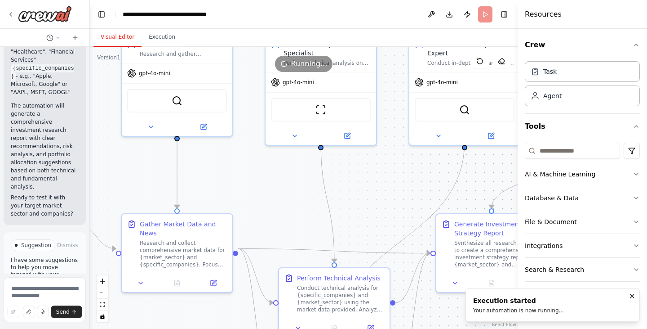
click at [115, 40] on button "Visual Editor" at bounding box center [117, 37] width 48 height 19
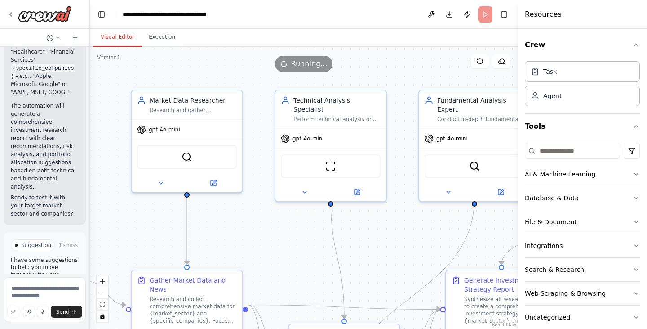
drag, startPoint x: 252, startPoint y: 151, endPoint x: 262, endPoint y: 207, distance: 57.0
click at [262, 207] on div ".deletable-edge-delete-btn { width: 20px; height: 20px; border: 0px solid #ffff…" at bounding box center [304, 188] width 428 height 282
click at [289, 264] on div ".deletable-edge-delete-btn { width: 20px; height: 20px; border: 0px solid #ffff…" at bounding box center [304, 188] width 428 height 282
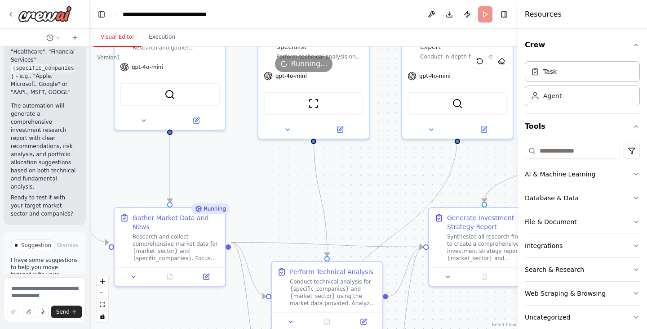
drag, startPoint x: 276, startPoint y: 225, endPoint x: 259, endPoint y: 163, distance: 64.8
click at [259, 163] on div ".deletable-edge-delete-btn { width: 20px; height: 20px; border: 0px solid #ffff…" at bounding box center [304, 188] width 428 height 282
click at [162, 39] on button "Execution" at bounding box center [162, 37] width 41 height 19
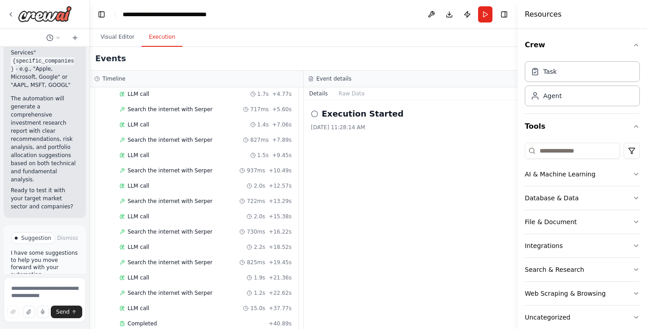
scroll to position [523, 0]
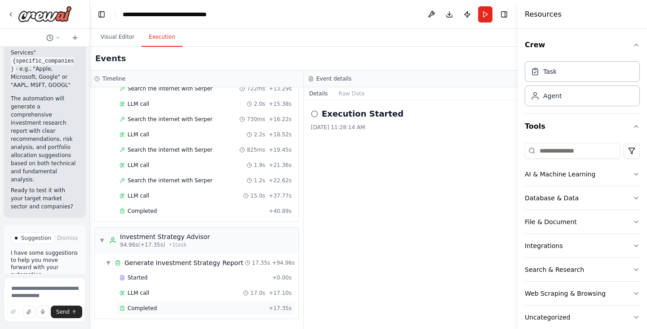
click at [150, 310] on span "Completed" at bounding box center [142, 307] width 29 height 7
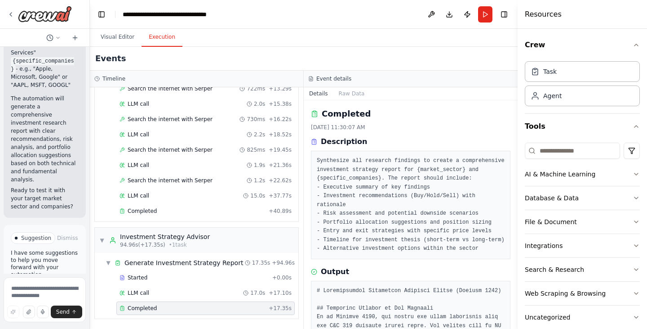
drag, startPoint x: 515, startPoint y: 119, endPoint x: 518, endPoint y: 154, distance: 35.6
click at [518, 154] on div "Resources Crew Task Agent Tools AI & Machine Learning Database & Data File & Do…" at bounding box center [582, 164] width 129 height 329
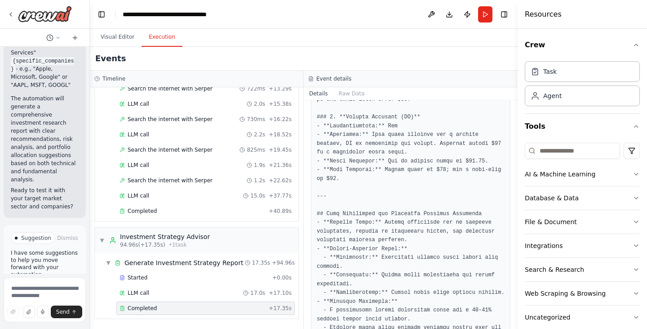
scroll to position [133, 0]
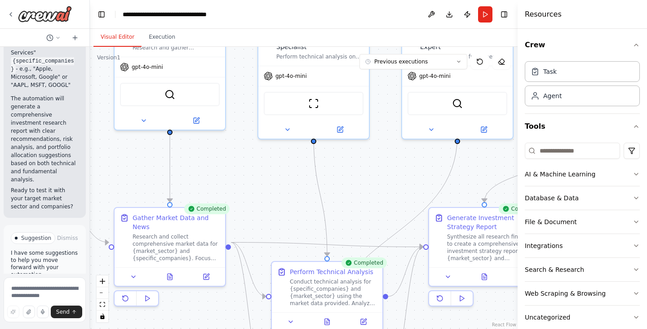
click at [119, 40] on button "Visual Editor" at bounding box center [117, 37] width 48 height 19
click at [169, 235] on div "Research and collect comprehensive market data for {market_sector} and {specifi…" at bounding box center [176, 245] width 87 height 29
click at [204, 272] on div at bounding box center [170, 274] width 111 height 18
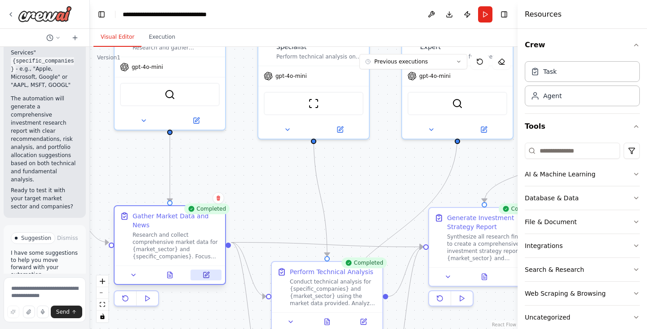
click at [207, 270] on button at bounding box center [206, 274] width 31 height 11
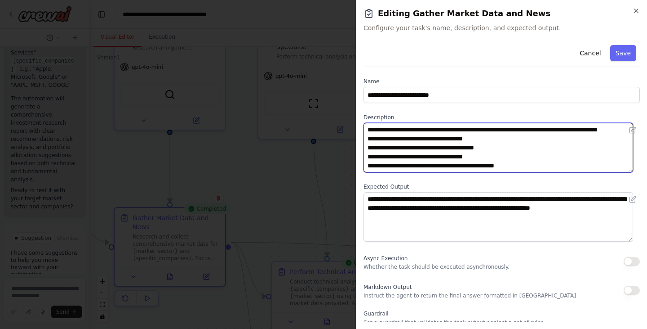
click at [454, 157] on textarea "**********" at bounding box center [499, 147] width 270 height 49
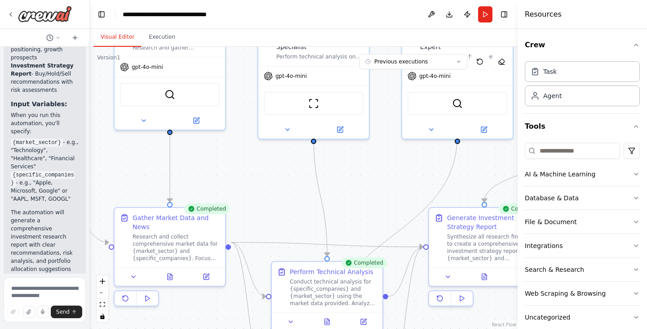
scroll to position [1716, 0]
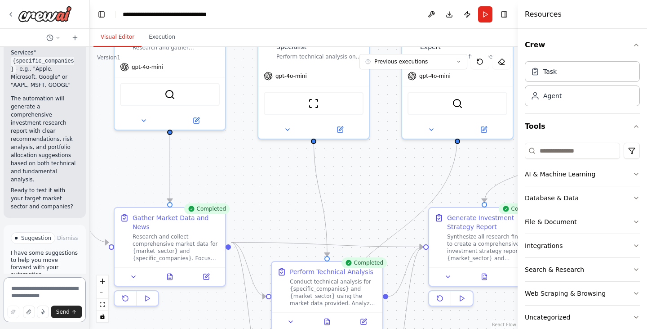
click at [50, 291] on textarea at bounding box center [45, 299] width 82 height 45
type textarea "**********"
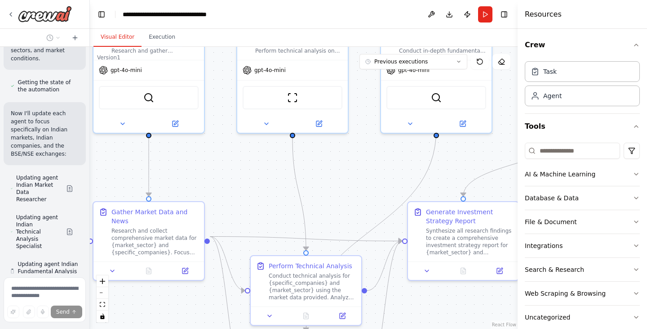
scroll to position [2030, 0]
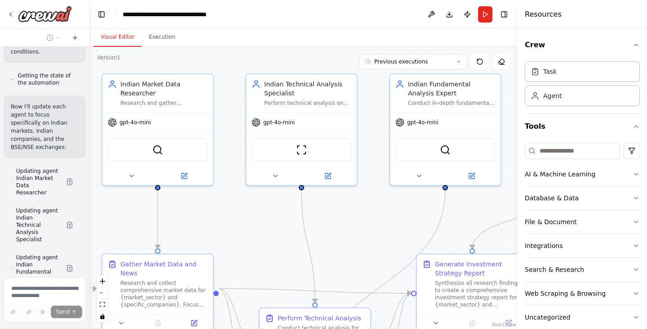
drag, startPoint x: 249, startPoint y: 162, endPoint x: 237, endPoint y: 208, distance: 47.9
click at [237, 208] on div ".deletable-edge-delete-btn { width: 20px; height: 20px; border: 0px solid #ffff…" at bounding box center [304, 188] width 428 height 282
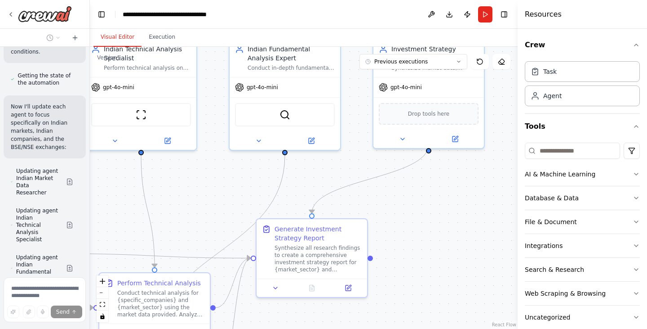
drag, startPoint x: 405, startPoint y: 235, endPoint x: 243, endPoint y: 199, distance: 166.4
click at [243, 199] on div ".deletable-edge-delete-btn { width: 20px; height: 20px; border: 0px solid #ffff…" at bounding box center [304, 188] width 428 height 282
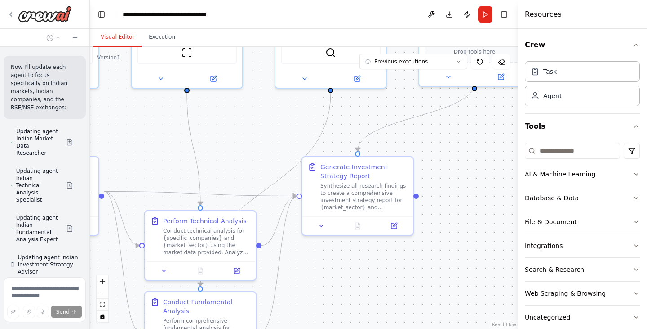
scroll to position [2069, 0]
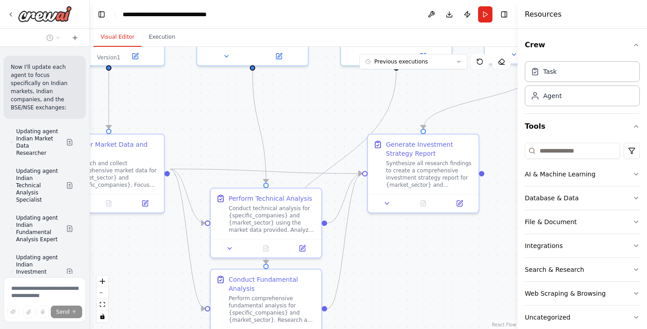
drag, startPoint x: 404, startPoint y: 217, endPoint x: 517, endPoint y: 134, distance: 140.2
click at [517, 134] on div "Investment advices to audience based on market movement ▶ Thought process I'm s…" at bounding box center [323, 164] width 647 height 329
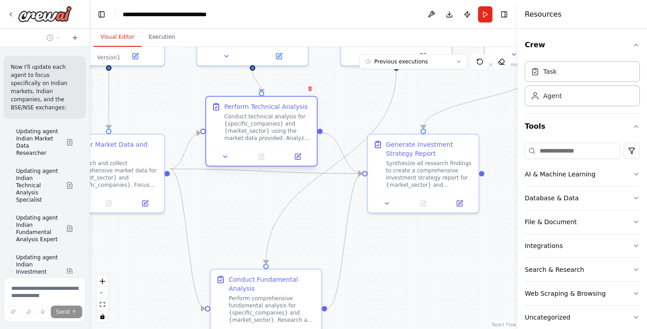
drag, startPoint x: 297, startPoint y: 216, endPoint x: 295, endPoint y: 127, distance: 89.0
click at [295, 127] on div "Conduct technical analysis for {specific_companies} and {market_sector} using t…" at bounding box center [267, 127] width 87 height 29
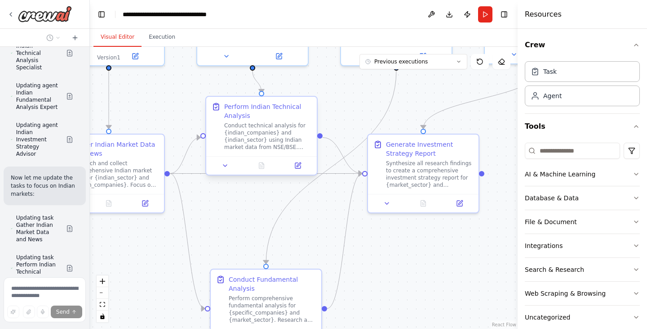
scroll to position [2241, 0]
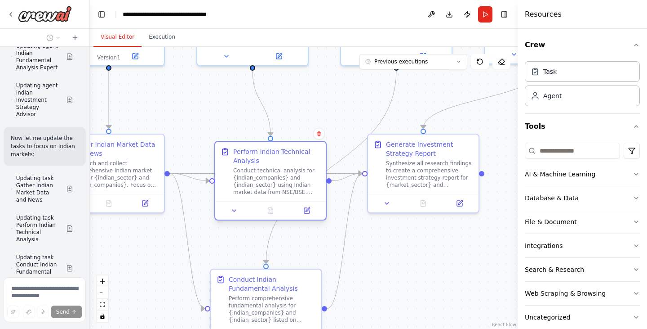
drag, startPoint x: 298, startPoint y: 113, endPoint x: 304, endPoint y: 165, distance: 52.6
click at [304, 165] on div "Perform Indian Technical Analysis Conduct technical analysis for {indian_compan…" at bounding box center [276, 171] width 87 height 49
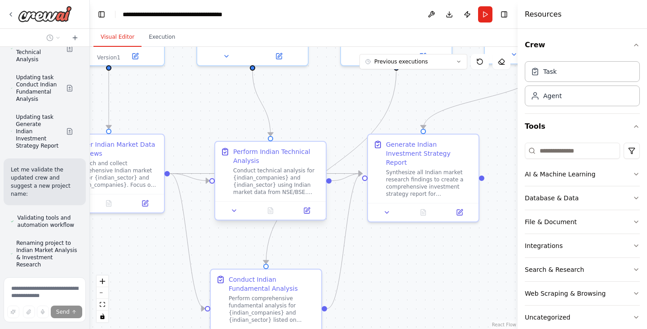
scroll to position [2428, 0]
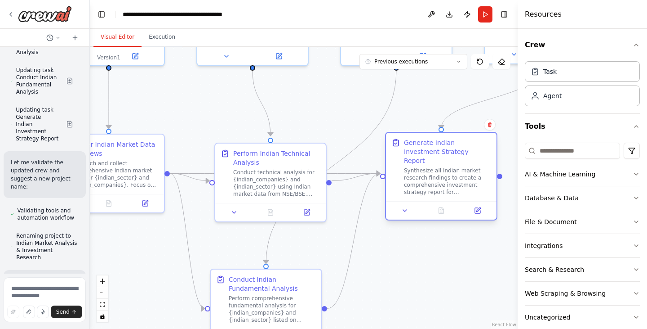
drag, startPoint x: 459, startPoint y: 158, endPoint x: 477, endPoint y: 161, distance: 17.8
click at [477, 167] on div "Synthesize all Indian market research findings to create a comprehensive invest…" at bounding box center [447, 181] width 87 height 29
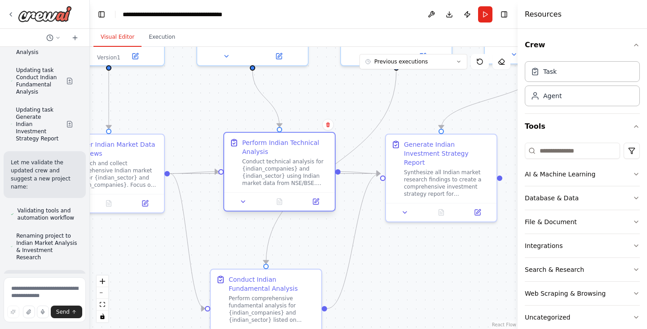
drag, startPoint x: 314, startPoint y: 158, endPoint x: 325, endPoint y: 147, distance: 15.6
click at [325, 147] on div "Perform Indian Technical Analysis" at bounding box center [285, 147] width 87 height 18
click at [477, 167] on div "Synthesize all Indian market research findings to create a comprehensive invest…" at bounding box center [447, 181] width 87 height 29
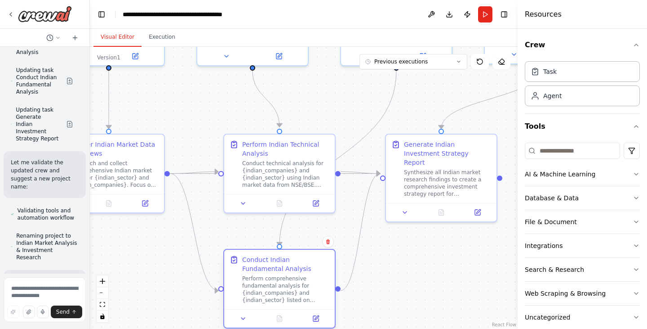
drag, startPoint x: 308, startPoint y: 282, endPoint x: 322, endPoint y: 262, distance: 23.9
click at [322, 262] on div "Conduct Indian Fundamental Analysis" at bounding box center [285, 264] width 87 height 18
click at [484, 13] on button "Run" at bounding box center [485, 14] width 14 height 16
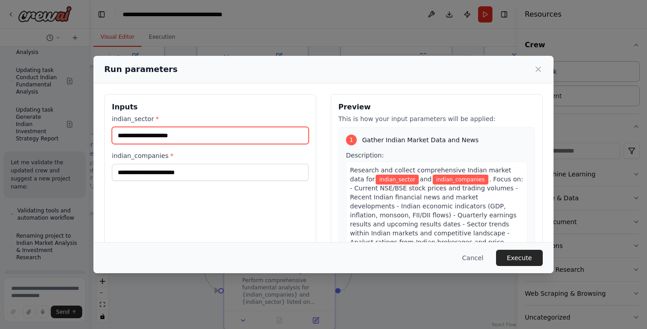
click at [245, 132] on input "indian_sector *" at bounding box center [210, 135] width 197 height 17
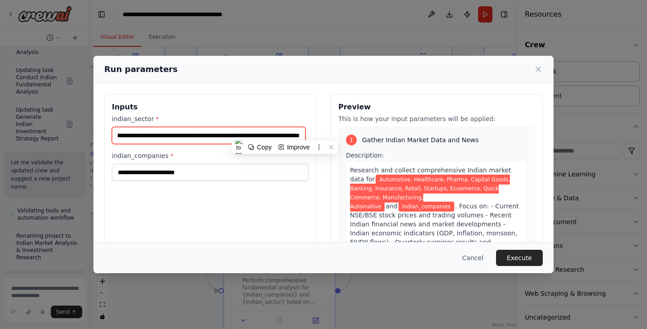
scroll to position [0, 213]
type input "**********"
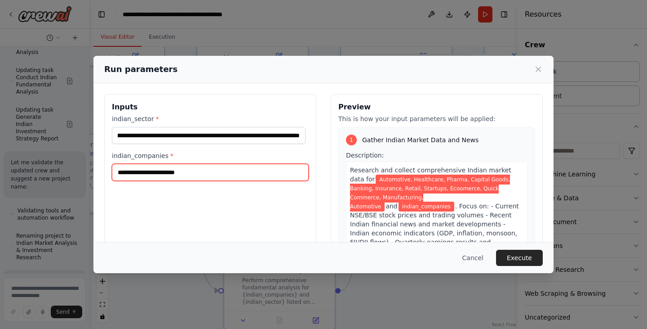
scroll to position [0, 0]
click at [268, 167] on input "indian_companies *" at bounding box center [210, 172] width 197 height 17
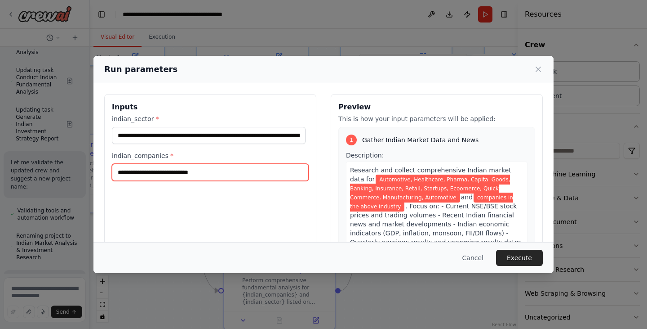
type input "**********"
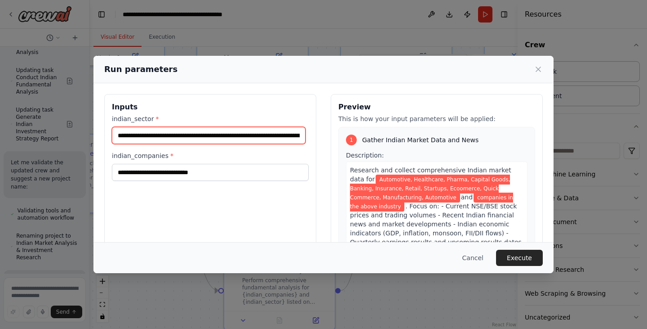
click at [235, 134] on input "**********" at bounding box center [209, 135] width 194 height 17
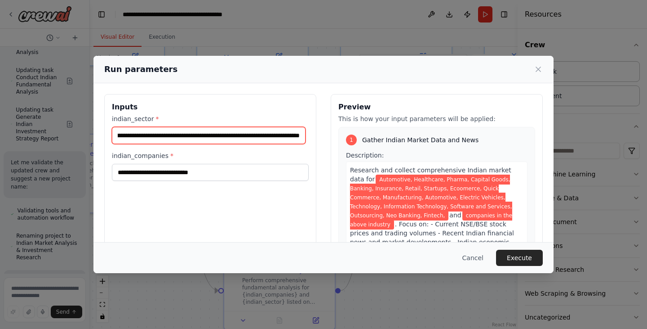
scroll to position [0, 526]
type input "**********"
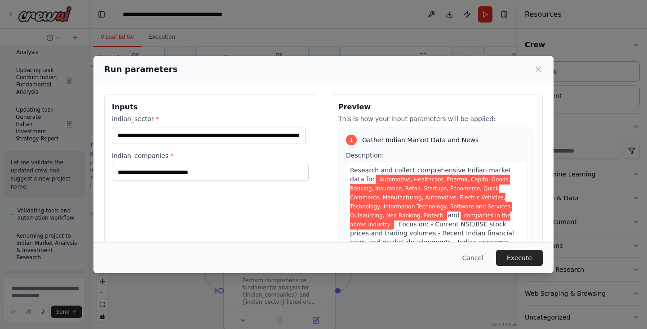
scroll to position [0, 0]
click at [237, 203] on div "**********" at bounding box center [210, 200] width 212 height 213
click at [515, 255] on button "Execute" at bounding box center [519, 257] width 47 height 16
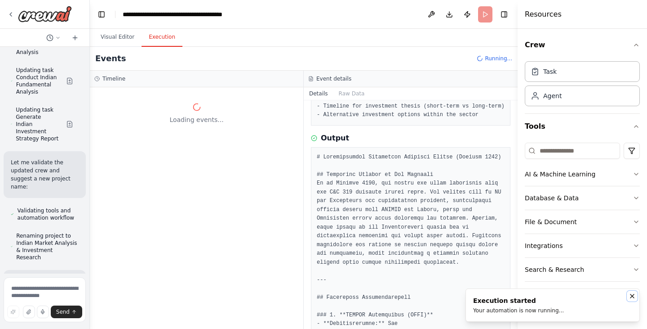
click at [633, 294] on icon "Notifications (F8)" at bounding box center [632, 295] width 7 height 7
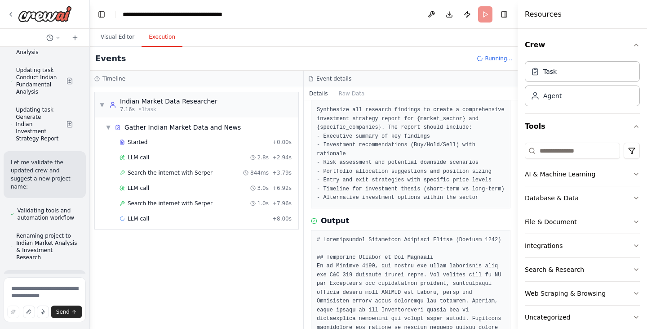
scroll to position [48, 0]
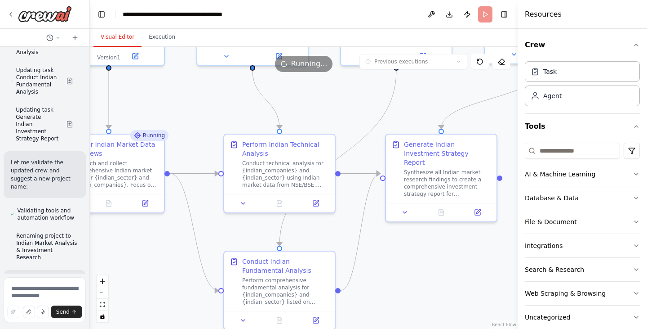
click at [120, 36] on button "Visual Editor" at bounding box center [117, 37] width 48 height 19
click at [172, 37] on button "Execution" at bounding box center [162, 37] width 41 height 19
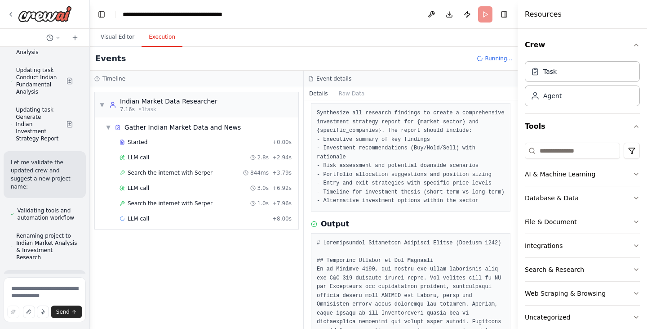
drag, startPoint x: 515, startPoint y: 142, endPoint x: 515, endPoint y: 197, distance: 55.7
click at [515, 197] on button "Toggle Sidebar" at bounding box center [517, 164] width 7 height 329
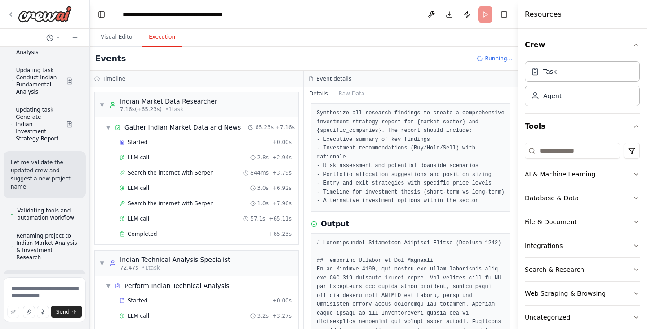
scroll to position [69, 0]
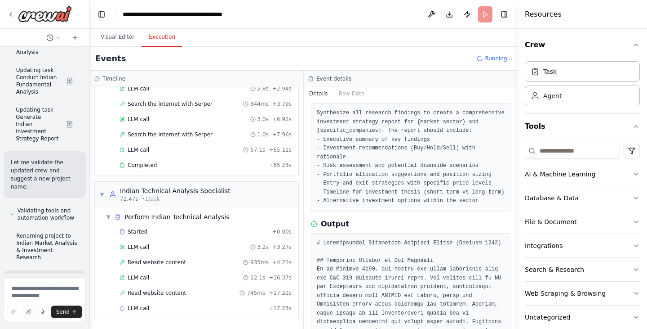
drag, startPoint x: 514, startPoint y: 133, endPoint x: 518, endPoint y: 235, distance: 102.1
click at [518, 235] on div "Resources Crew Task Agent Tools AI & Machine Learning Database & Data File & Do…" at bounding box center [582, 164] width 129 height 329
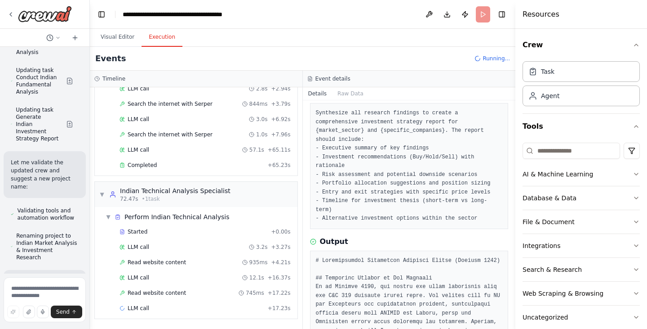
click at [515, 237] on div at bounding box center [517, 164] width 4 height 329
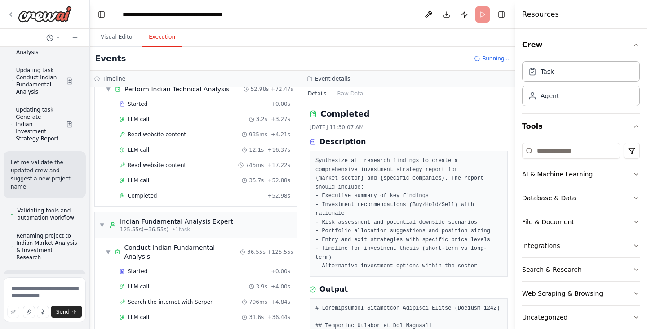
scroll to position [293, 0]
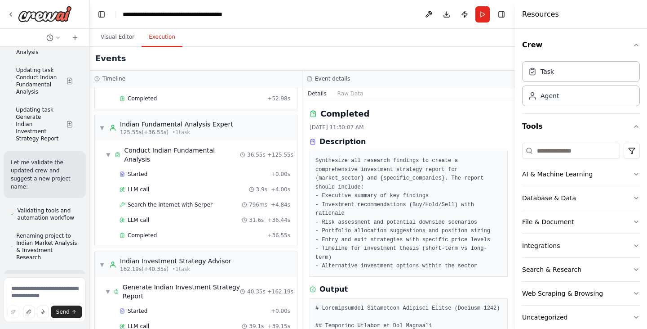
click at [508, 176] on div "Completed 10/4/2025, 11:30:07 AM Description Synthesize all research findings t…" at bounding box center [408, 214] width 213 height 228
drag, startPoint x: 511, startPoint y: 133, endPoint x: 512, endPoint y: 160, distance: 27.4
click at [512, 160] on button "Toggle Sidebar" at bounding box center [514, 164] width 7 height 329
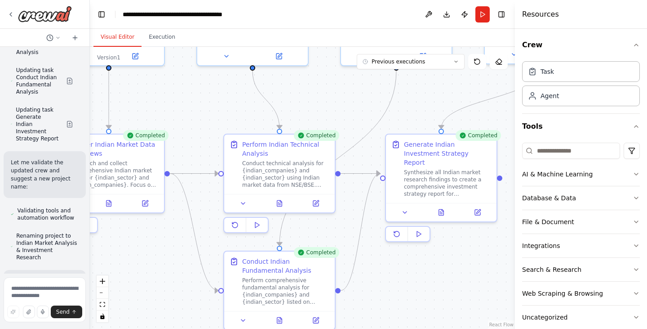
click at [114, 44] on button "Visual Editor" at bounding box center [117, 37] width 48 height 19
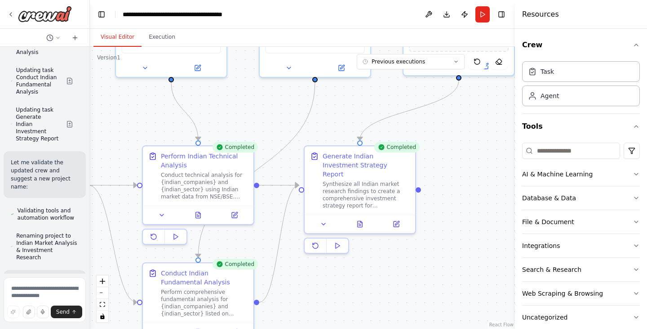
drag, startPoint x: 482, startPoint y: 272, endPoint x: 400, endPoint y: 284, distance: 82.2
click at [400, 284] on div ".deletable-edge-delete-btn { width: 20px; height: 20px; border: 0px solid #ffff…" at bounding box center [302, 188] width 425 height 282
click at [360, 219] on icon at bounding box center [360, 222] width 5 height 6
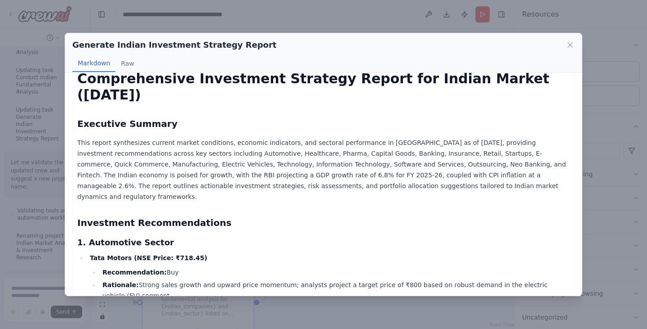
scroll to position [0, 0]
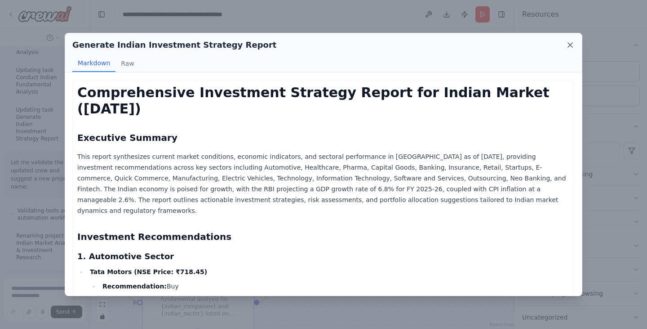
click at [569, 47] on icon at bounding box center [570, 44] width 9 height 9
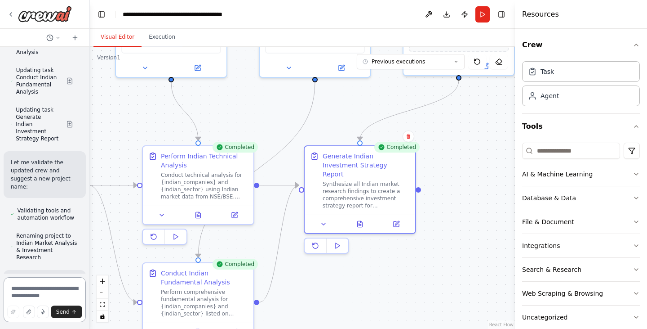
click at [59, 287] on textarea at bounding box center [45, 299] width 82 height 45
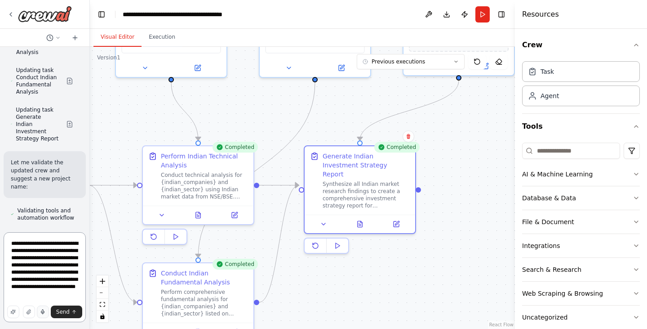
type textarea "**********"
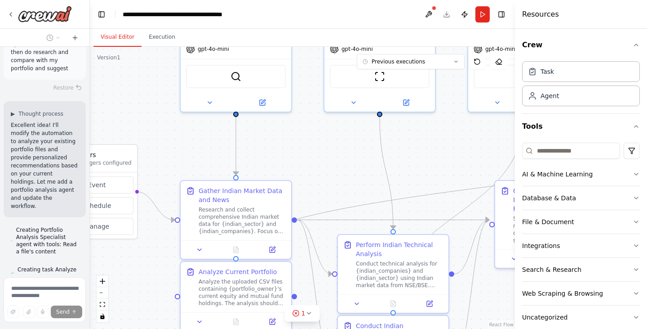
scroll to position [3476, 0]
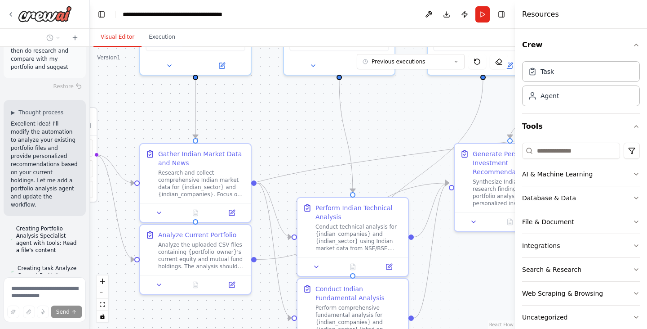
drag, startPoint x: 219, startPoint y: 118, endPoint x: 387, endPoint y: 115, distance: 168.1
click at [387, 115] on div ".deletable-edge-delete-btn { width: 20px; height: 20px; border: 0px solid #ffff…" at bounding box center [302, 188] width 425 height 282
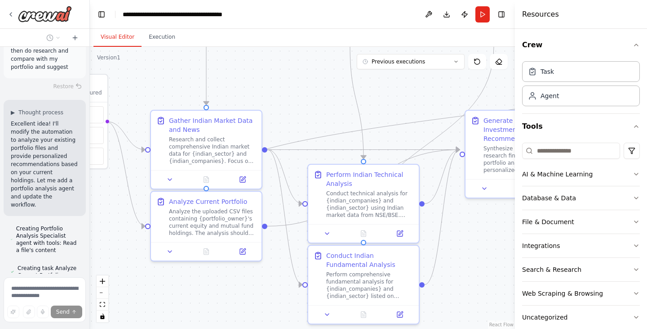
drag, startPoint x: 288, startPoint y: 133, endPoint x: 298, endPoint y: 100, distance: 35.0
click at [298, 100] on div ".deletable-edge-delete-btn { width: 20px; height: 20px; border: 0px solid #ffff…" at bounding box center [302, 188] width 425 height 282
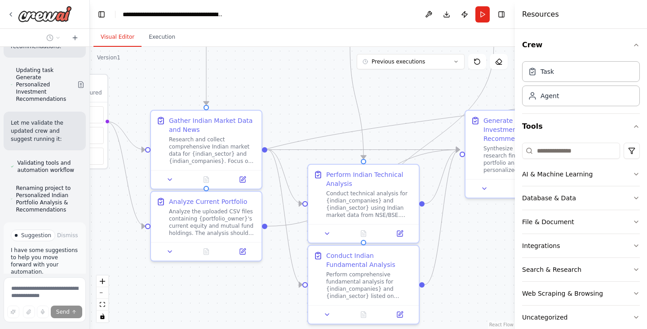
scroll to position [3769, 0]
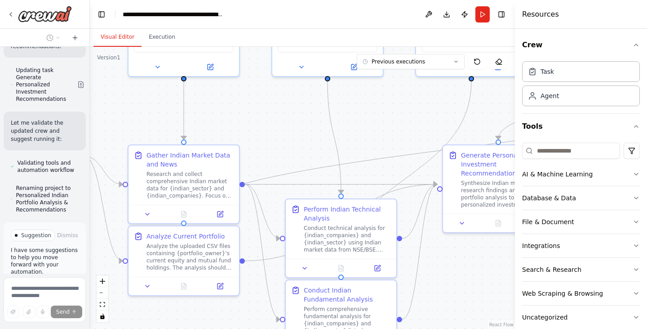
drag, startPoint x: 309, startPoint y: 95, endPoint x: 287, endPoint y: 129, distance: 41.0
click at [287, 129] on div ".deletable-edge-delete-btn { width: 20px; height: 20px; border: 0px solid #ffff…" at bounding box center [302, 188] width 425 height 282
click at [197, 245] on div "Analyze the uploaded CSV files containing {portfolio_owner}'s current equity an…" at bounding box center [190, 254] width 87 height 29
click at [225, 284] on button at bounding box center [220, 284] width 31 height 11
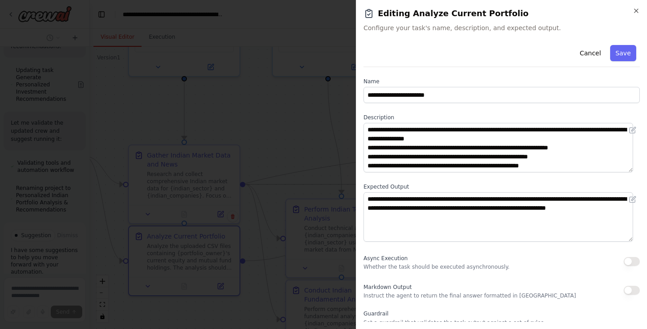
scroll to position [77, 0]
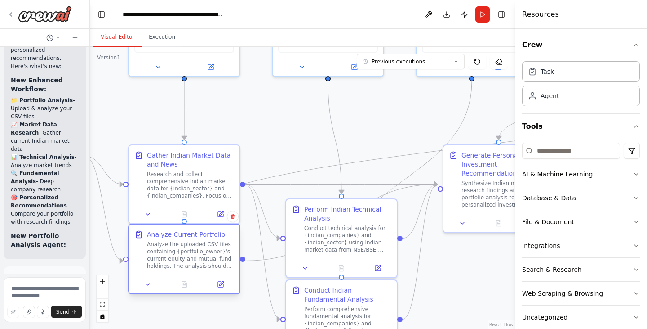
click at [192, 250] on div "Analyze the uploaded CSV files containing {portfolio_owner}'s current equity an…" at bounding box center [190, 254] width 87 height 29
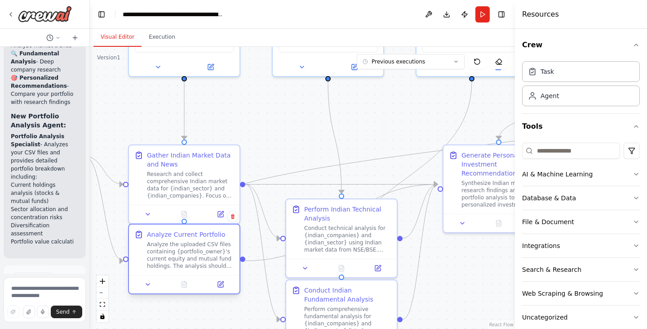
click at [192, 250] on div "Analyze the uploaded CSV files containing {portfolio_owner}'s current equity an…" at bounding box center [190, 254] width 87 height 29
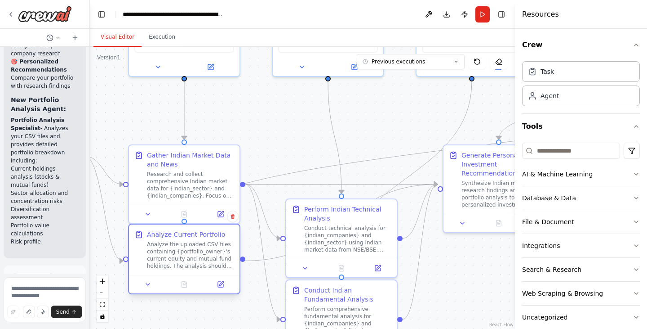
click at [192, 250] on div "Analyze the uploaded CSV files containing {portfolio_owner}'s current equity an…" at bounding box center [190, 254] width 87 height 29
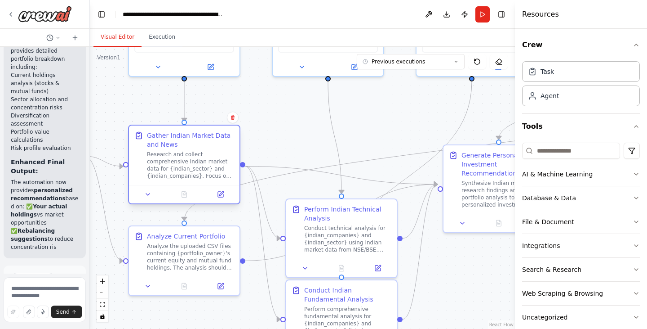
drag, startPoint x: 203, startPoint y: 173, endPoint x: 204, endPoint y: 151, distance: 22.5
click at [204, 151] on div "Research and collect comprehensive Indian market data for {indian_sector} and {…" at bounding box center [190, 165] width 87 height 29
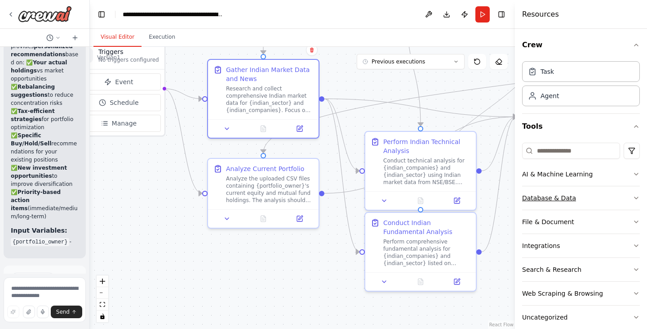
drag, startPoint x: 483, startPoint y: 264, endPoint x: 562, endPoint y: 197, distance: 103.9
click at [562, 197] on div "Investment advices to audience based on market movement ▶ Thought process I'm s…" at bounding box center [323, 164] width 647 height 329
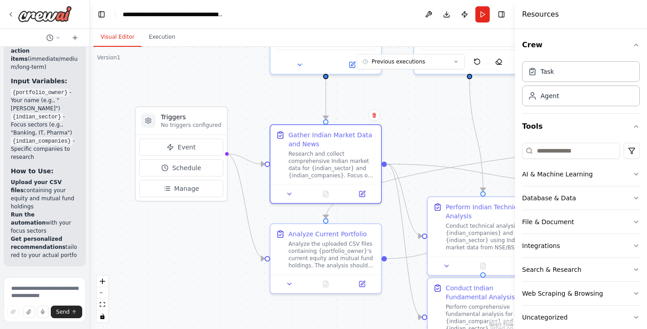
drag, startPoint x: 146, startPoint y: 204, endPoint x: 209, endPoint y: 270, distance: 90.3
click at [209, 270] on div ".deletable-edge-delete-btn { width: 20px; height: 20px; border: 0px solid #ffff…" at bounding box center [302, 188] width 425 height 282
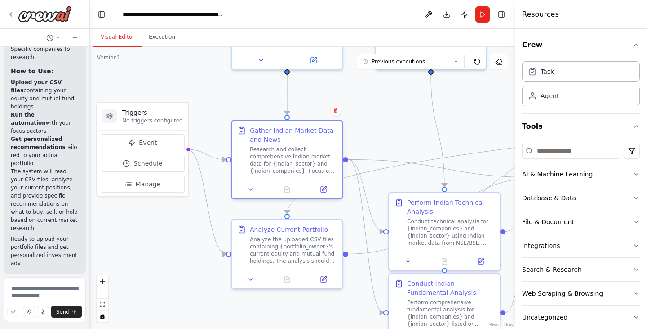
scroll to position [4647, 0]
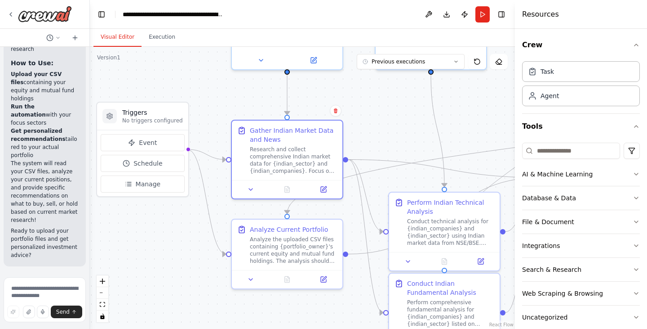
drag, startPoint x: 209, startPoint y: 270, endPoint x: 170, endPoint y: 265, distance: 38.9
click at [170, 265] on div ".deletable-edge-delete-btn { width: 20px; height: 20px; border: 0px solid #ffff…" at bounding box center [302, 188] width 425 height 282
click at [33, 288] on textarea at bounding box center [45, 299] width 82 height 45
type textarea "***"
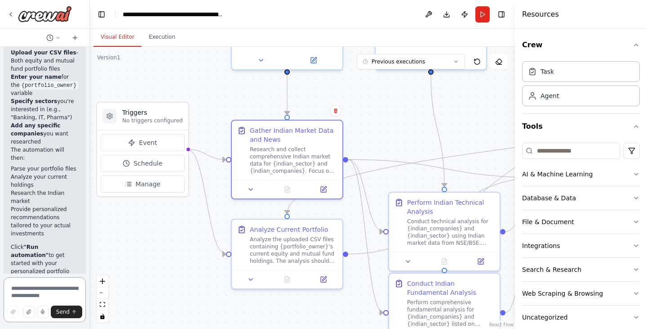
scroll to position [5043, 0]
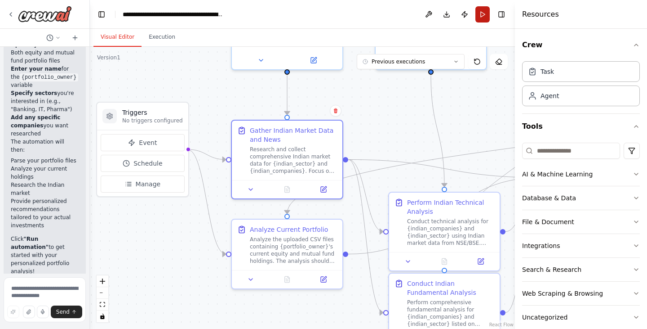
click at [483, 9] on button "Run" at bounding box center [482, 14] width 14 height 16
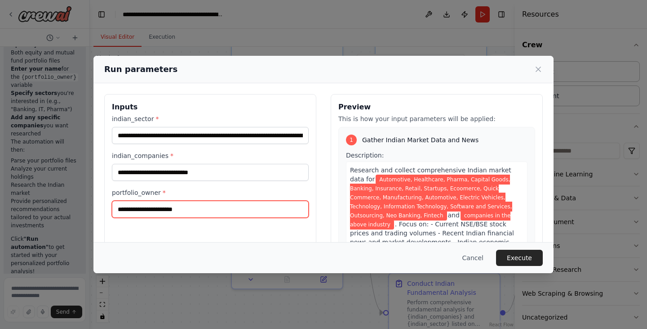
click at [277, 210] on input "portfolio_owner *" at bounding box center [210, 208] width 197 height 17
type input "*******"
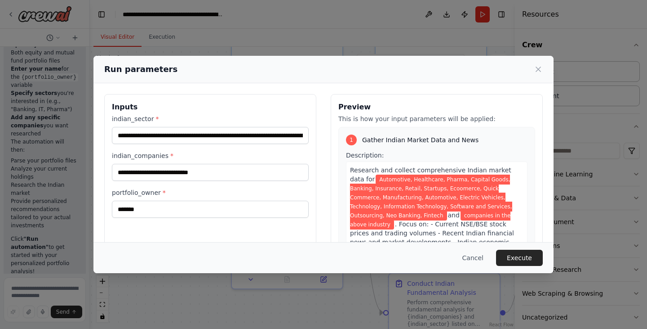
click at [317, 178] on div "**********" at bounding box center [323, 200] width 439 height 213
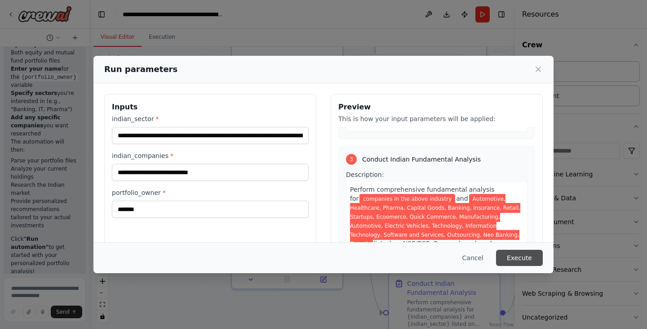
scroll to position [848, 0]
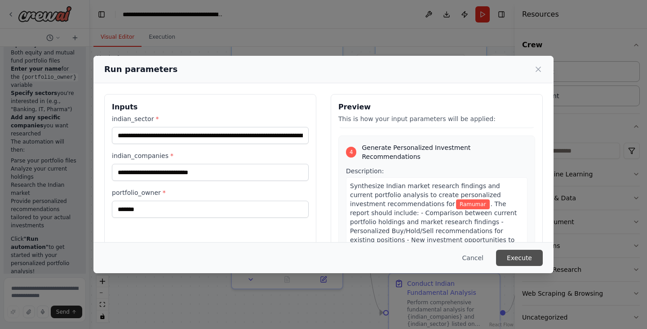
click at [519, 254] on button "Execute" at bounding box center [519, 257] width 47 height 16
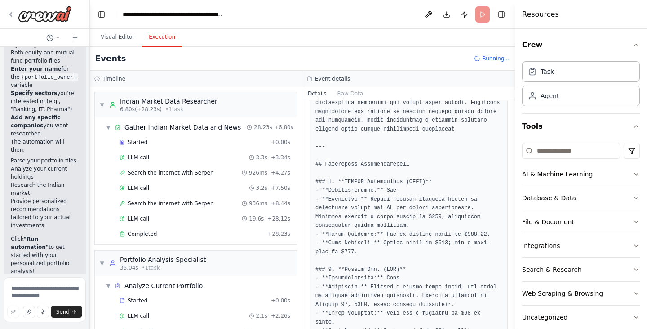
scroll to position [0, 0]
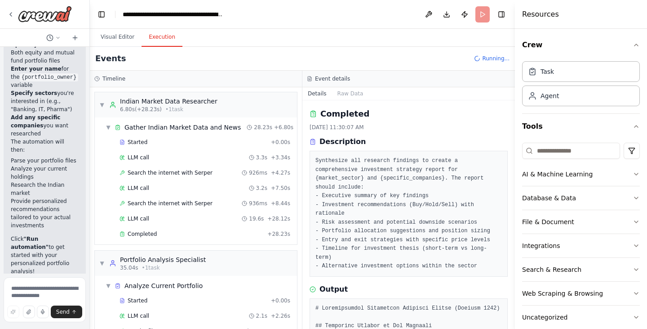
drag, startPoint x: 512, startPoint y: 109, endPoint x: 512, endPoint y: 102, distance: 7.6
click at [512, 102] on button "Toggle Sidebar" at bounding box center [514, 164] width 7 height 329
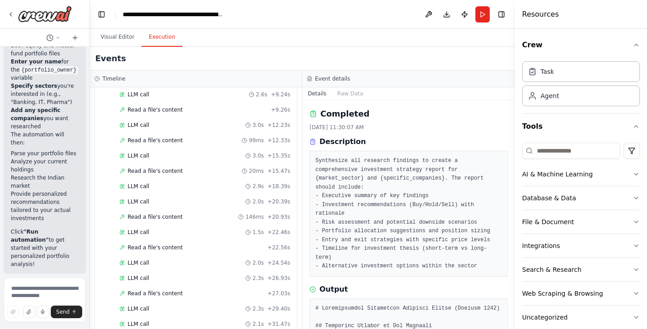
scroll to position [232, 0]
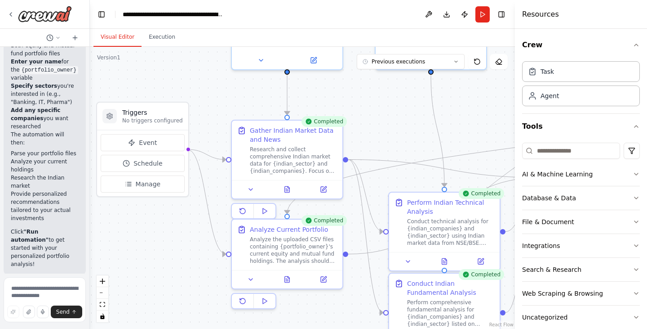
click at [120, 39] on button "Visual Editor" at bounding box center [117, 37] width 48 height 19
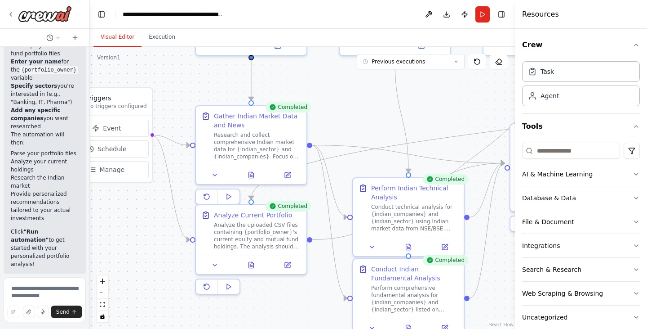
drag, startPoint x: 388, startPoint y: 135, endPoint x: 352, endPoint y: 120, distance: 38.7
click at [352, 120] on div ".deletable-edge-delete-btn { width: 20px; height: 20px; border: 0px solid #ffff…" at bounding box center [302, 188] width 425 height 282
click at [269, 241] on div "Analyze the uploaded CSV files containing {portfolio_owner}'s current equity an…" at bounding box center [257, 233] width 87 height 29
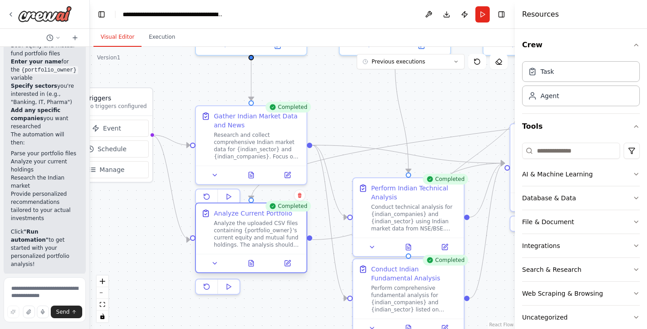
click at [253, 268] on div at bounding box center [251, 262] width 111 height 18
click at [292, 267] on button at bounding box center [287, 263] width 31 height 11
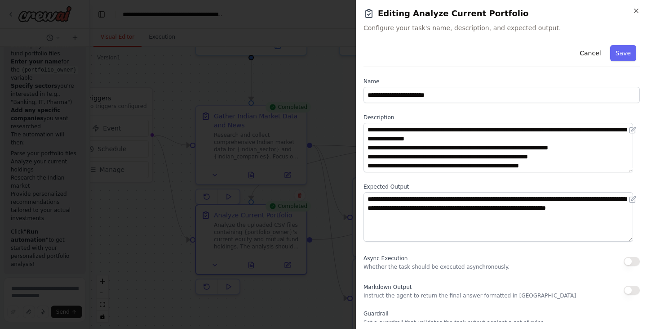
scroll to position [77, 0]
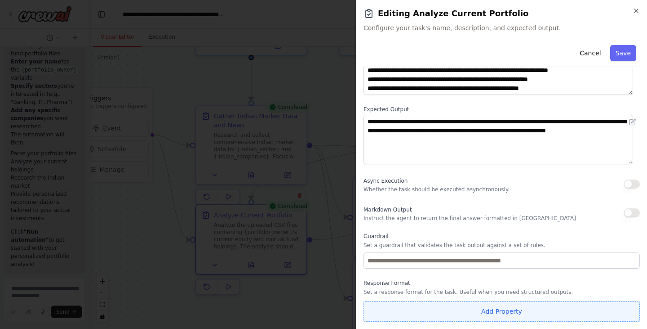
click at [516, 314] on button "Add Property" at bounding box center [502, 311] width 276 height 21
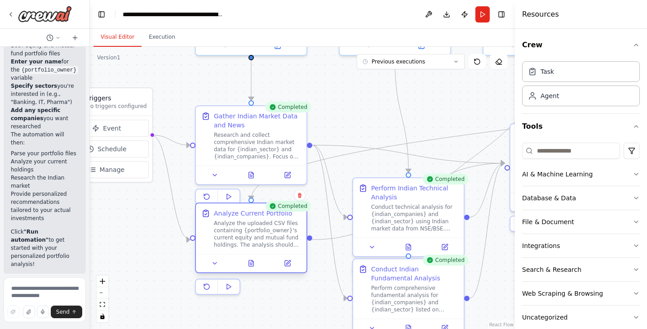
click at [269, 239] on div "Analyze the uploaded CSV files containing {portfolio_owner}'s current equity an…" at bounding box center [257, 233] width 87 height 29
click at [222, 266] on button at bounding box center [215, 263] width 31 height 11
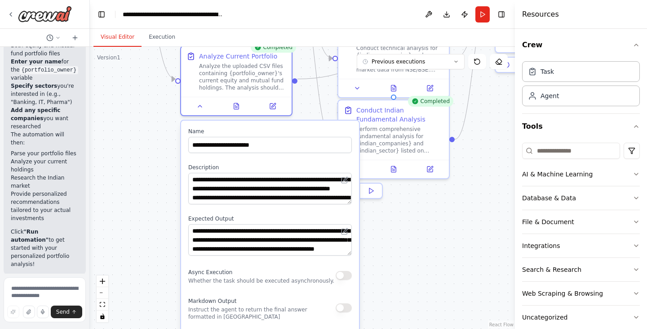
drag, startPoint x: 320, startPoint y: 270, endPoint x: 305, endPoint y: 108, distance: 162.0
click at [305, 108] on div ".deletable-edge-delete-btn { width: 20px; height: 20px; border: 0px solid #ffff…" at bounding box center [302, 188] width 425 height 282
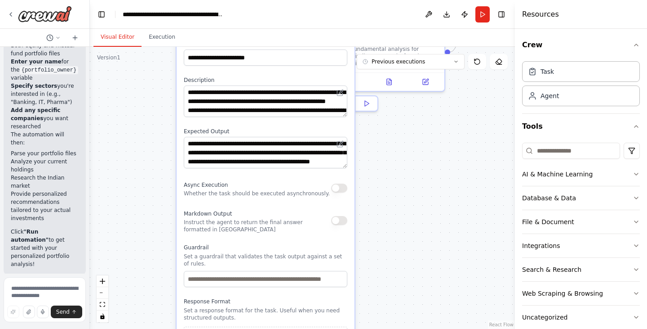
drag, startPoint x: 367, startPoint y: 254, endPoint x: 362, endPoint y: 169, distance: 84.6
click at [362, 169] on div ".deletable-edge-delete-btn { width: 20px; height: 20px; border: 0px solid #ffff…" at bounding box center [302, 188] width 425 height 282
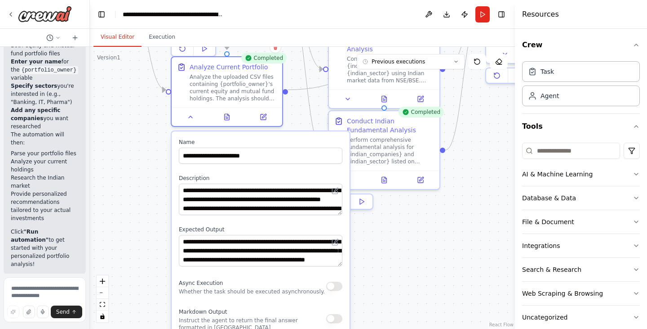
drag, startPoint x: 366, startPoint y: 246, endPoint x: 361, endPoint y: 344, distance: 98.5
click at [361, 328] on html "Investment advices to audience based on market movement ▶ Thought process I'm s…" at bounding box center [323, 164] width 647 height 329
click at [263, 119] on button at bounding box center [263, 115] width 31 height 11
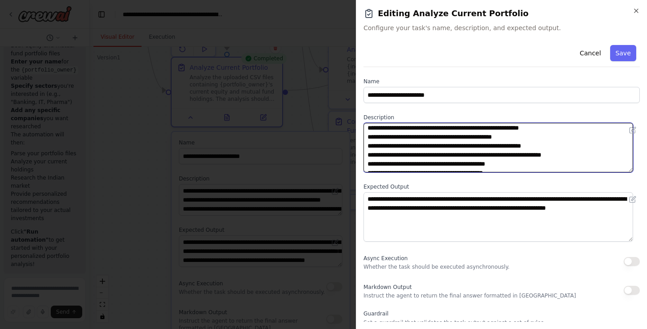
scroll to position [45, 0]
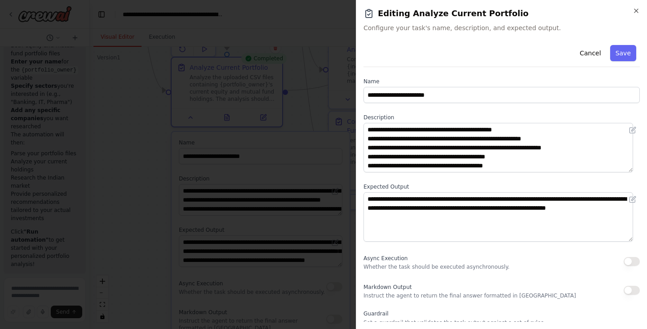
click at [636, 7] on div "**********" at bounding box center [501, 164] width 291 height 329
click at [633, 12] on icon "button" at bounding box center [636, 10] width 7 height 7
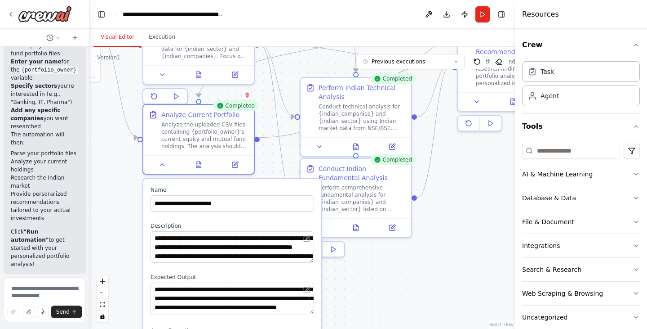
drag, startPoint x: 150, startPoint y: 128, endPoint x: 122, endPoint y: 178, distance: 57.1
click at [122, 178] on div ".deletable-edge-delete-btn { width: 20px; height: 20px; border: 0px solid #ffff…" at bounding box center [302, 188] width 425 height 282
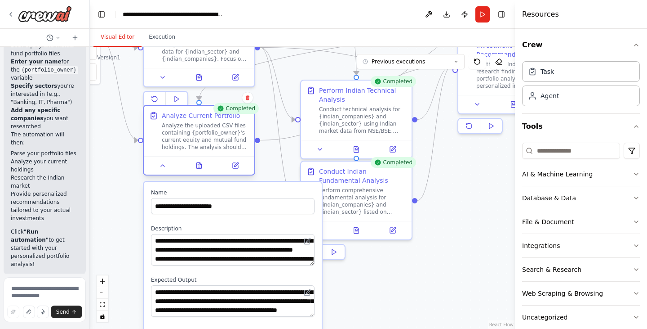
click at [164, 175] on div "Analyze Current Portfolio Analyze the uploaded CSV files containing {portfolio_…" at bounding box center [199, 140] width 112 height 71
click at [164, 171] on div at bounding box center [199, 165] width 111 height 18
click at [164, 168] on icon at bounding box center [162, 165] width 7 height 7
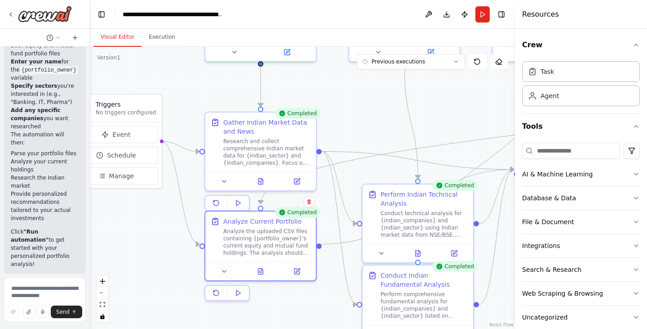
drag, startPoint x: 118, startPoint y: 207, endPoint x: 180, endPoint y: 311, distance: 120.7
click at [180, 311] on div ".deletable-edge-delete-btn { width: 20px; height: 20px; border: 0px solid #ffff…" at bounding box center [302, 188] width 425 height 282
click at [130, 179] on span "Manage" at bounding box center [121, 175] width 25 height 9
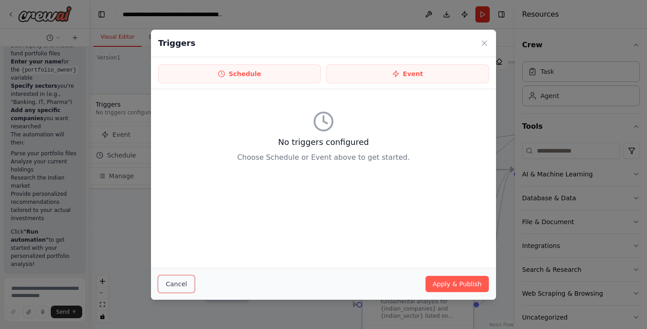
click at [169, 283] on button "Cancel" at bounding box center [176, 283] width 36 height 17
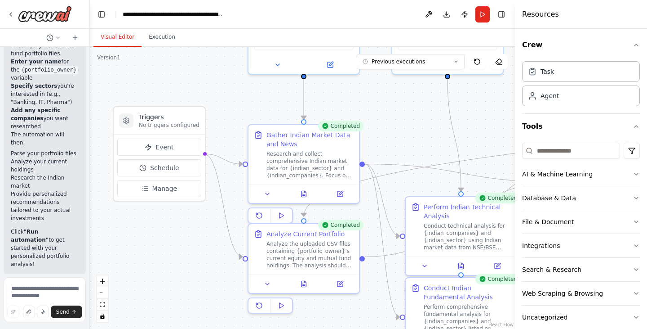
drag, startPoint x: 141, startPoint y: 226, endPoint x: 184, endPoint y: 238, distance: 44.9
click at [184, 238] on div ".deletable-edge-delete-btn { width: 20px; height: 20px; border: 0px solid #ffff…" at bounding box center [302, 188] width 425 height 282
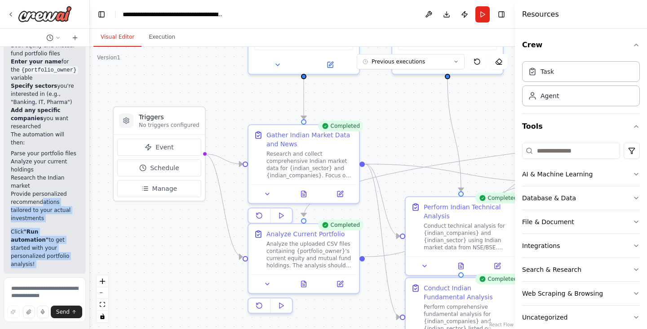
drag, startPoint x: 39, startPoint y: 107, endPoint x: 37, endPoint y: 176, distance: 68.3
click at [37, 176] on div "Investment advices to audience based on market movement ▶ Thought process I'm s…" at bounding box center [44, 160] width 89 height 227
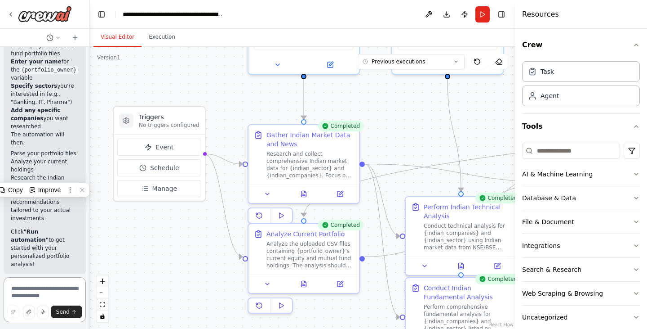
click at [34, 280] on textarea at bounding box center [45, 299] width 82 height 45
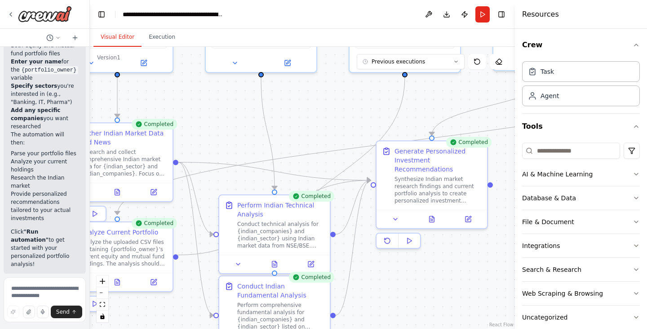
drag, startPoint x: 484, startPoint y: 135, endPoint x: 292, endPoint y: 132, distance: 192.4
click at [292, 132] on div ".deletable-edge-delete-btn { width: 20px; height: 20px; border: 0px solid #ffff…" at bounding box center [302, 188] width 425 height 282
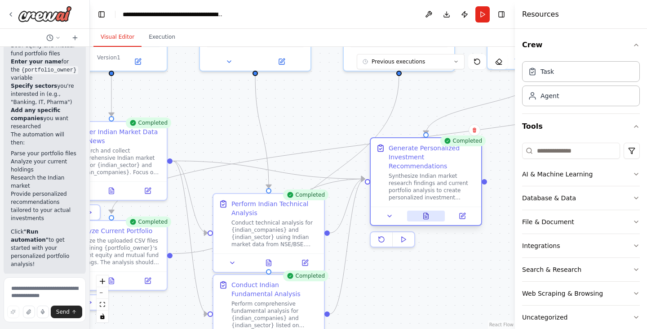
click at [422, 210] on button at bounding box center [426, 215] width 38 height 11
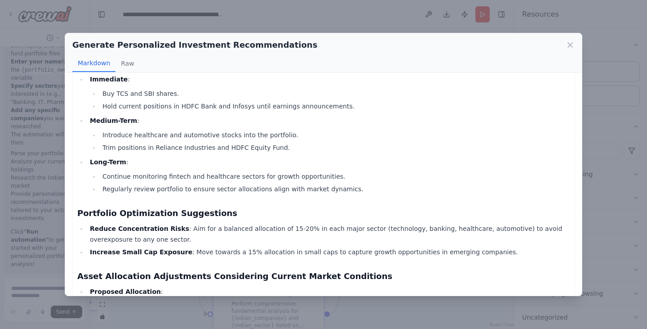
scroll to position [603, 0]
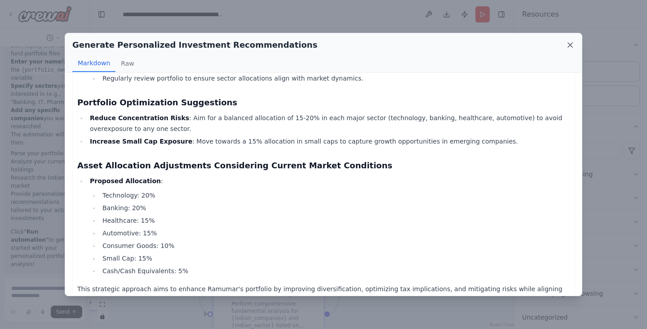
click at [570, 46] on icon at bounding box center [570, 44] width 9 height 9
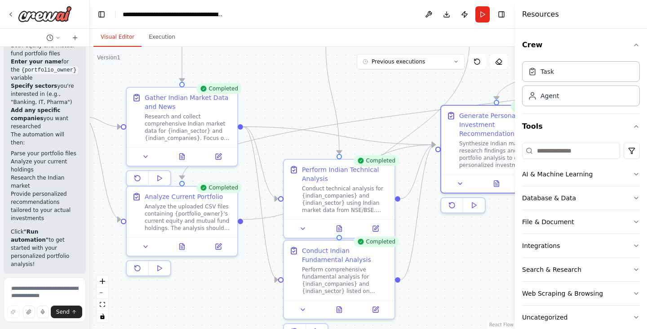
drag, startPoint x: 426, startPoint y: 275, endPoint x: 496, endPoint y: 240, distance: 78.4
click at [496, 240] on div ".deletable-edge-delete-btn { width: 20px; height: 20px; border: 0px solid #ffff…" at bounding box center [302, 188] width 425 height 282
click at [150, 201] on div "Analyze the uploaded CSV files containing {portfolio_owner}'s current equity an…" at bounding box center [188, 215] width 87 height 29
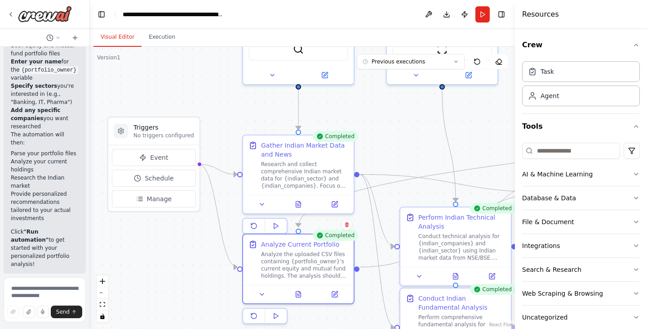
drag, startPoint x: 106, startPoint y: 221, endPoint x: 222, endPoint y: 269, distance: 125.8
click at [222, 269] on div ".deletable-edge-delete-btn { width: 20px; height: 20px; border: 0px solid #ffff…" at bounding box center [302, 188] width 425 height 282
click at [154, 195] on span "Manage" at bounding box center [159, 198] width 25 height 9
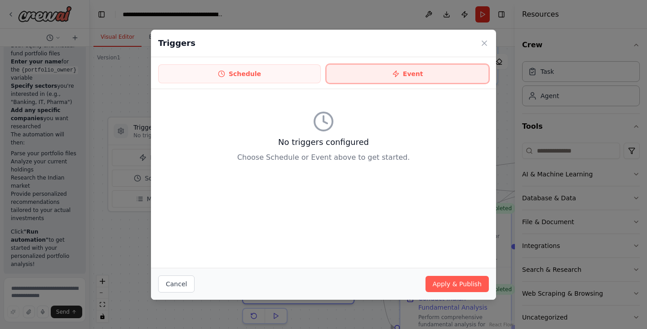
click at [381, 81] on button "Event" at bounding box center [407, 73] width 163 height 19
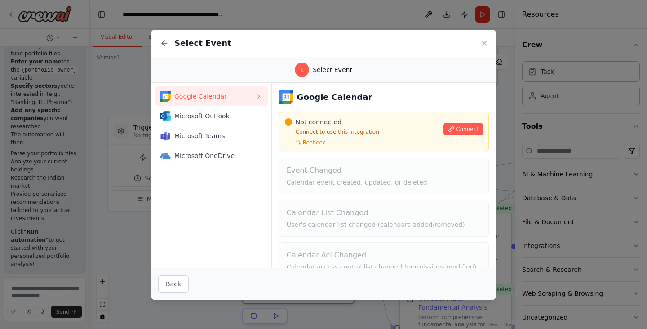
scroll to position [61, 0]
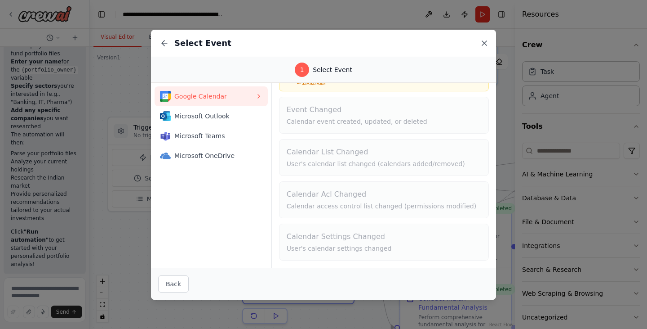
click at [481, 43] on icon at bounding box center [484, 43] width 9 height 9
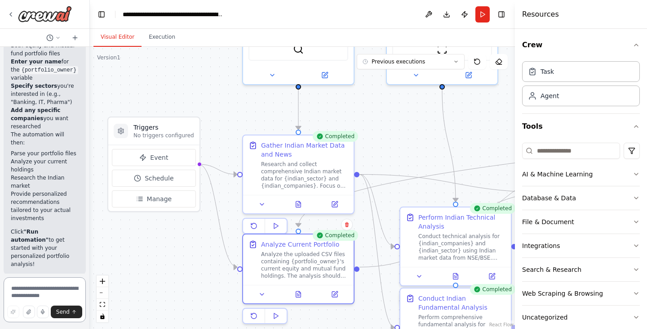
click at [62, 291] on textarea at bounding box center [45, 299] width 82 height 45
type textarea "*"
type textarea "**********"
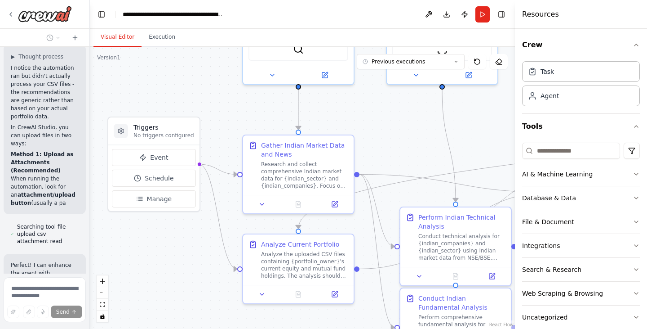
scroll to position [5344, 0]
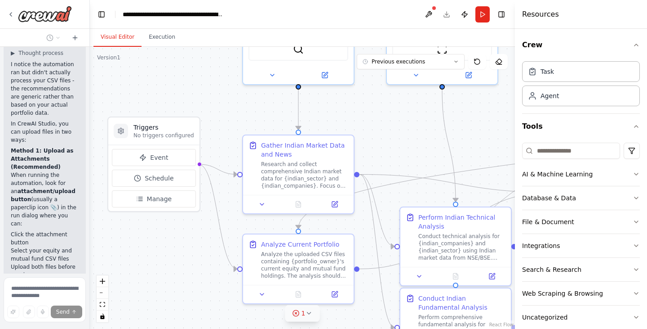
click at [305, 316] on button "1" at bounding box center [302, 313] width 35 height 17
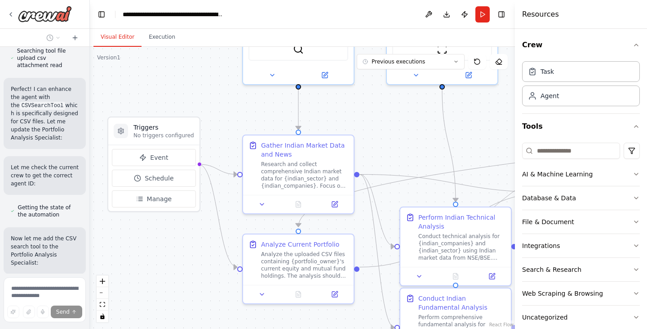
scroll to position [5746, 0]
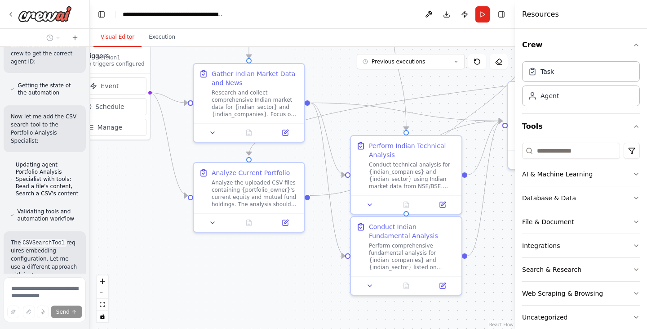
drag, startPoint x: 180, startPoint y: 258, endPoint x: 130, endPoint y: 187, distance: 86.9
click at [130, 187] on div ".deletable-edge-delete-btn { width: 20px; height: 20px; border: 0px solid #ffff…" at bounding box center [302, 188] width 425 height 282
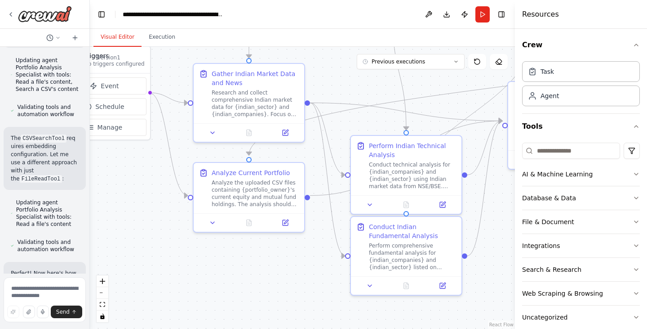
click at [130, 187] on div ".deletable-edge-delete-btn { width: 20px; height: 20px; border: 0px solid #ffff…" at bounding box center [302, 188] width 425 height 282
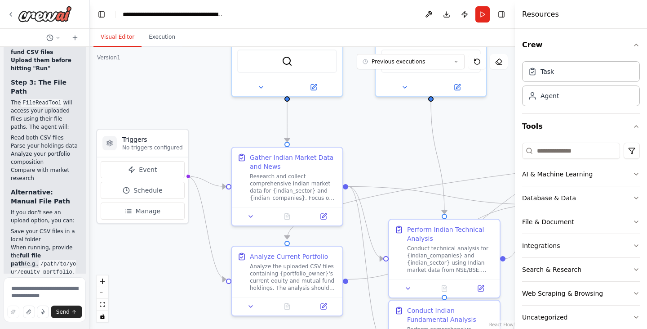
drag, startPoint x: 460, startPoint y: 98, endPoint x: 498, endPoint y: 181, distance: 91.9
click at [498, 181] on div ".deletable-edge-delete-btn { width: 20px; height: 20px; border: 0px solid #ffff…" at bounding box center [302, 188] width 425 height 282
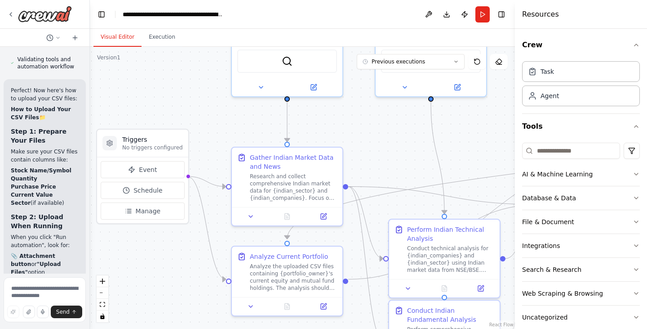
scroll to position [6047, 0]
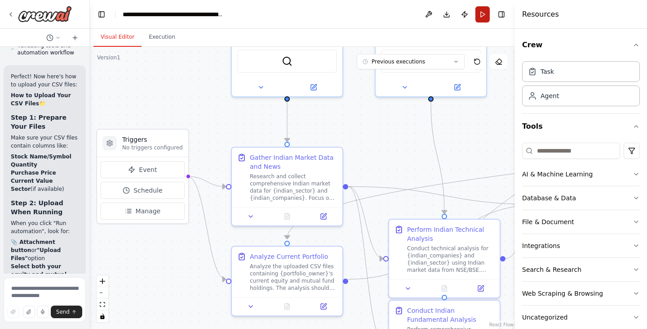
click at [481, 16] on button "Run" at bounding box center [482, 14] width 14 height 16
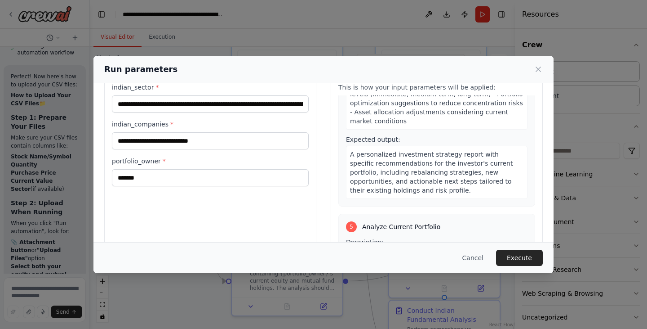
scroll to position [1046, 0]
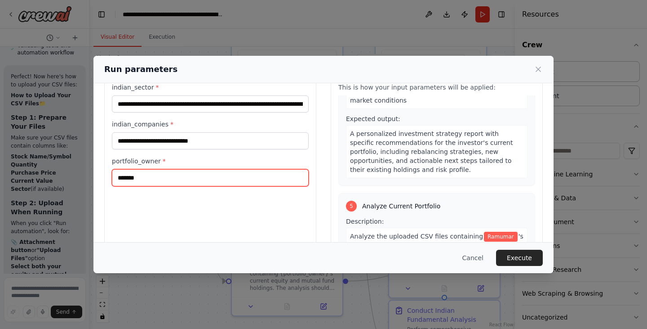
click at [129, 179] on input "*******" at bounding box center [210, 177] width 197 height 17
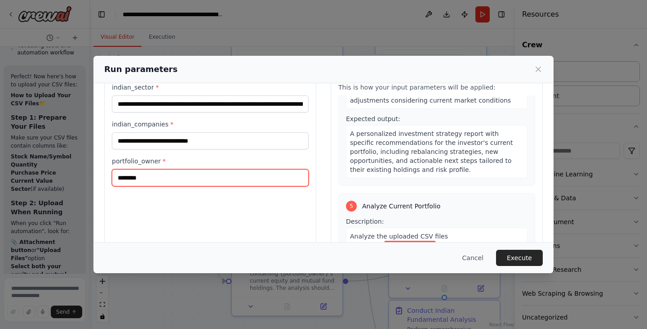
type input "********"
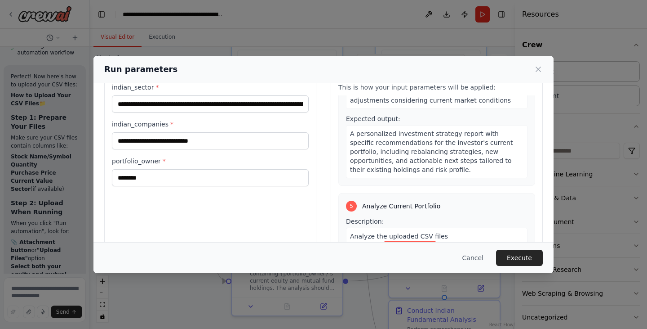
click at [342, 195] on div "5 Analyze Current Portfolio Description: Analyze the uploaded CSV files contain…" at bounding box center [436, 311] width 197 height 236
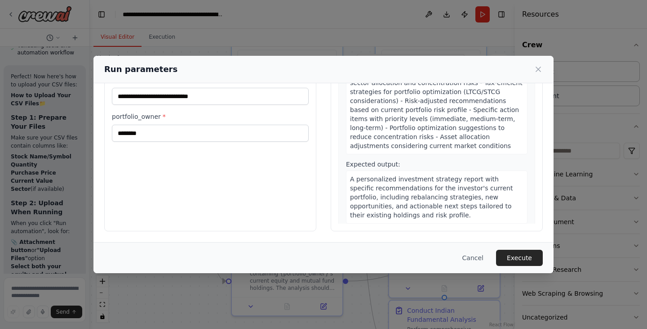
scroll to position [1110, 0]
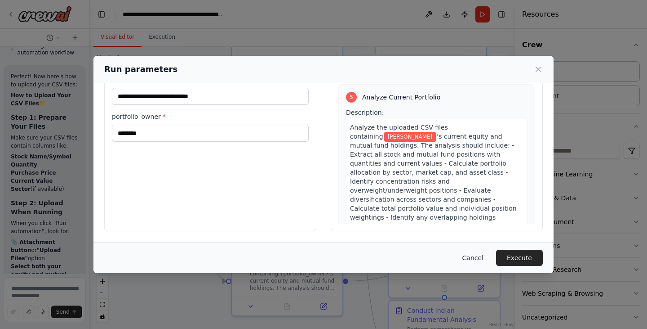
click at [475, 259] on button "Cancel" at bounding box center [473, 257] width 36 height 16
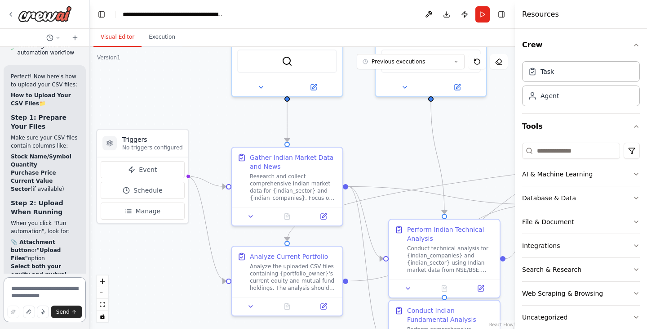
click at [31, 293] on textarea at bounding box center [45, 299] width 82 height 45
type textarea "**********"
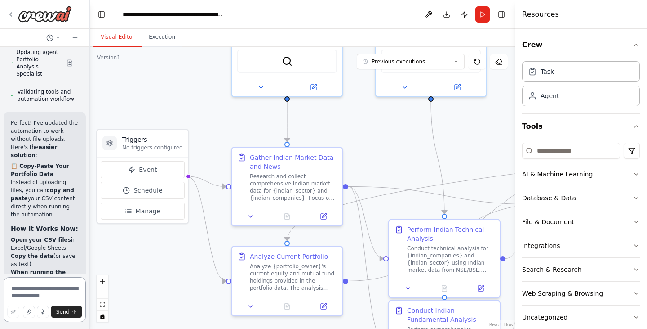
scroll to position [6849, 0]
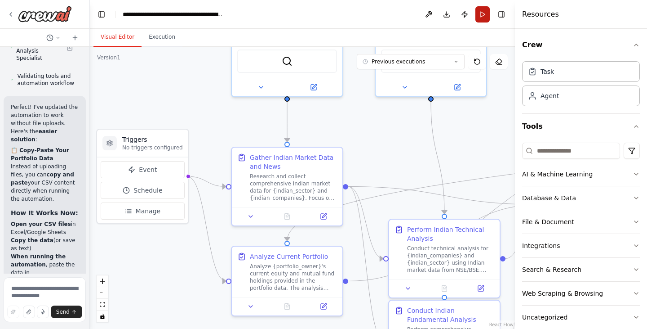
click at [485, 13] on button "Run" at bounding box center [482, 14] width 14 height 16
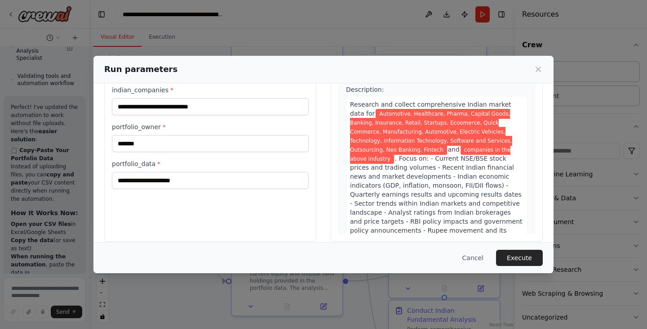
scroll to position [76, 0]
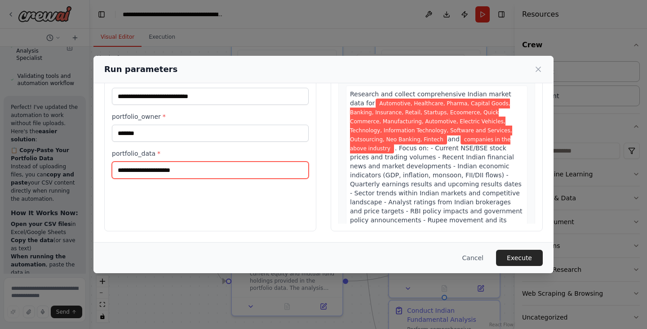
click at [206, 170] on input "portfolio_data *" at bounding box center [210, 169] width 197 height 17
click at [478, 257] on button "Cancel" at bounding box center [473, 257] width 36 height 16
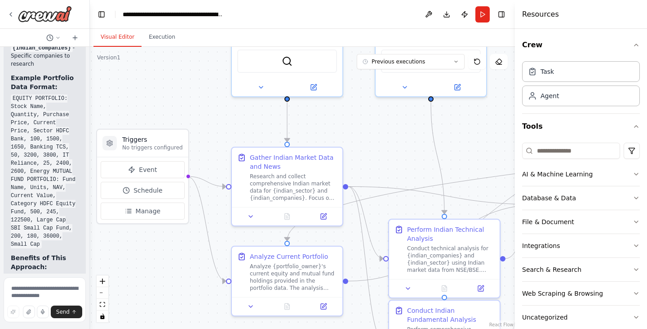
scroll to position [7311, 0]
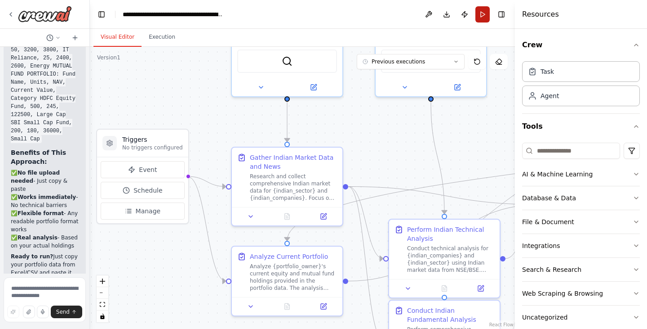
click at [482, 21] on button "Run" at bounding box center [482, 14] width 14 height 16
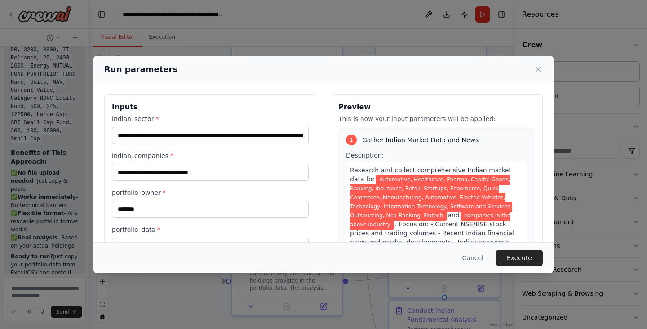
click at [315, 223] on div "**********" at bounding box center [323, 200] width 439 height 213
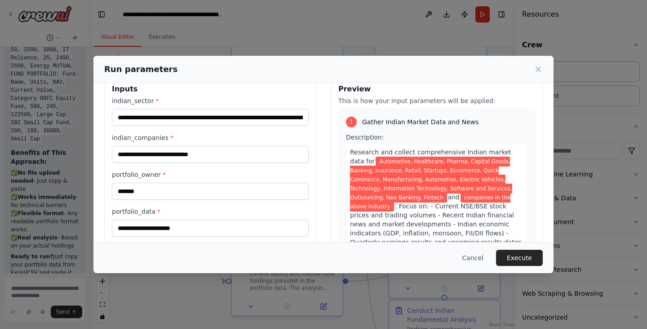
scroll to position [36, 0]
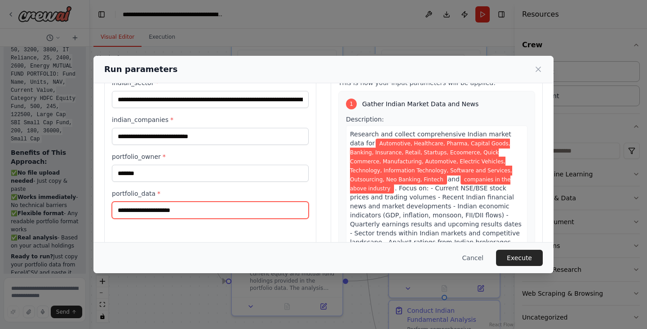
click at [232, 213] on input "portfolio_data *" at bounding box center [210, 209] width 197 height 17
paste input "**********"
type input "**********"
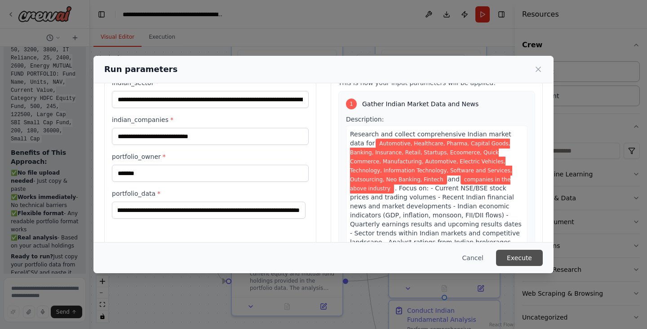
scroll to position [0, 0]
click at [524, 259] on button "Execute" at bounding box center [519, 257] width 47 height 16
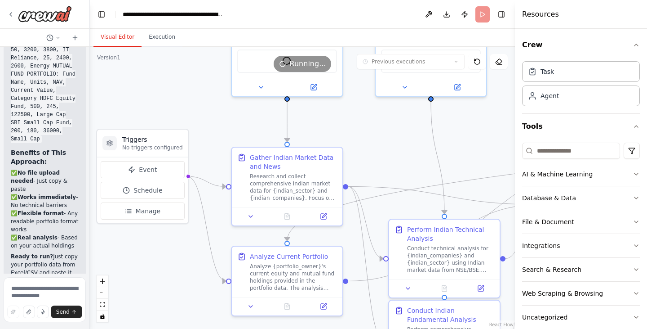
click at [115, 33] on button "Visual Editor" at bounding box center [117, 37] width 48 height 19
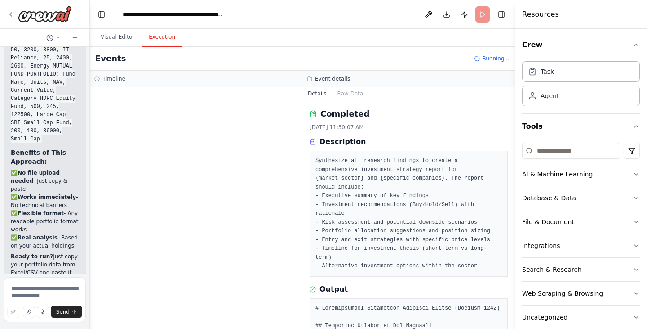
click at [153, 44] on button "Execution" at bounding box center [162, 37] width 41 height 19
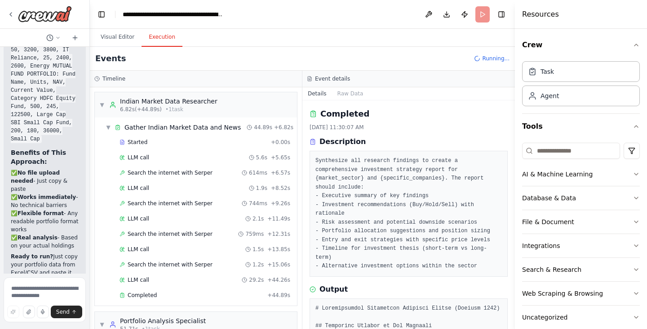
click at [438, 55] on div "Events Running..." at bounding box center [302, 59] width 425 height 24
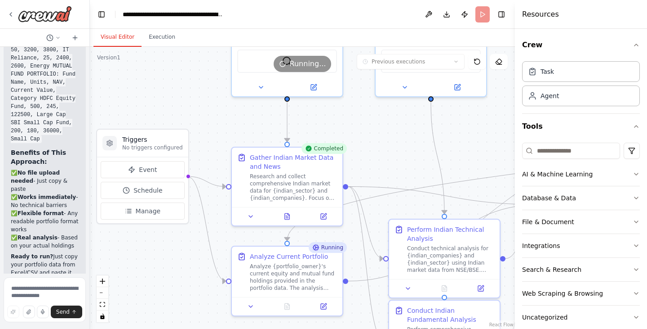
click at [122, 36] on button "Visual Editor" at bounding box center [117, 37] width 48 height 19
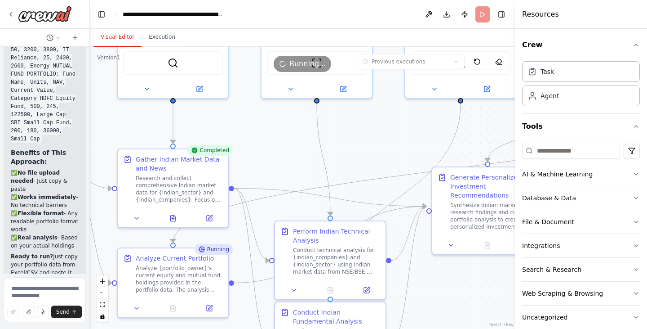
drag, startPoint x: 383, startPoint y: 138, endPoint x: 269, endPoint y: 140, distance: 114.2
click at [269, 140] on div ".deletable-edge-delete-btn { width: 20px; height: 20px; border: 0px solid #ffff…" at bounding box center [302, 188] width 425 height 282
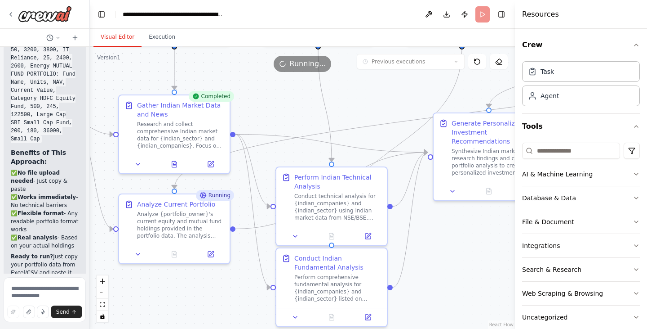
drag, startPoint x: 288, startPoint y: 214, endPoint x: 289, endPoint y: 160, distance: 53.9
click at [289, 160] on div ".deletable-edge-delete-btn { width: 20px; height: 20px; border: 0px solid #ffff…" at bounding box center [302, 188] width 425 height 282
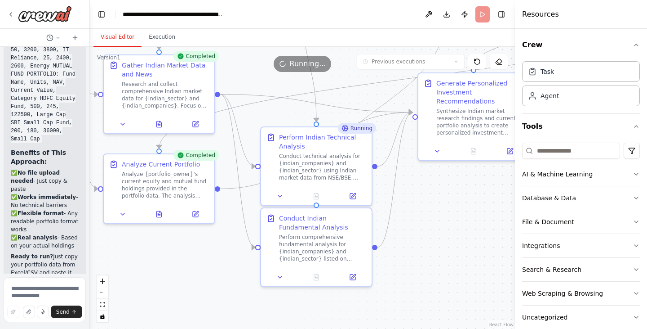
drag, startPoint x: 443, startPoint y: 240, endPoint x: 450, endPoint y: 200, distance: 41.5
click at [450, 200] on div ".deletable-edge-delete-btn { width: 20px; height: 20px; border: 0px solid #ffff…" at bounding box center [302, 188] width 425 height 282
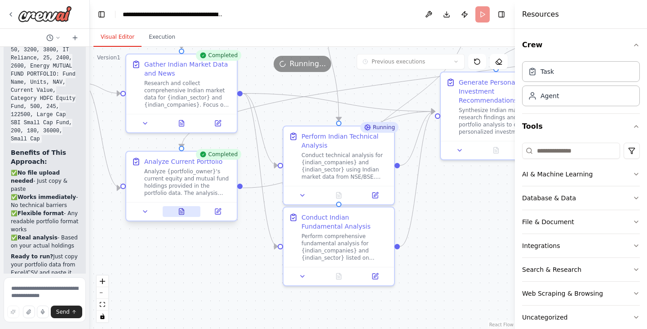
click at [184, 218] on div at bounding box center [181, 211] width 111 height 18
click at [184, 209] on icon at bounding box center [181, 211] width 5 height 6
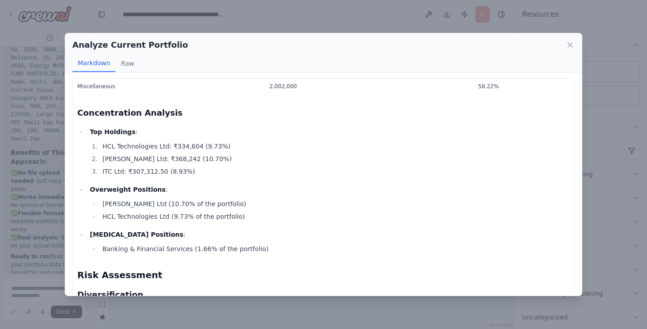
scroll to position [995, 0]
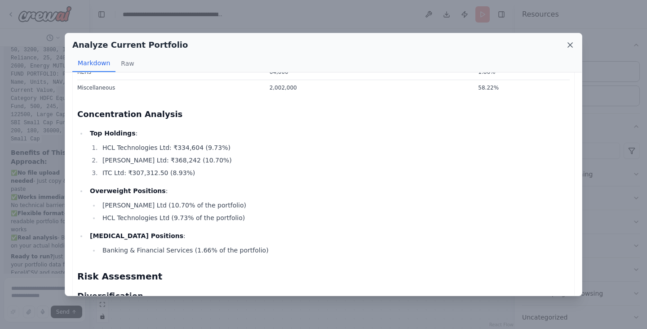
click at [573, 46] on icon at bounding box center [570, 44] width 9 height 9
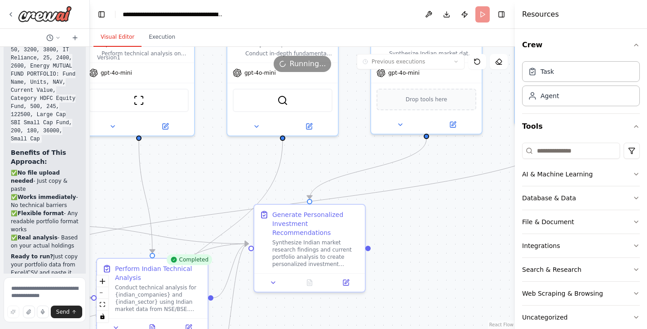
drag, startPoint x: 497, startPoint y: 201, endPoint x: 311, endPoint y: 336, distance: 230.1
click at [311, 328] on html "Investment advices to audience based on market movement ▶ Thought process I'm s…" at bounding box center [323, 164] width 647 height 329
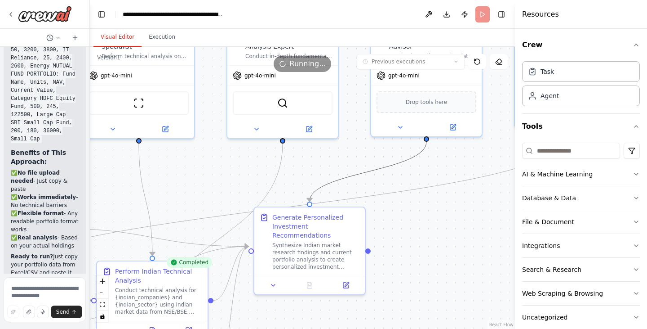
drag, startPoint x: 419, startPoint y: 157, endPoint x: 429, endPoint y: 228, distance: 72.1
click at [429, 228] on div ".deletable-edge-delete-btn { width: 20px; height: 20px; border: 0px solid #ffff…" at bounding box center [302, 188] width 425 height 282
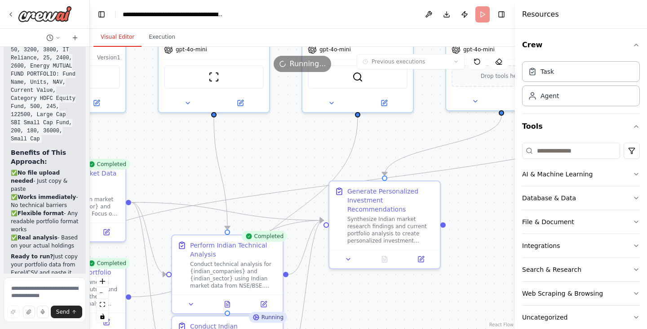
drag, startPoint x: 429, startPoint y: 228, endPoint x: 504, endPoint y: 202, distance: 79.4
click at [504, 202] on div ".deletable-edge-delete-btn { width: 20px; height: 20px; border: 0px solid #ffff…" at bounding box center [302, 188] width 425 height 282
click at [12, 16] on icon at bounding box center [10, 14] width 7 height 7
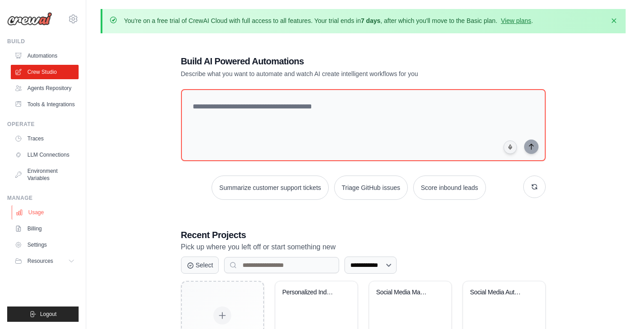
click at [38, 210] on link "Usage" at bounding box center [46, 212] width 68 height 14
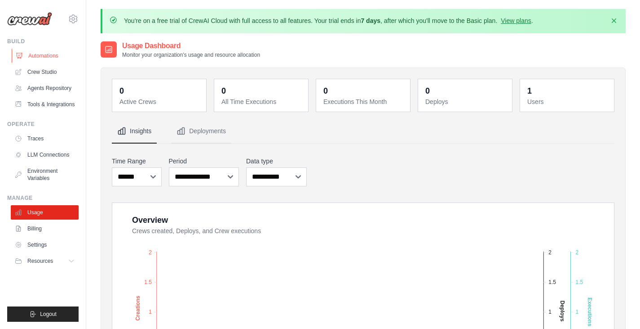
click at [30, 55] on link "Automations" at bounding box center [46, 56] width 68 height 14
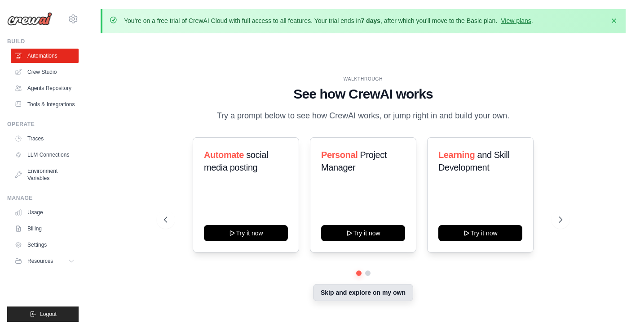
click at [357, 288] on button "Skip and explore on my own" at bounding box center [363, 292] width 100 height 17
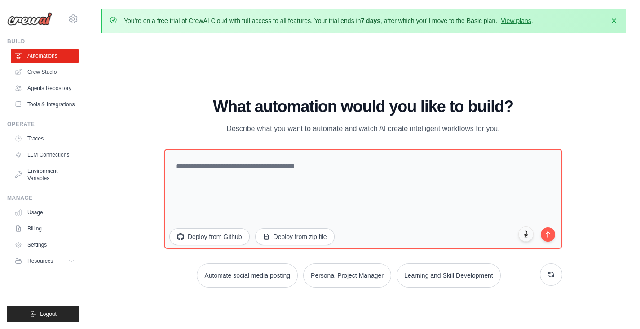
drag, startPoint x: 71, startPoint y: 264, endPoint x: 7, endPoint y: -26, distance: 296.7
click at [7, 0] on html "[EMAIL_ADDRESS][DOMAIN_NAME] Settings Build Automations" at bounding box center [320, 180] width 640 height 360
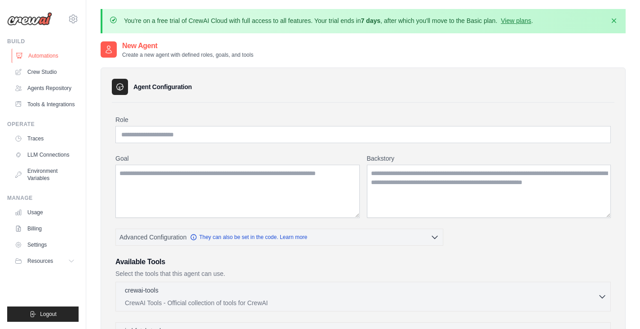
click at [43, 54] on link "Automations" at bounding box center [46, 56] width 68 height 14
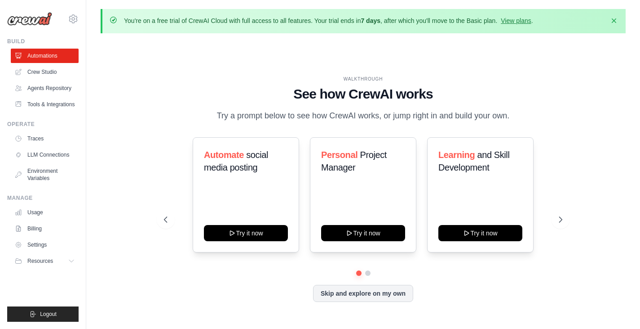
drag, startPoint x: 145, startPoint y: 49, endPoint x: 152, endPoint y: 90, distance: 42.4
click at [152, 90] on div "WALKTHROUGH See how CrewAI works Try a prompt below to see how CrewAI works, or…" at bounding box center [363, 195] width 525 height 311
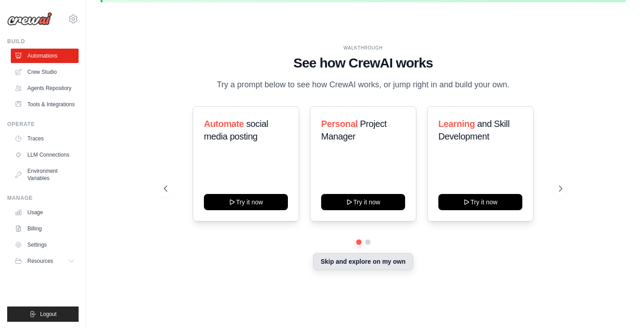
click at [377, 266] on button "Skip and explore on my own" at bounding box center [363, 261] width 100 height 17
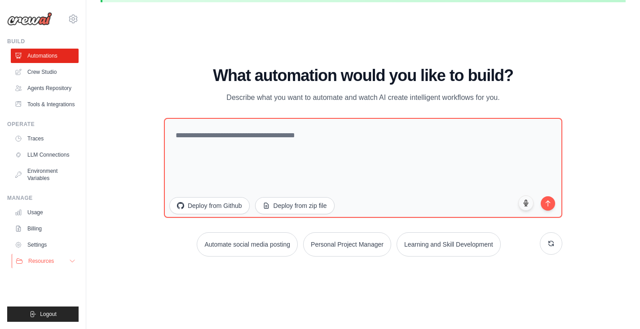
click at [66, 259] on button "Resources" at bounding box center [46, 260] width 68 height 14
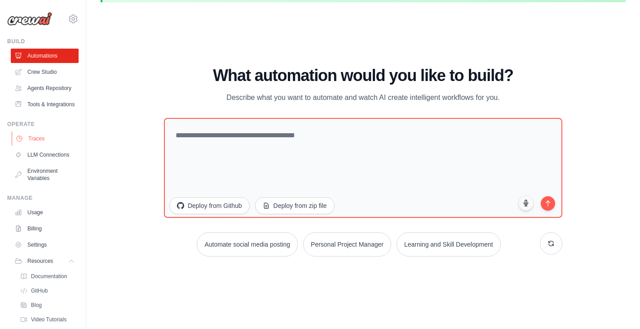
click at [37, 146] on link "Traces" at bounding box center [46, 138] width 68 height 14
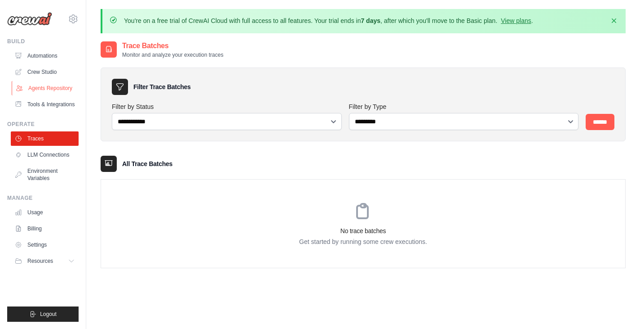
click at [49, 85] on link "Agents Repository" at bounding box center [46, 88] width 68 height 14
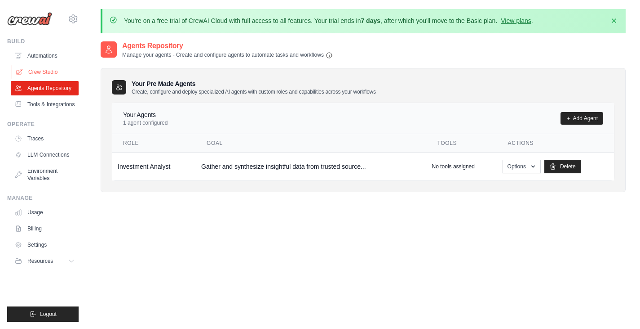
click at [47, 74] on link "Crew Studio" at bounding box center [46, 72] width 68 height 14
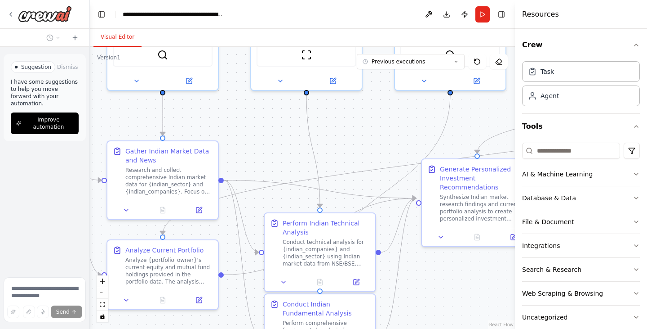
drag, startPoint x: 405, startPoint y: 226, endPoint x: 351, endPoint y: 122, distance: 116.6
click at [222, 112] on div ".deletable-edge-delete-btn { width: 20px; height: 20px; border: 0px solid #ffff…" at bounding box center [302, 188] width 425 height 282
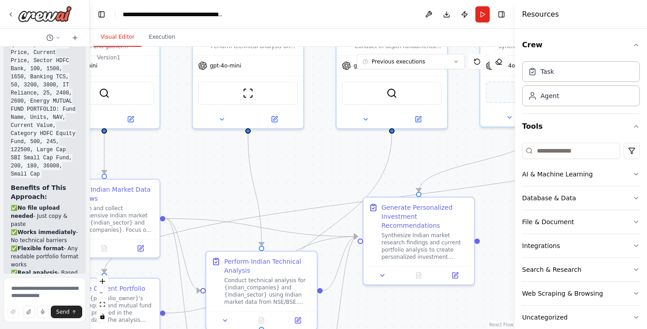
scroll to position [7240, 0]
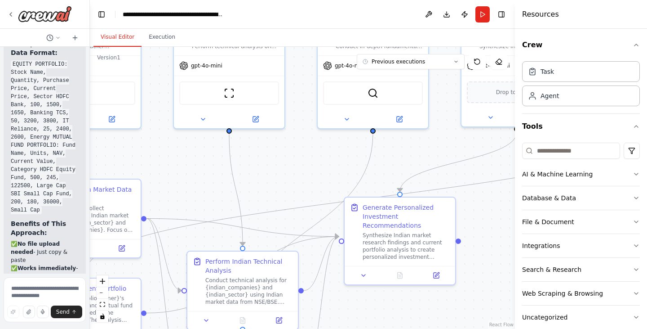
drag, startPoint x: 357, startPoint y: 120, endPoint x: 300, endPoint y: 158, distance: 68.3
click at [300, 158] on div ".deletable-edge-delete-btn { width: 20px; height: 20px; border: 0px solid #ffff…" at bounding box center [302, 188] width 425 height 282
click at [454, 60] on icon at bounding box center [455, 61] width 5 height 5
click at [407, 79] on div "3m ago" at bounding box center [416, 78] width 90 height 7
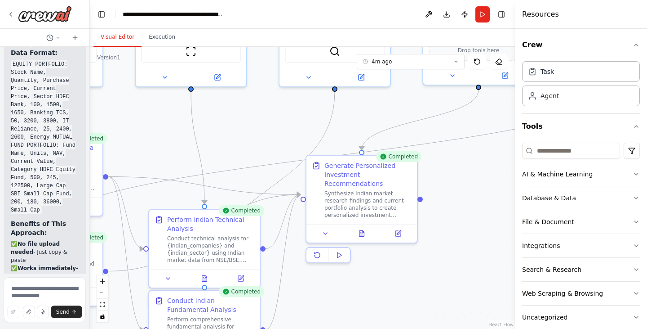
drag, startPoint x: 285, startPoint y: 198, endPoint x: 246, endPoint y: 156, distance: 56.9
click at [246, 156] on div ".deletable-edge-delete-btn { width: 20px; height: 20px; border: 0px solid #ffff…" at bounding box center [302, 188] width 425 height 282
click at [369, 230] on div at bounding box center [361, 231] width 111 height 18
click at [365, 228] on div at bounding box center [361, 231] width 111 height 18
click at [361, 228] on div at bounding box center [361, 231] width 111 height 18
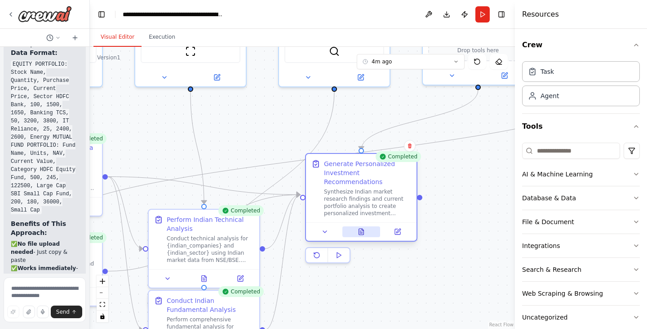
click at [364, 228] on icon at bounding box center [361, 231] width 5 height 6
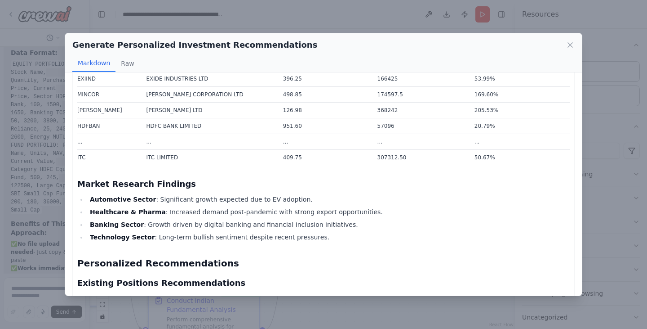
scroll to position [0, 0]
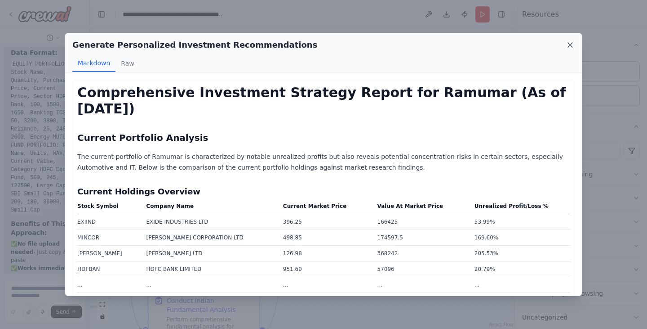
click at [569, 45] on icon at bounding box center [570, 45] width 4 height 4
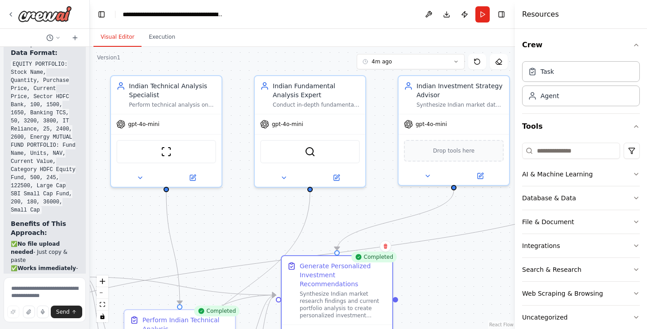
drag, startPoint x: 462, startPoint y: 202, endPoint x: 438, endPoint y: 305, distance: 105.2
click at [438, 305] on div ".deletable-edge-delete-btn { width: 20px; height: 20px; border: 0px solid #ffff…" at bounding box center [302, 188] width 425 height 282
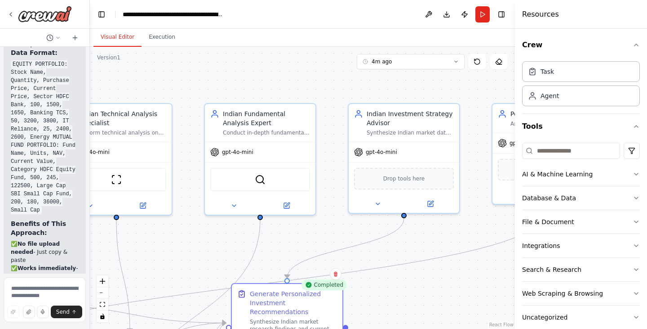
drag, startPoint x: 377, startPoint y: 128, endPoint x: 327, endPoint y: 153, distance: 56.5
click at [327, 153] on div ".deletable-edge-delete-btn { width: 20px; height: 20px; border: 0px solid #ffff…" at bounding box center [302, 188] width 425 height 282
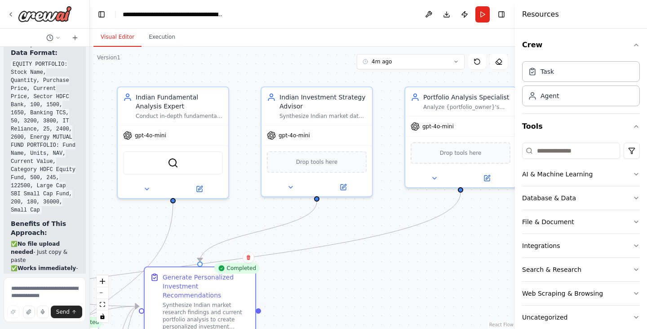
drag, startPoint x: 464, startPoint y: 215, endPoint x: 377, endPoint y: 198, distance: 88.8
click at [377, 198] on div ".deletable-edge-delete-btn { width: 20px; height: 20px; border: 0px solid #ffff…" at bounding box center [302, 188] width 425 height 282
click at [490, 175] on icon at bounding box center [487, 176] width 7 height 7
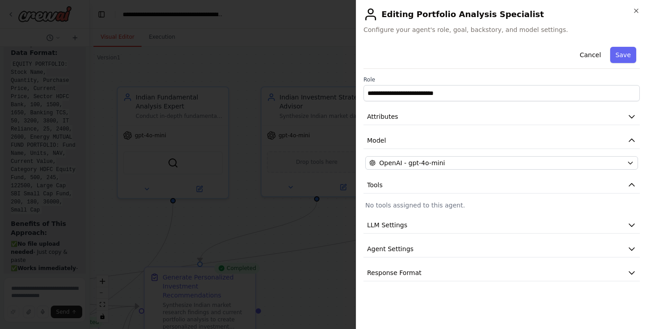
click at [532, 67] on div "Cancel Save" at bounding box center [502, 56] width 276 height 26
click at [626, 227] on button "LLM Settings" at bounding box center [502, 225] width 276 height 17
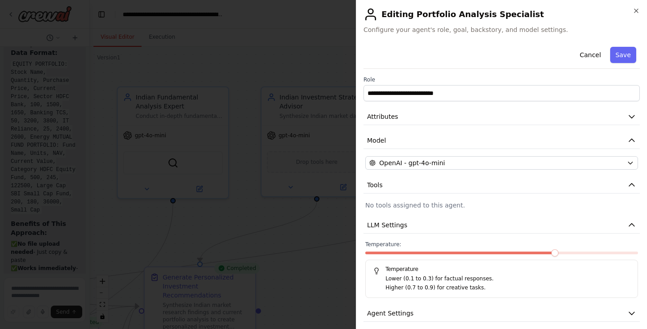
scroll to position [31, 0]
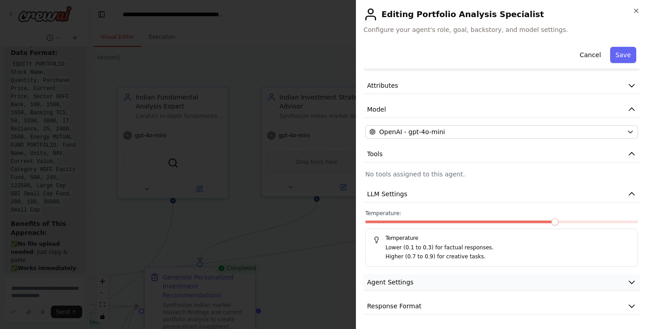
click at [609, 279] on button "Agent Settings" at bounding box center [502, 282] width 276 height 17
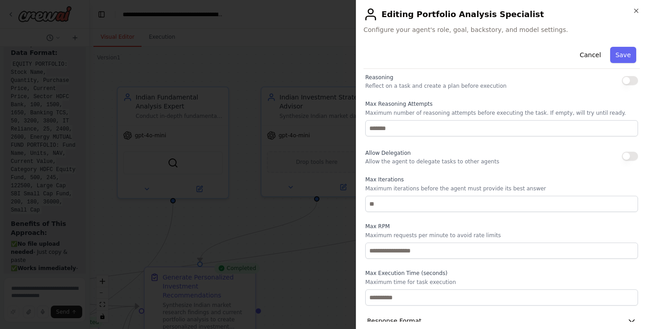
scroll to position [272, 0]
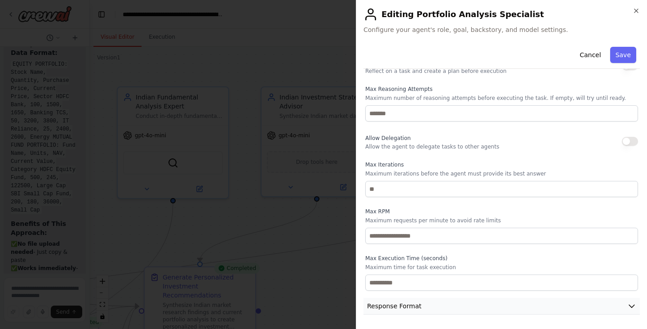
click at [627, 304] on icon "button" at bounding box center [631, 305] width 9 height 9
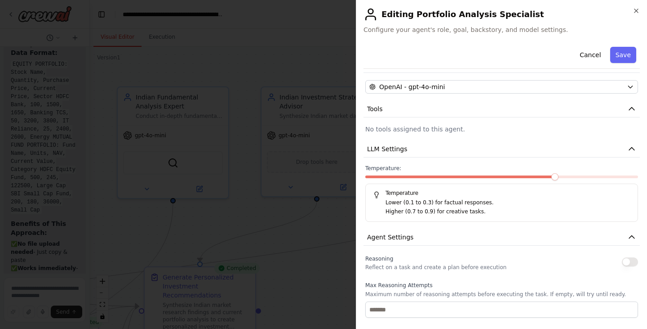
scroll to position [0, 0]
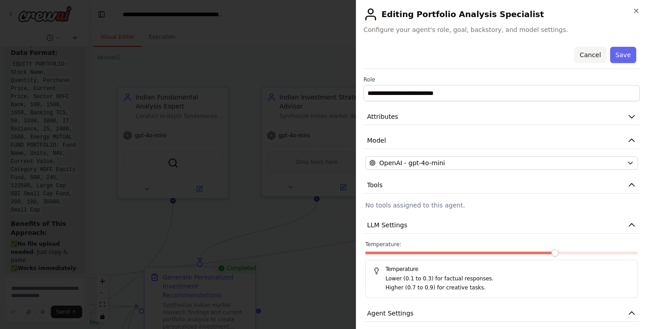
click at [578, 59] on button "Cancel" at bounding box center [590, 55] width 32 height 16
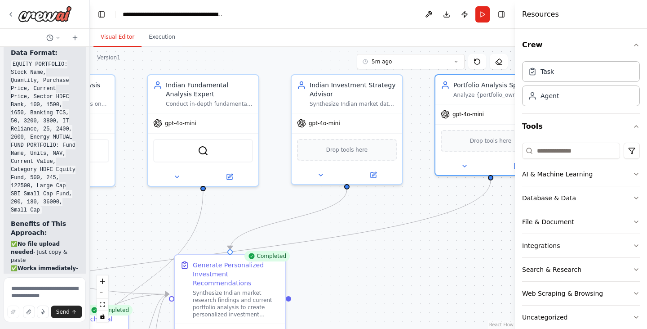
drag, startPoint x: 449, startPoint y: 252, endPoint x: 479, endPoint y: 240, distance: 32.5
click at [479, 240] on div ".deletable-edge-delete-btn { width: 20px; height: 20px; border: 0px solid #ffff…" at bounding box center [302, 188] width 425 height 282
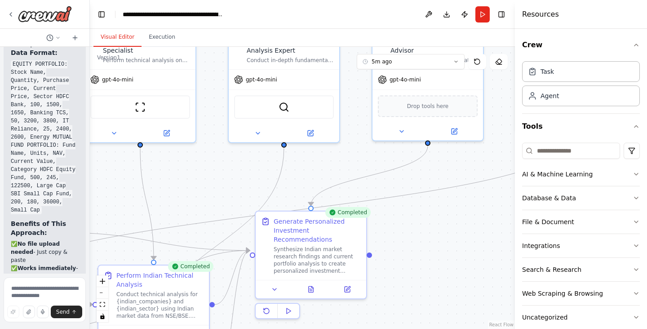
drag, startPoint x: 352, startPoint y: 274, endPoint x: 433, endPoint y: 231, distance: 91.9
click at [433, 231] on div ".deletable-edge-delete-btn { width: 20px; height: 20px; border: 0px solid #ffff…" at bounding box center [302, 188] width 425 height 282
click at [258, 133] on icon at bounding box center [257, 131] width 7 height 7
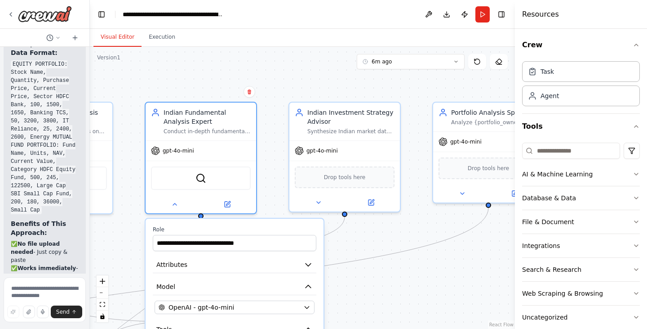
drag, startPoint x: 434, startPoint y: 278, endPoint x: 370, endPoint y: 333, distance: 85.1
click at [370, 328] on html "Investment advices to audience based on market movement ▶ Thought process I'm s…" at bounding box center [323, 164] width 647 height 329
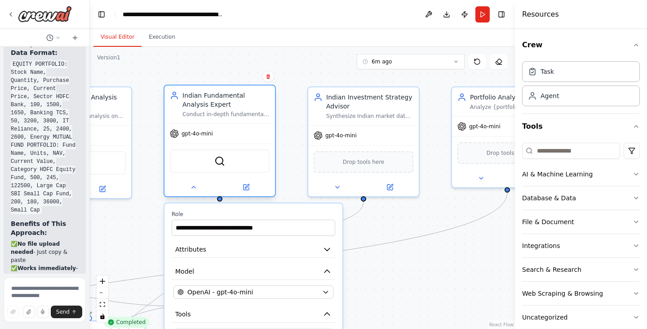
click at [193, 194] on div at bounding box center [219, 187] width 111 height 18
click at [340, 188] on icon at bounding box center [337, 185] width 7 height 7
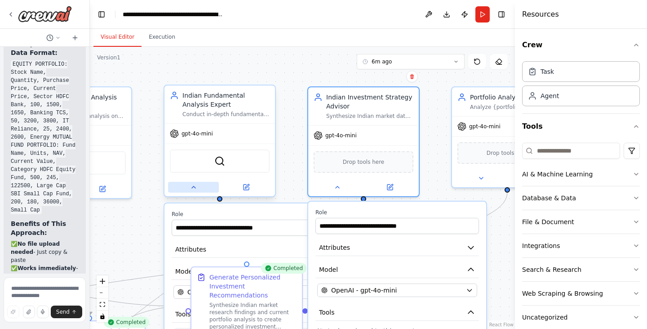
click at [196, 189] on icon at bounding box center [193, 186] width 7 height 7
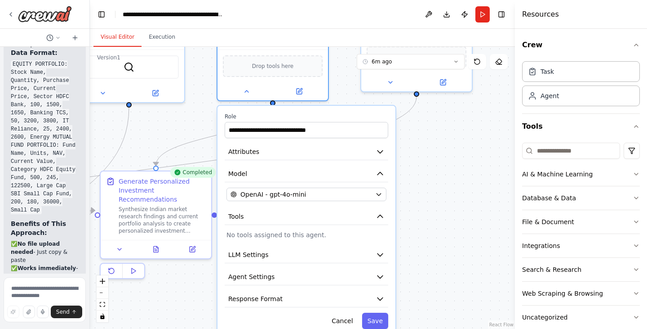
drag, startPoint x: 493, startPoint y: 250, endPoint x: 403, endPoint y: 155, distance: 131.9
click at [403, 155] on div ".deletable-edge-delete-btn { width: 20px; height: 20px; border: 0px solid #ffff…" at bounding box center [302, 188] width 425 height 282
click at [373, 156] on button "Attributes" at bounding box center [307, 151] width 164 height 17
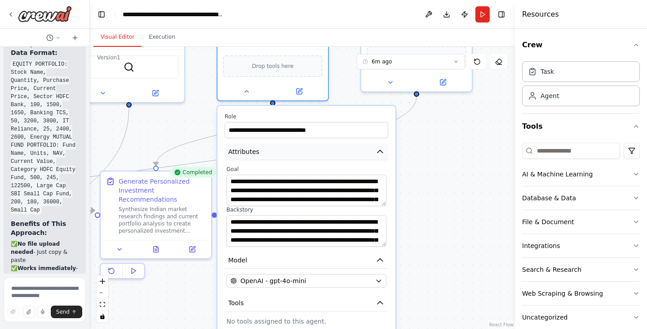
click at [373, 156] on button "Attributes" at bounding box center [307, 151] width 164 height 17
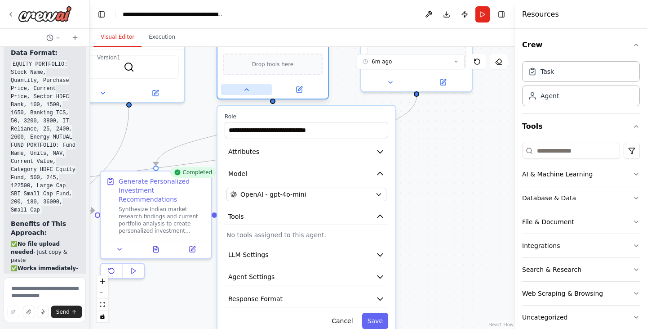
drag, startPoint x: 249, startPoint y: 95, endPoint x: 245, endPoint y: 90, distance: 6.0
click at [245, 90] on div at bounding box center [273, 89] width 111 height 18
click at [245, 90] on icon at bounding box center [246, 89] width 7 height 7
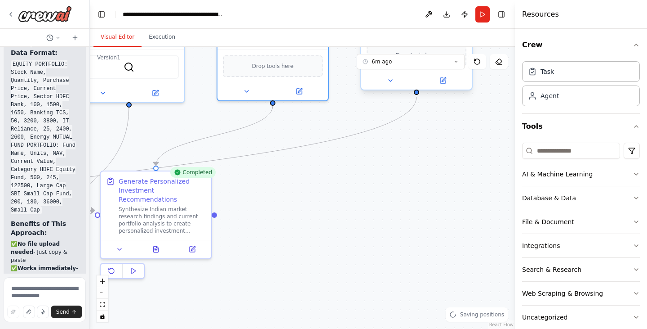
click at [389, 86] on div at bounding box center [416, 80] width 111 height 18
click at [390, 83] on icon at bounding box center [390, 80] width 7 height 7
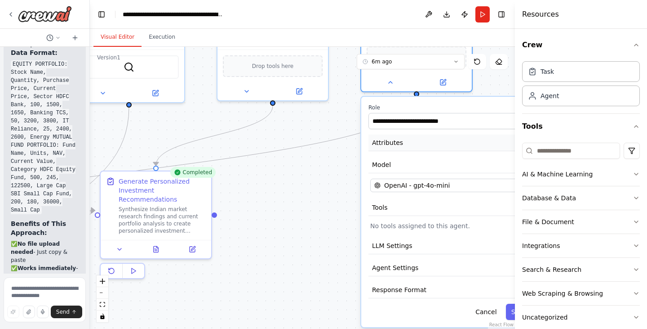
click at [420, 142] on button "Attributes" at bounding box center [451, 142] width 164 height 17
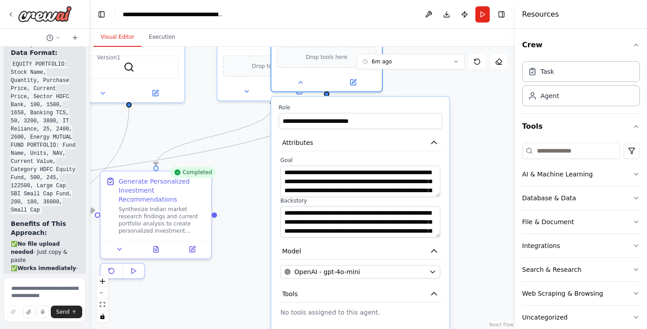
drag, startPoint x: 392, startPoint y: 160, endPoint x: 291, endPoint y: 162, distance: 100.7
click at [291, 162] on label "Goal" at bounding box center [360, 159] width 160 height 7
click at [463, 223] on div ".deletable-edge-delete-btn { width: 20px; height: 20px; border: 0px solid #ffff…" at bounding box center [302, 188] width 425 height 282
click at [425, 276] on button "OpenAI - gpt-4o-mini" at bounding box center [360, 271] width 160 height 13
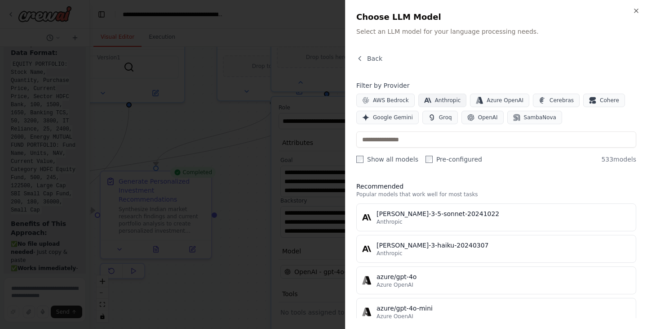
click at [442, 97] on span "Anthropic" at bounding box center [448, 100] width 26 height 7
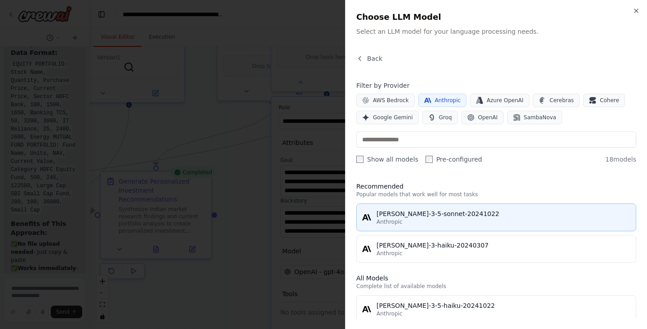
click at [485, 209] on div "[PERSON_NAME]-3-5-sonnet-20241022" at bounding box center [504, 213] width 254 height 9
